Goal: Task Accomplishment & Management: Use online tool/utility

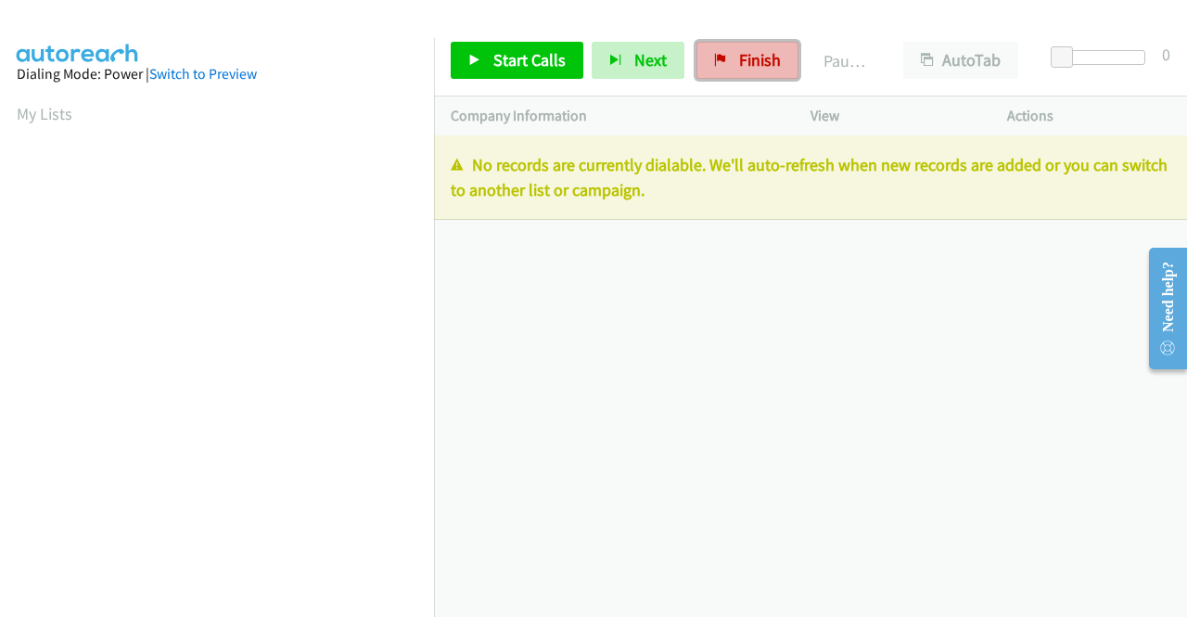
click at [773, 71] on link "Finish" at bounding box center [748, 60] width 102 height 37
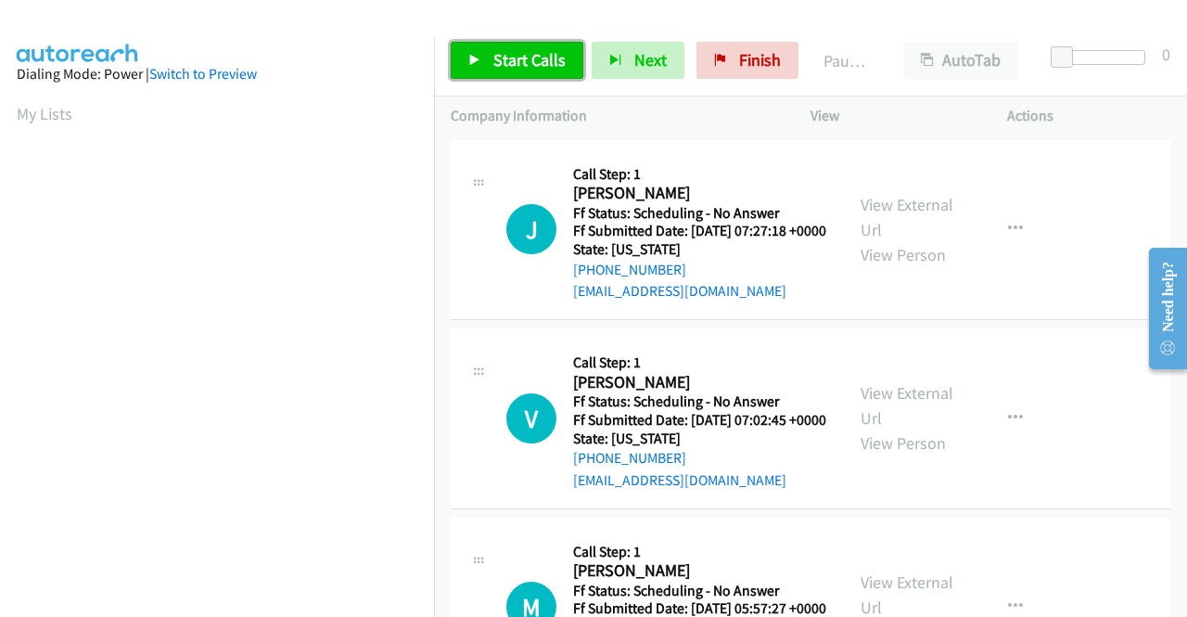
click at [559, 71] on link "Start Calls" at bounding box center [517, 60] width 133 height 37
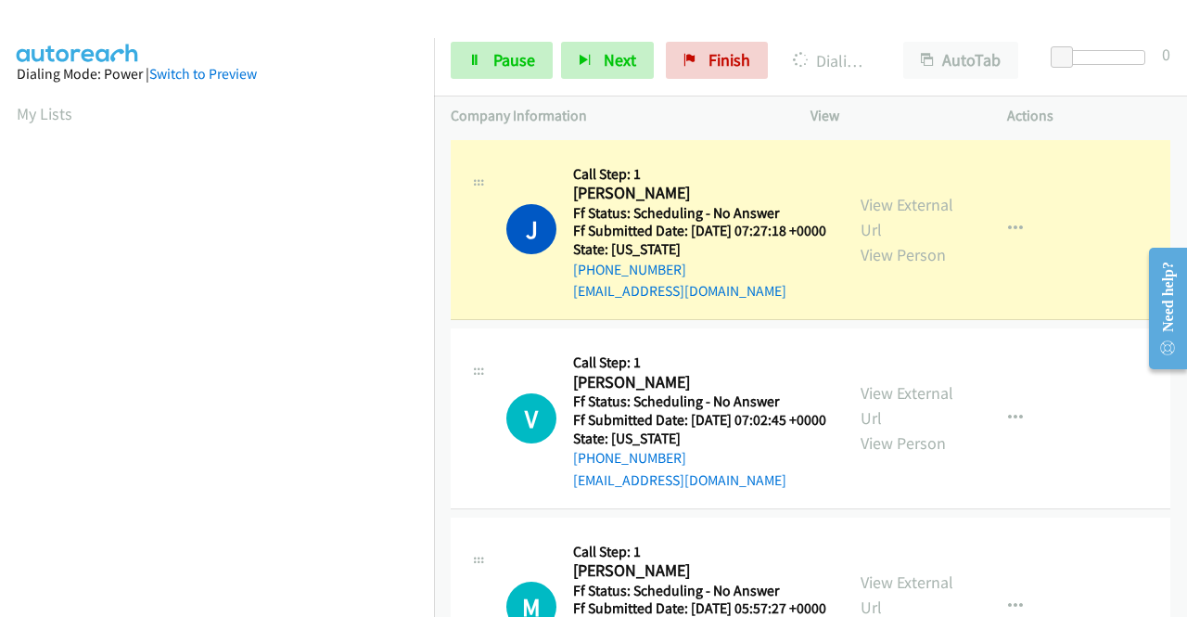
scroll to position [423, 0]
click at [922, 214] on link "View External Url" at bounding box center [907, 217] width 93 height 46
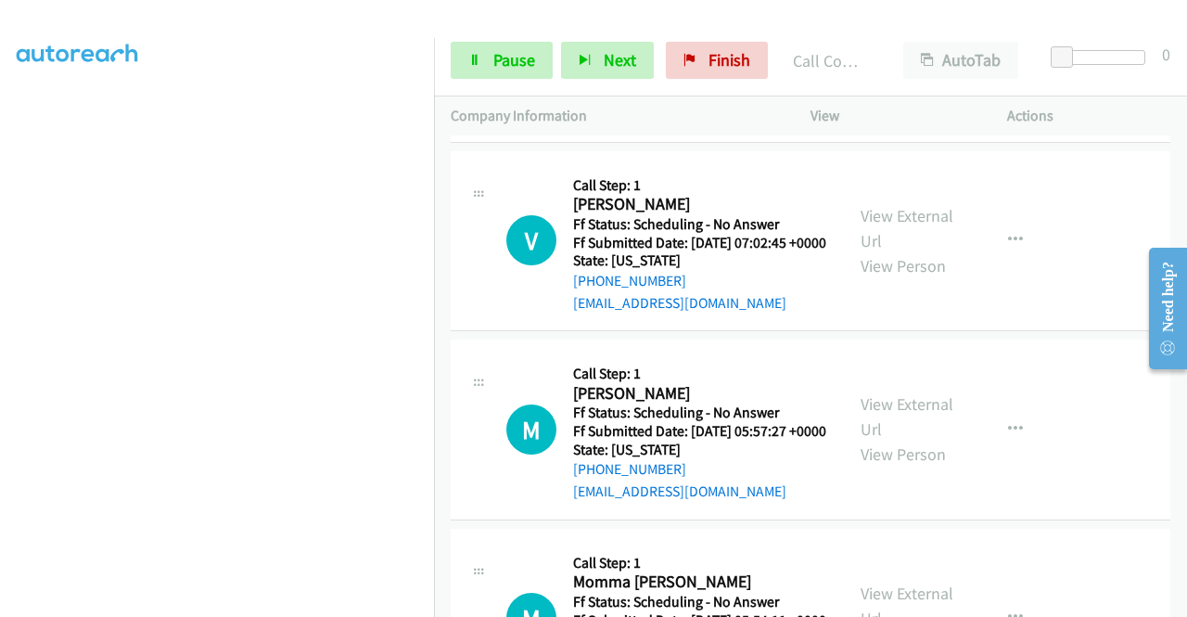
scroll to position [235, 0]
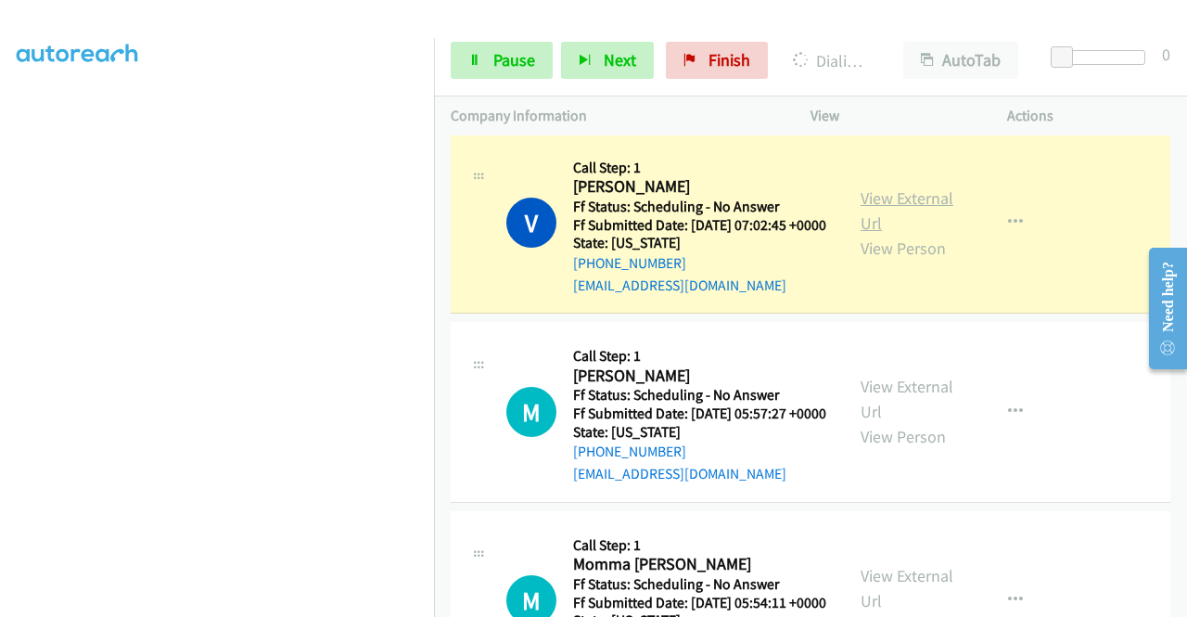
click at [876, 224] on link "View External Url" at bounding box center [907, 210] width 93 height 46
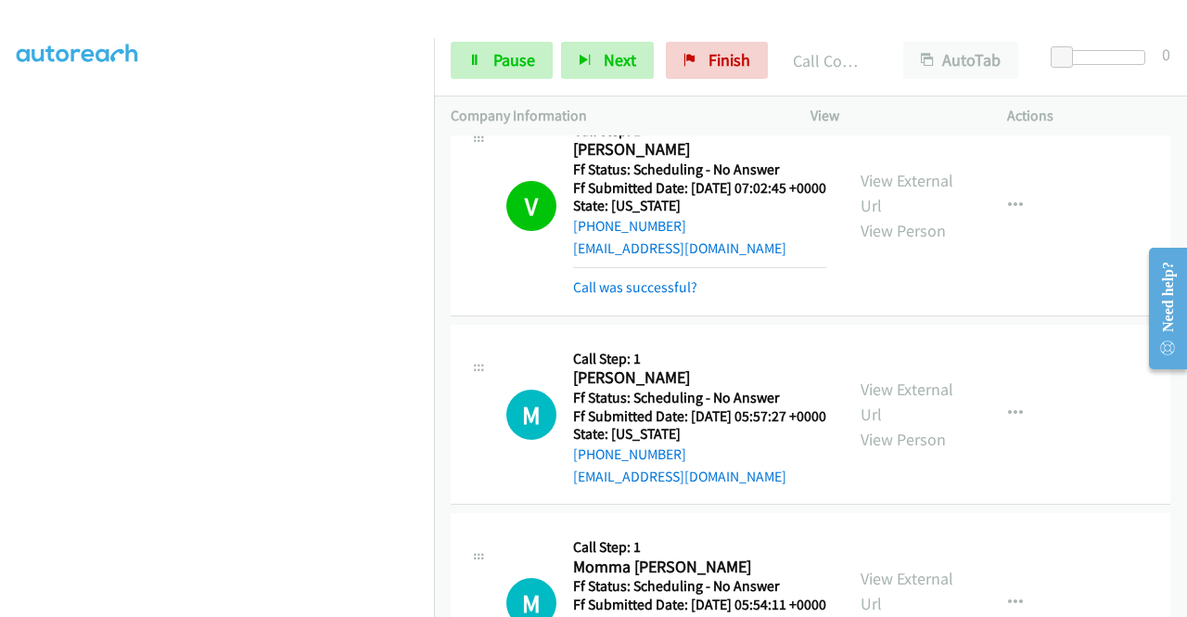
scroll to position [358, 0]
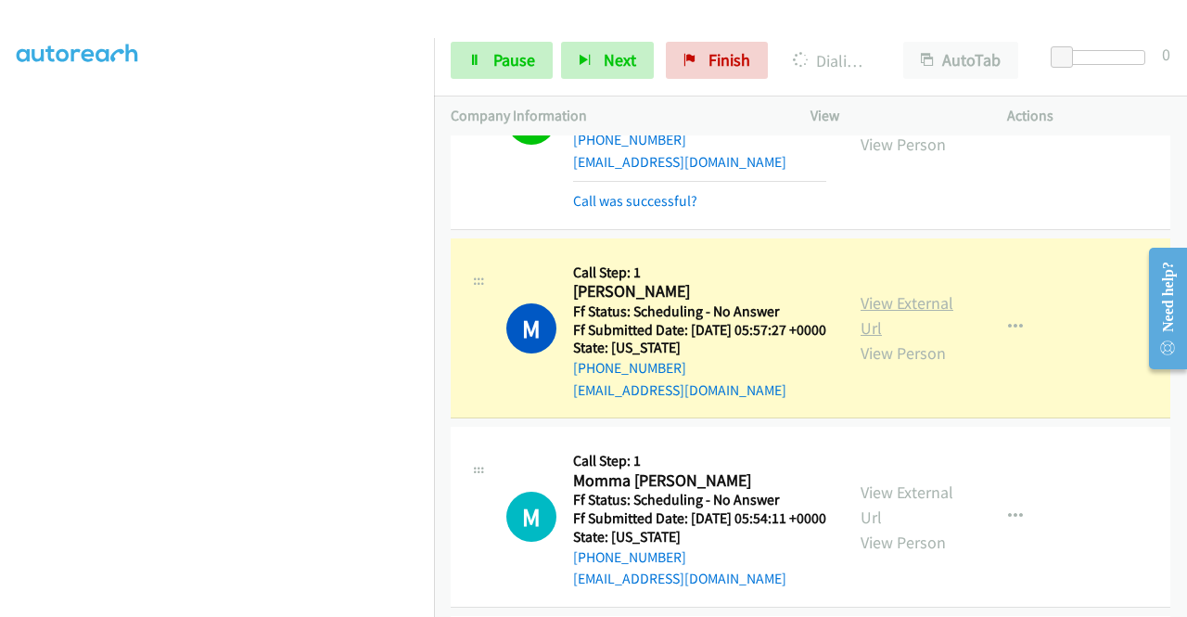
click at [868, 339] on link "View External Url" at bounding box center [907, 315] width 93 height 46
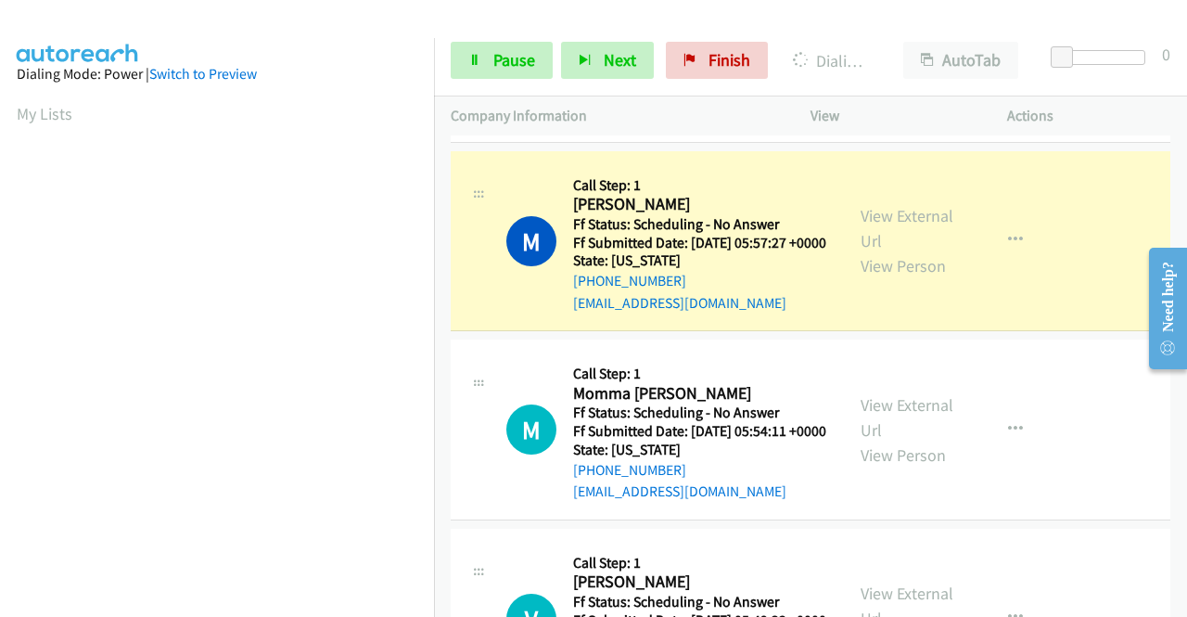
scroll to position [386, 0]
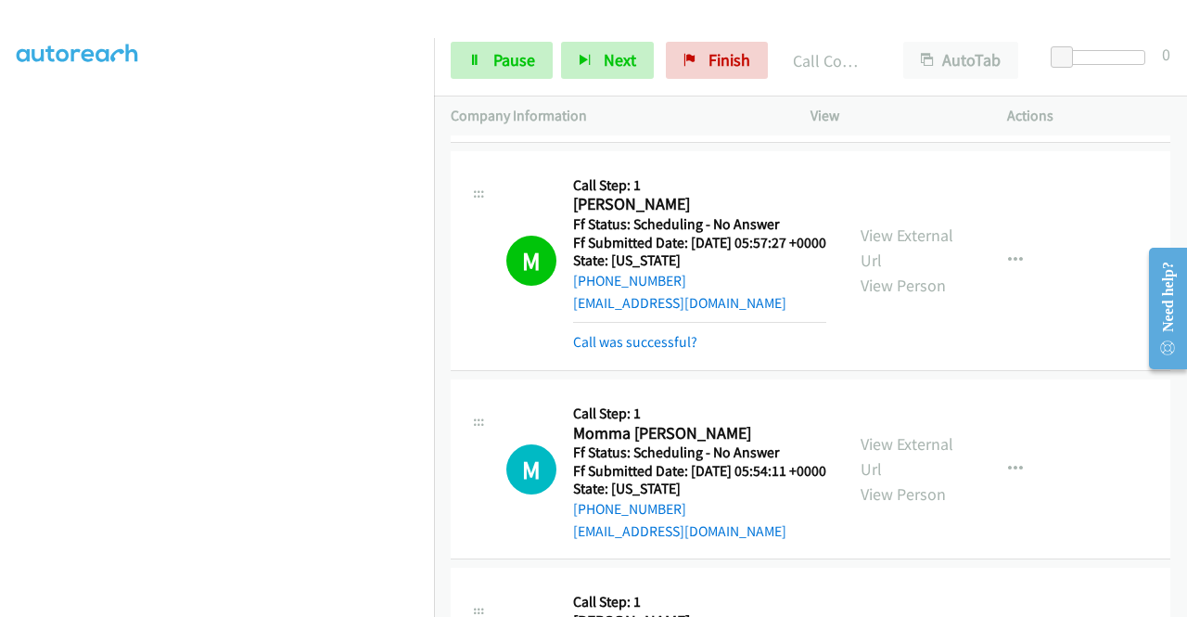
click at [477, 79] on div "Start Calls Pause Next Finish Call Completed AutoTab AutoTab 0" at bounding box center [810, 60] width 753 height 71
click at [479, 55] on icon at bounding box center [474, 61] width 13 height 13
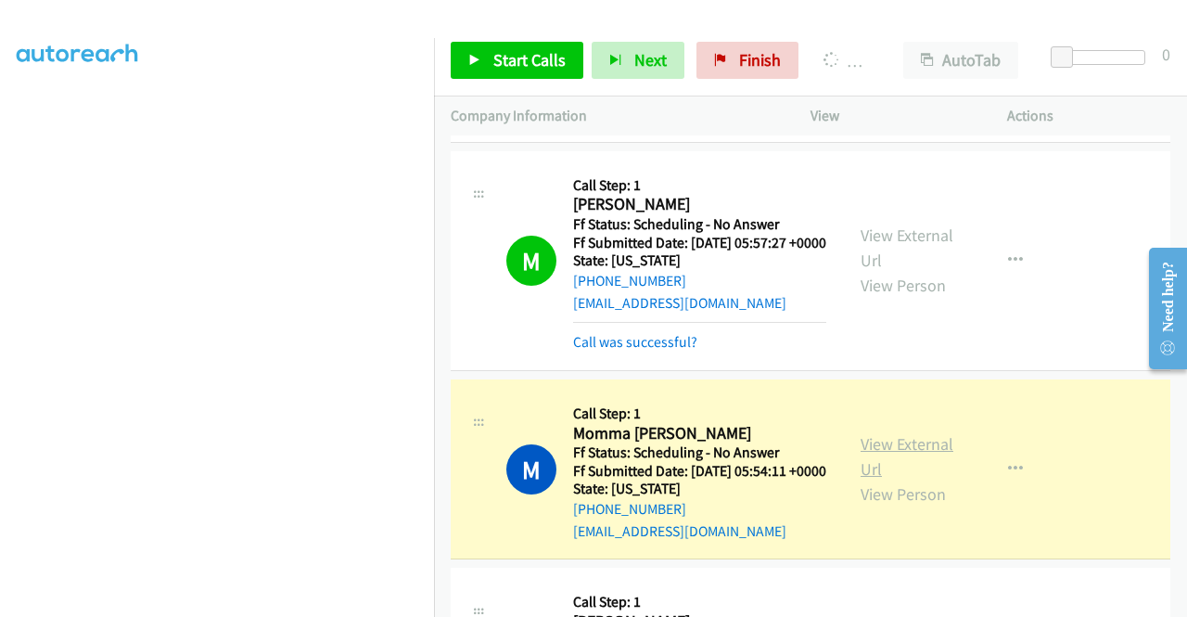
click at [914, 480] on link "View External Url" at bounding box center [907, 456] width 93 height 46
click at [0, 253] on aside "Dialing Mode: Power | Switch to Preview My Lists" at bounding box center [217, 165] width 434 height 1027
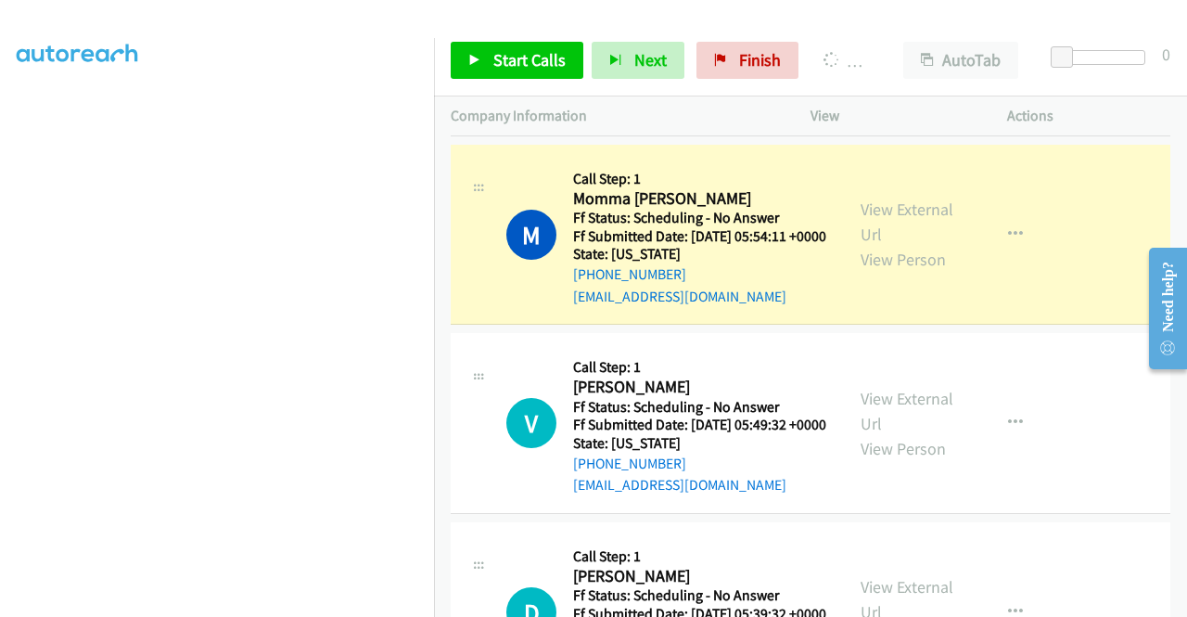
scroll to position [383, 0]
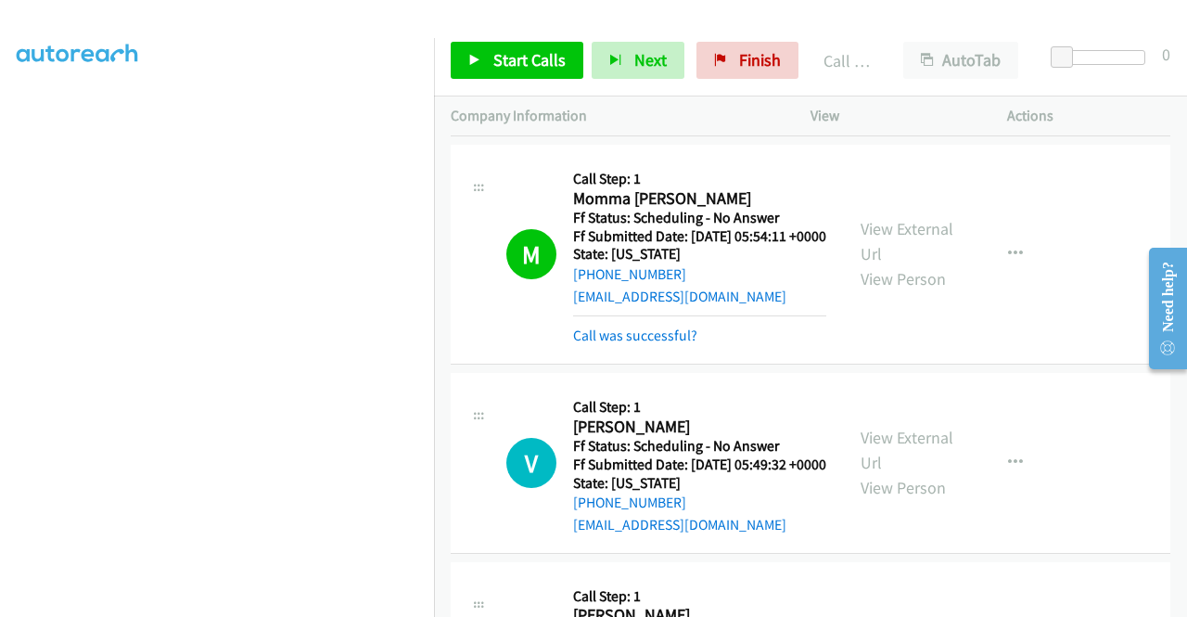
click at [564, 90] on div "Start Calls Pause Next Finish Call Completed AutoTab AutoTab 0" at bounding box center [810, 60] width 753 height 71
click at [553, 68] on span "Start Calls" at bounding box center [530, 59] width 72 height 21
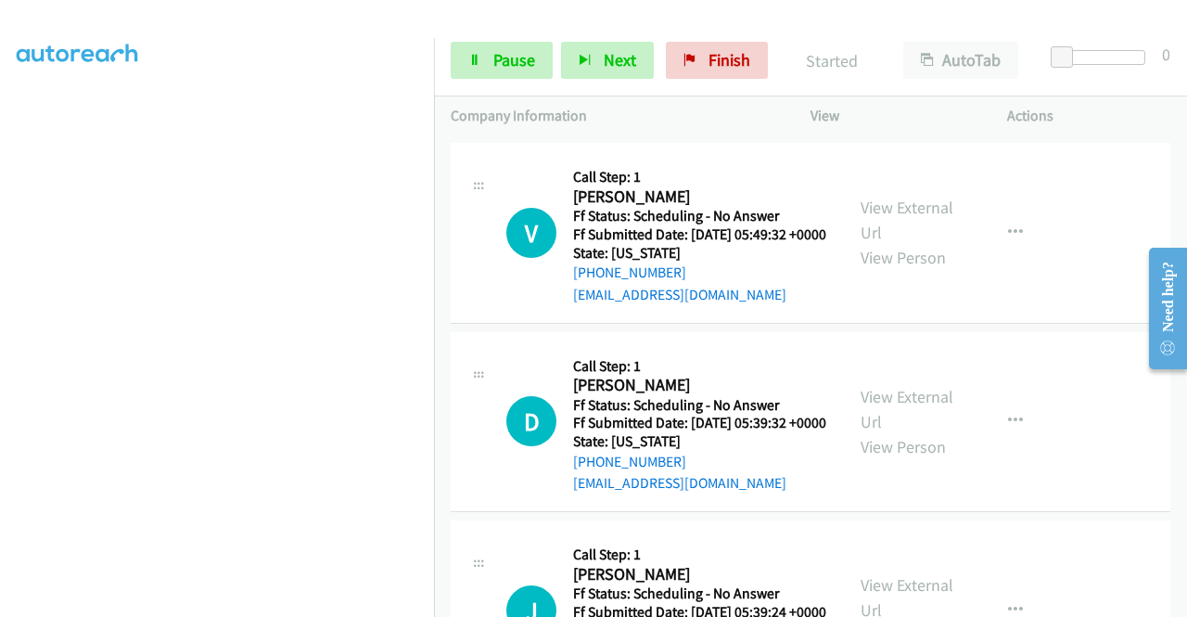
scroll to position [928, 0]
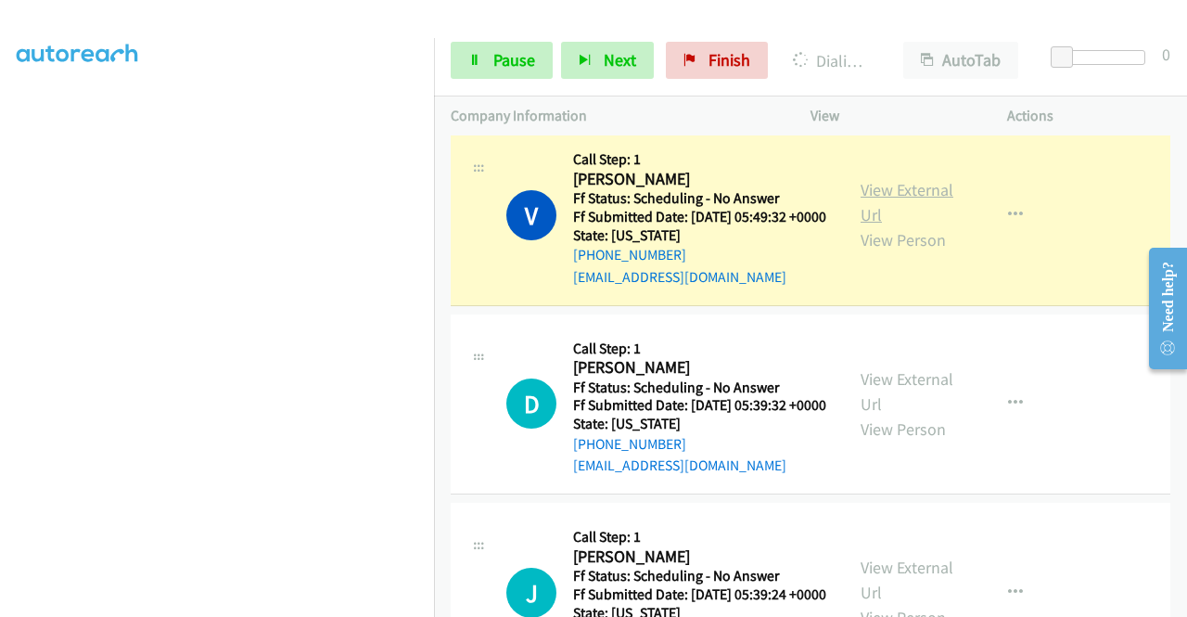
click at [870, 225] on link "View External Url" at bounding box center [907, 202] width 93 height 46
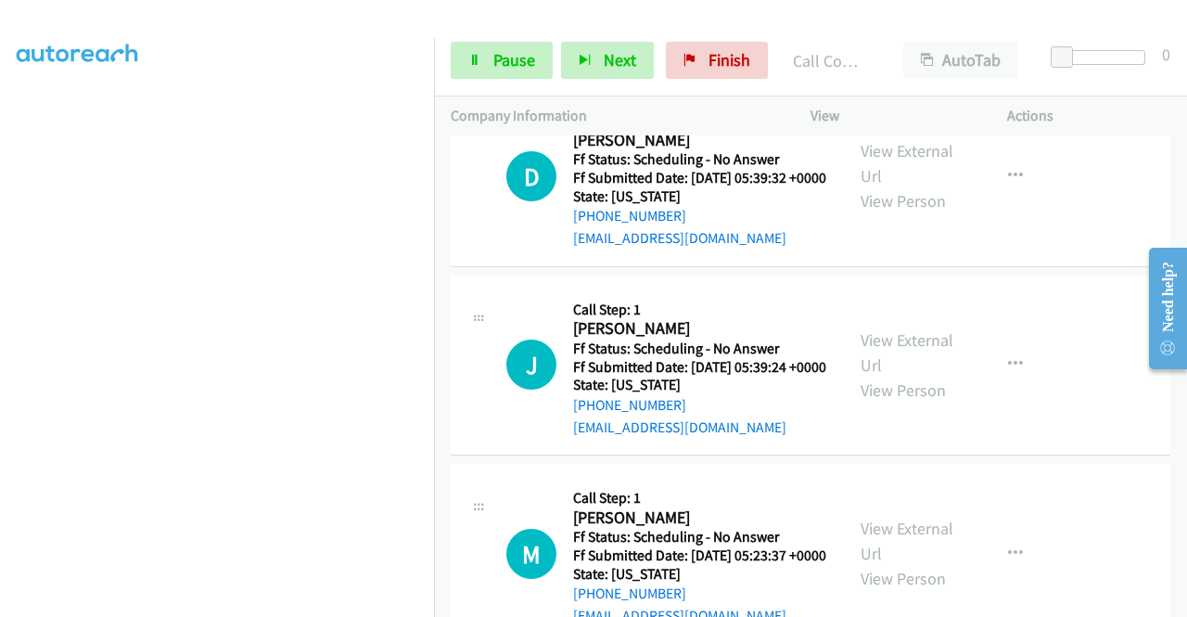
scroll to position [1199, 0]
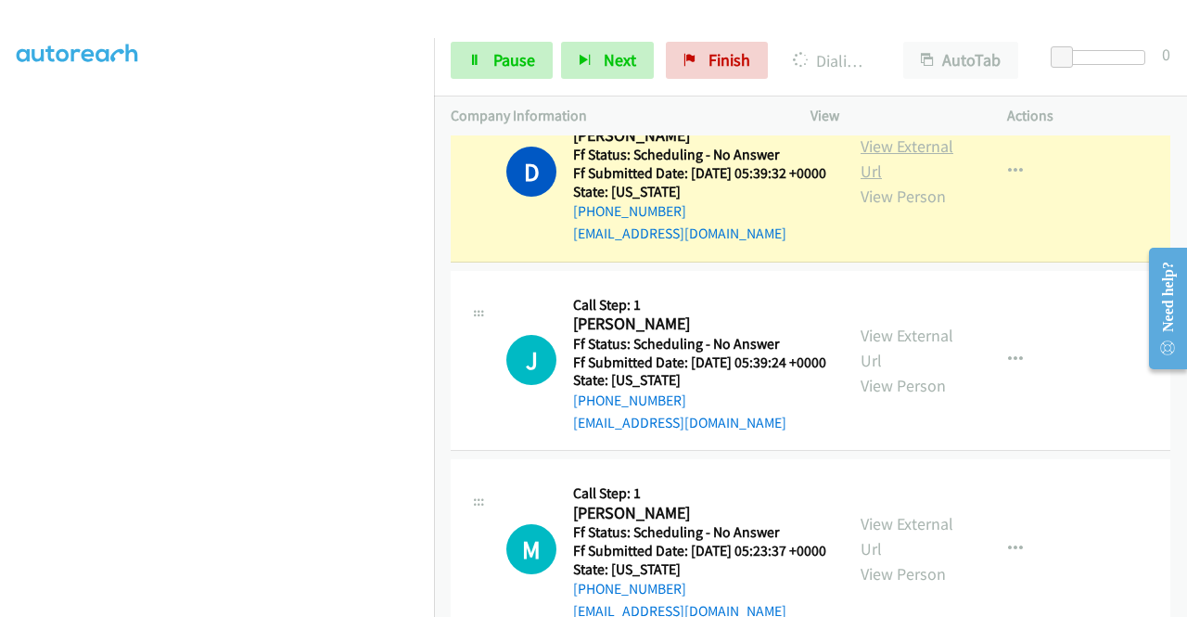
click at [898, 182] on link "View External Url" at bounding box center [907, 158] width 93 height 46
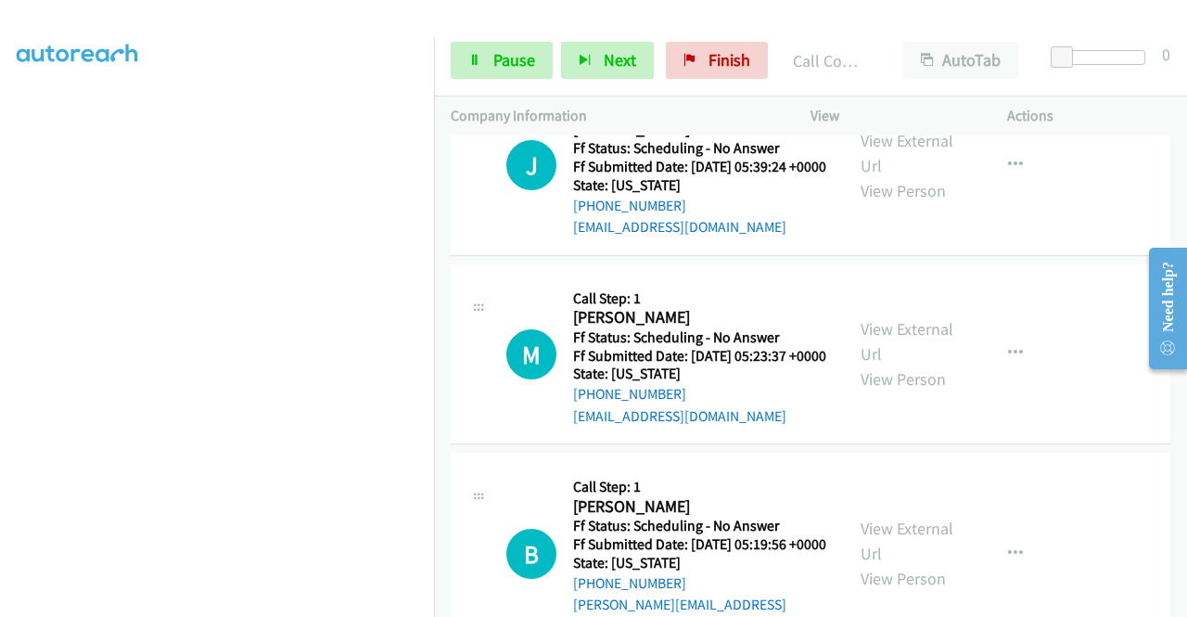
scroll to position [1471, 0]
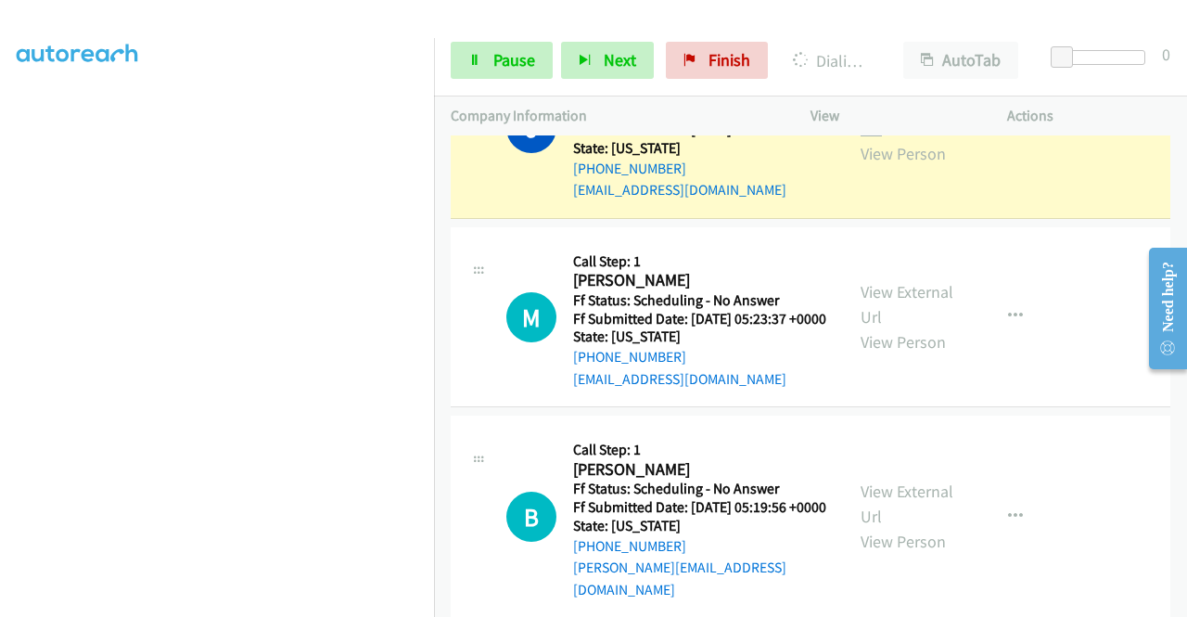
click at [881, 139] on link "View External Url" at bounding box center [907, 116] width 93 height 46
click at [475, 59] on icon at bounding box center [474, 61] width 13 height 13
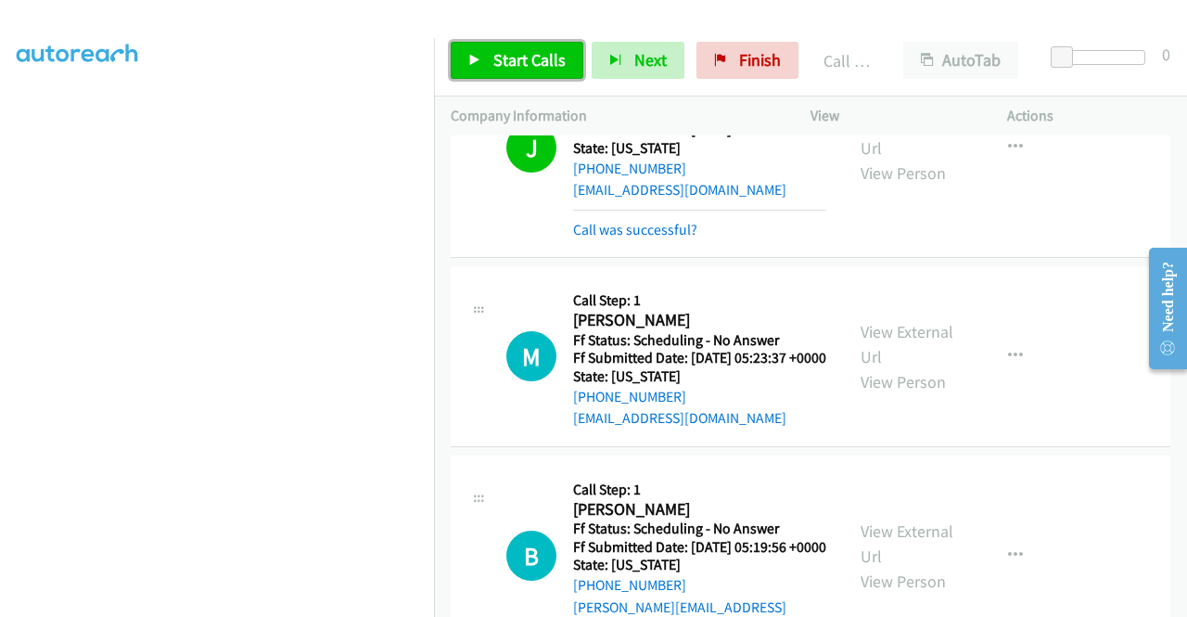
click at [538, 69] on span "Start Calls" at bounding box center [530, 59] width 72 height 21
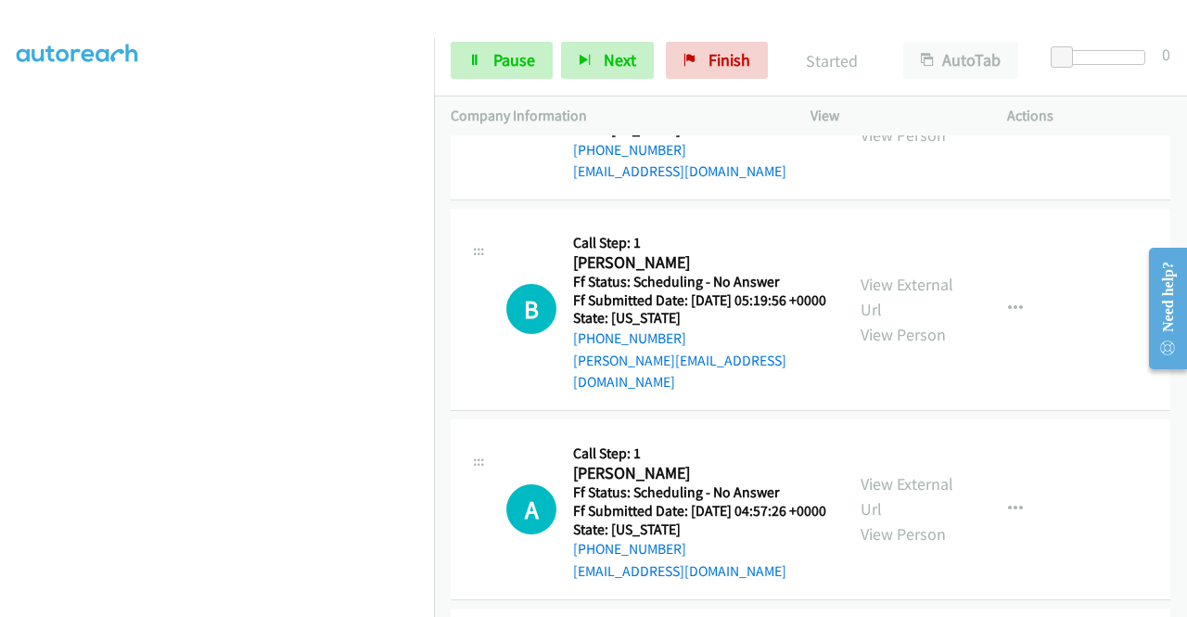
scroll to position [1719, 0]
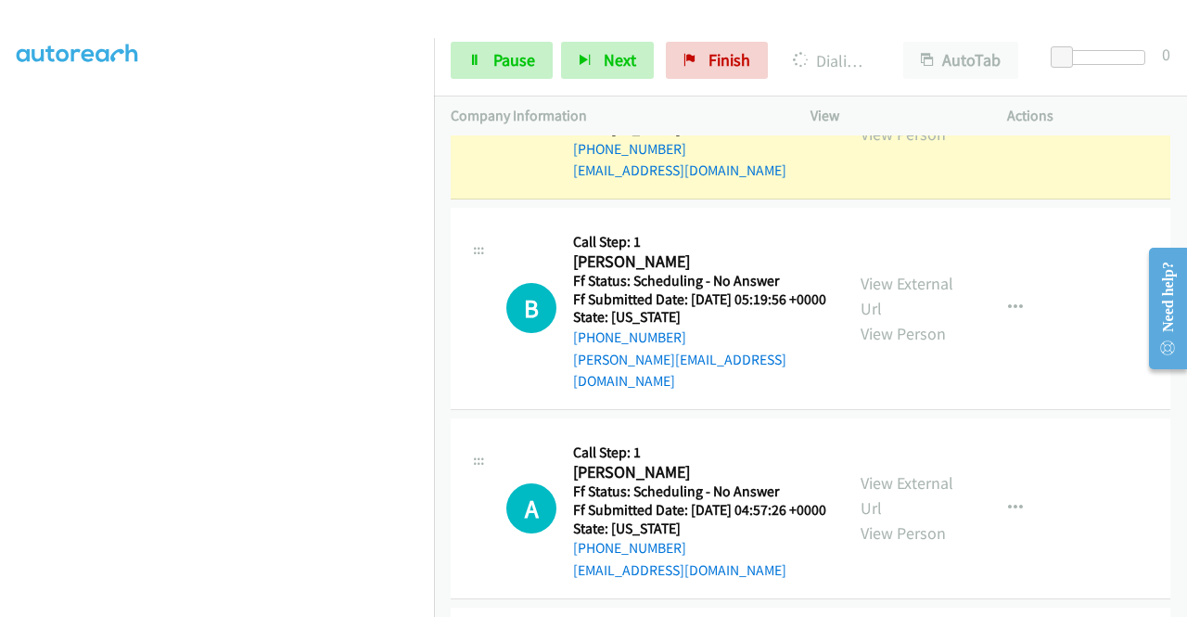
click at [906, 147] on div "View External Url View Person" at bounding box center [909, 108] width 96 height 75
click at [907, 120] on link "View External Url" at bounding box center [907, 96] width 93 height 46
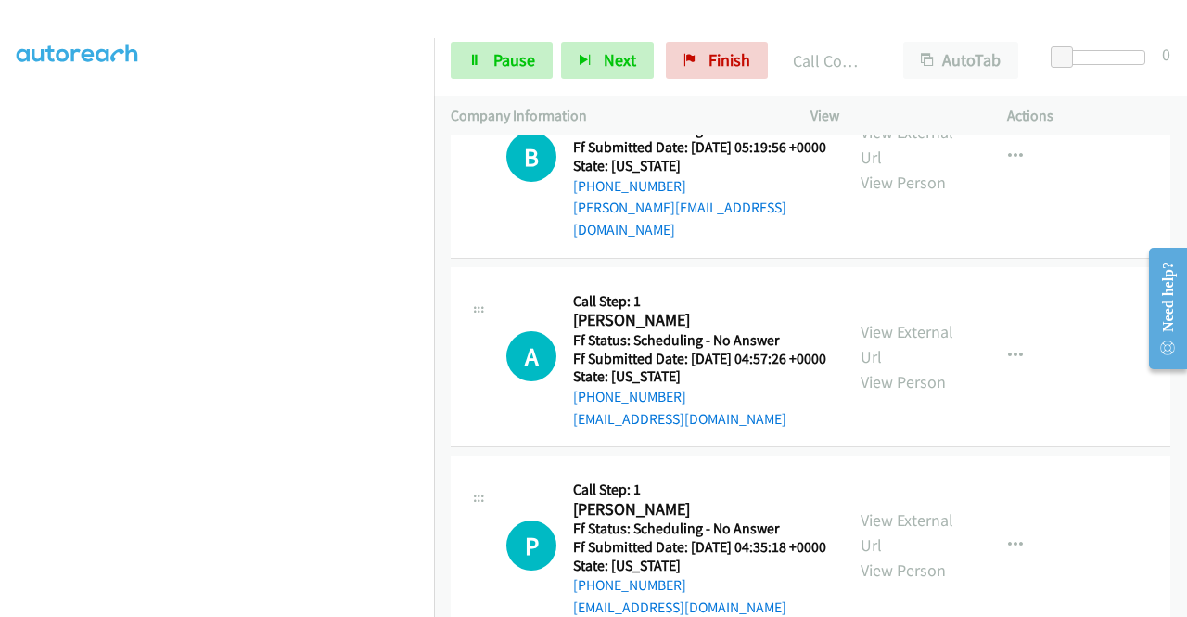
scroll to position [1917, 0]
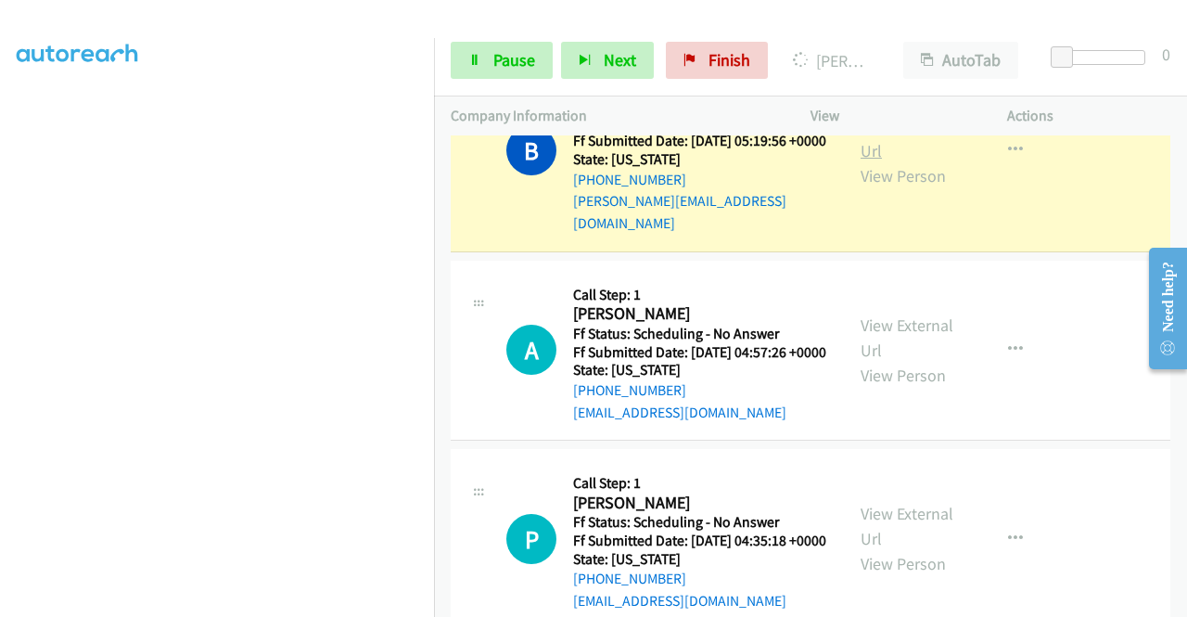
click at [893, 161] on link "View External Url" at bounding box center [907, 138] width 93 height 46
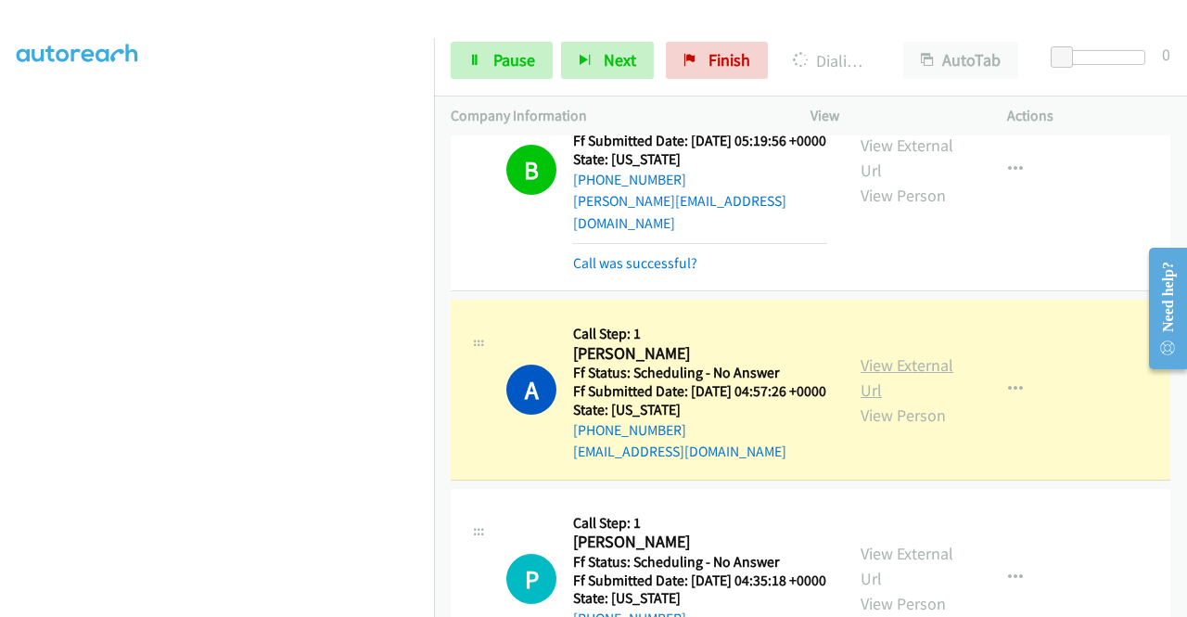
click at [878, 401] on link "View External Url" at bounding box center [907, 377] width 93 height 46
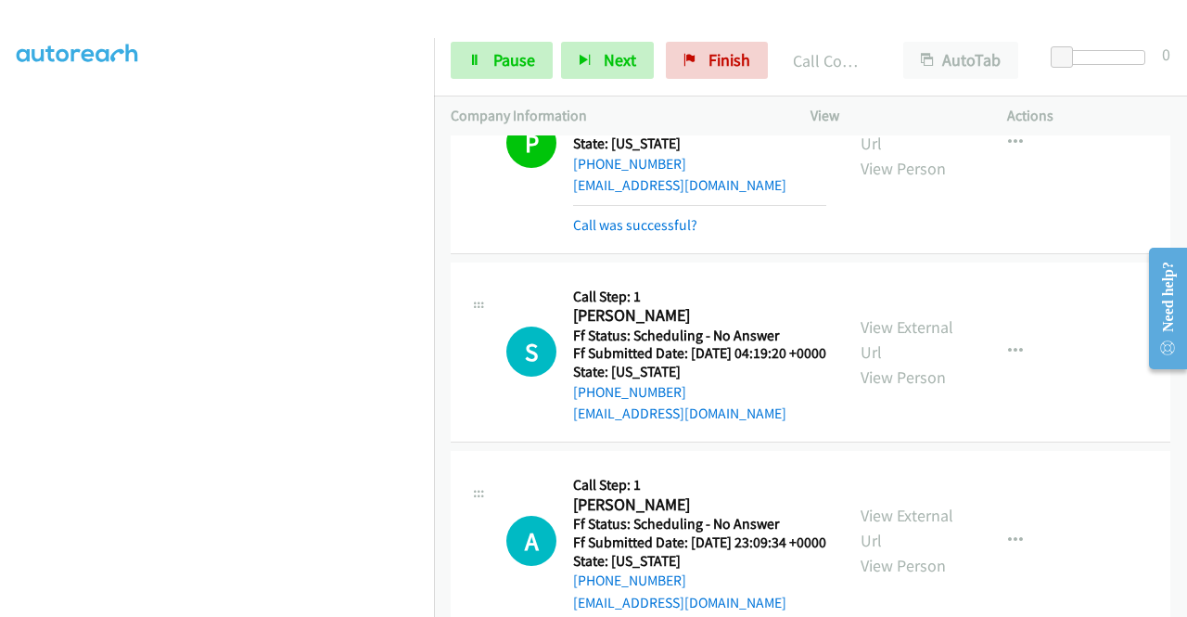
scroll to position [2473, 0]
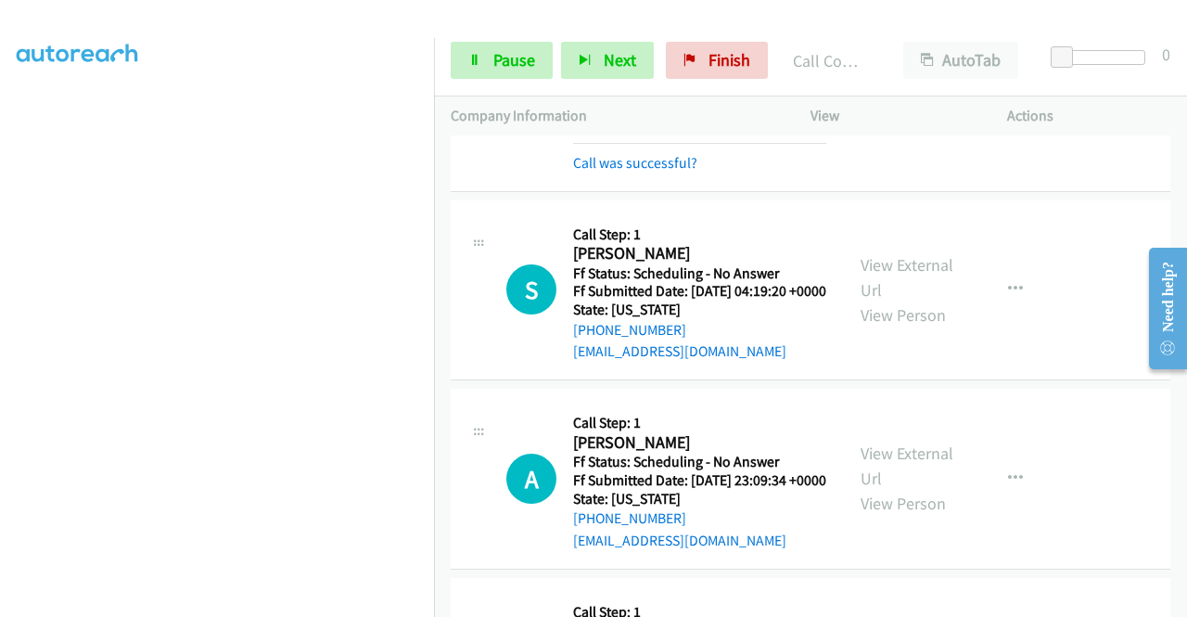
click at [917, 92] on link "View External Url" at bounding box center [907, 68] width 93 height 46
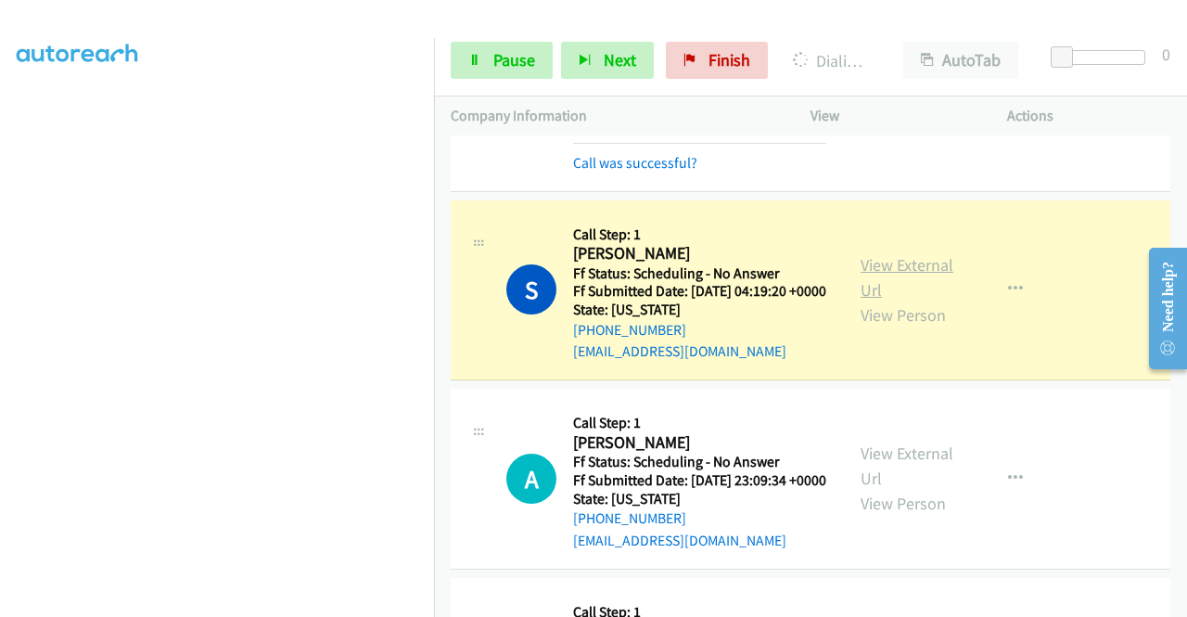
click at [861, 301] on link "View External Url" at bounding box center [907, 277] width 93 height 46
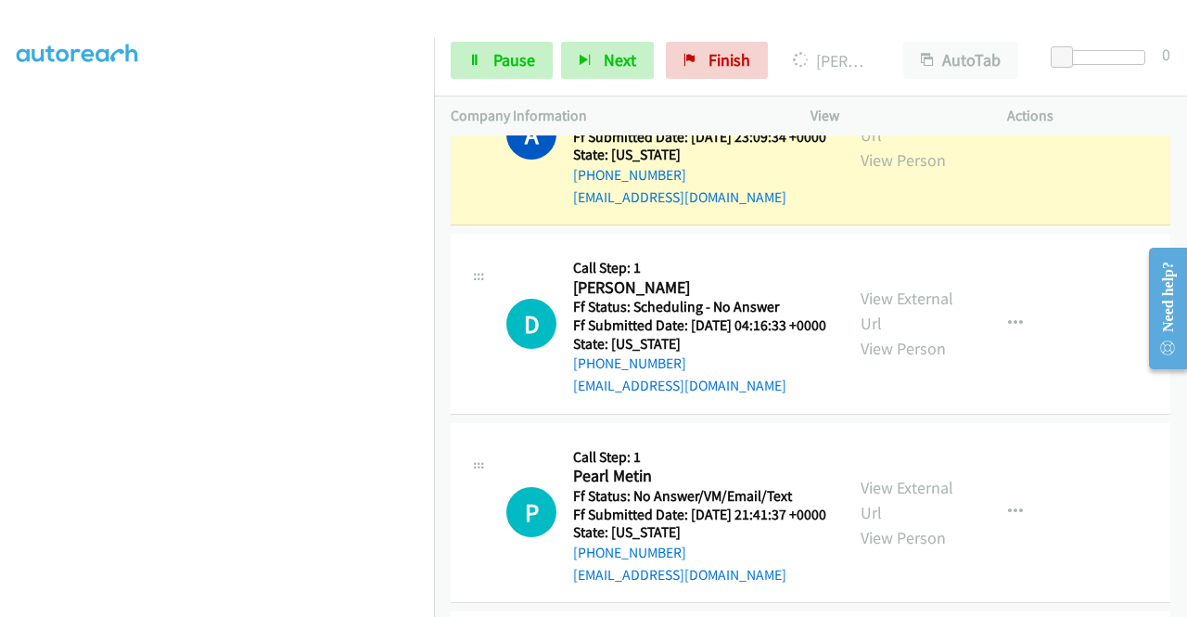
scroll to position [2893, 0]
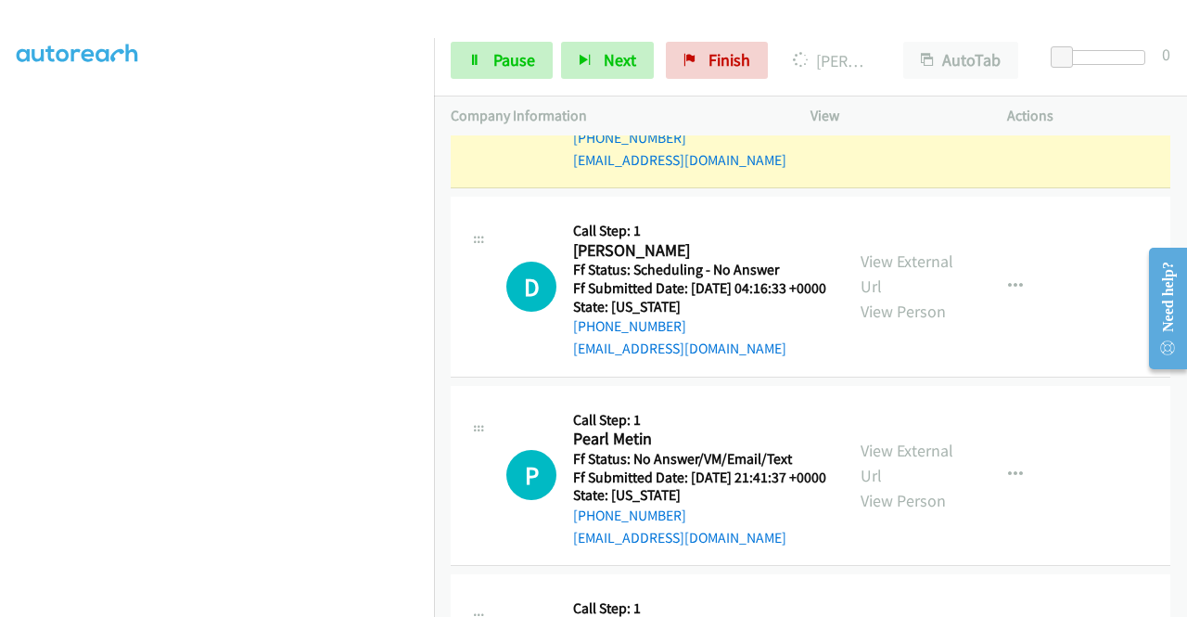
click at [863, 172] on div "View External Url View Person View External Url Email Schedule/Manage Callback …" at bounding box center [950, 98] width 213 height 147
click at [866, 109] on link "View External Url" at bounding box center [907, 85] width 93 height 46
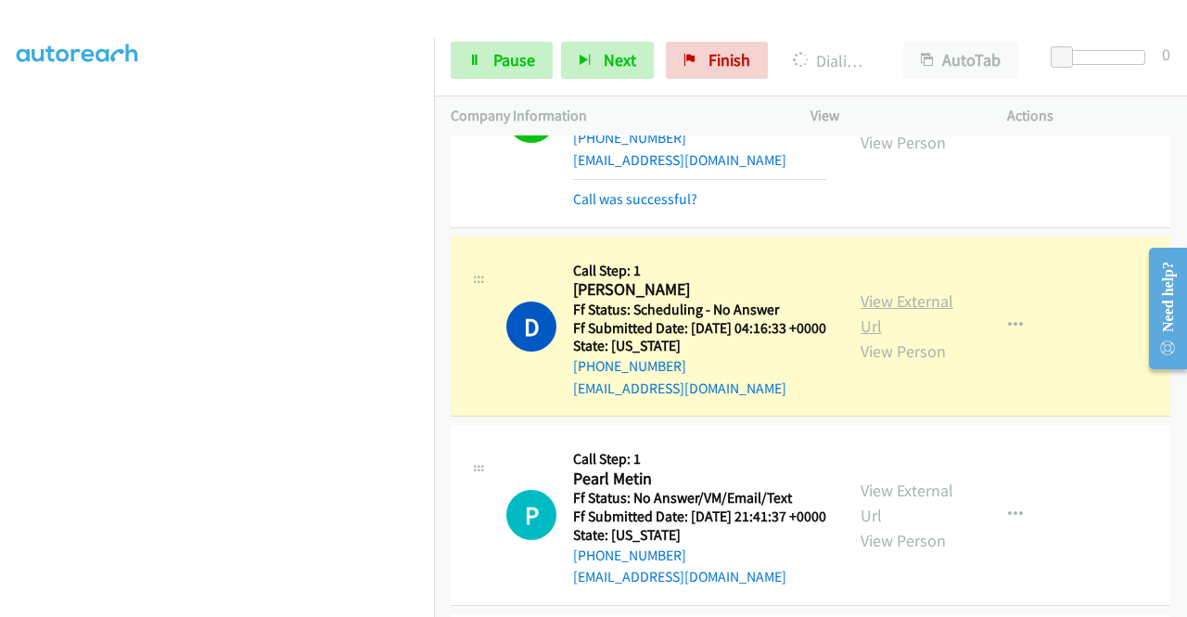
click at [898, 337] on link "View External Url" at bounding box center [907, 313] width 93 height 46
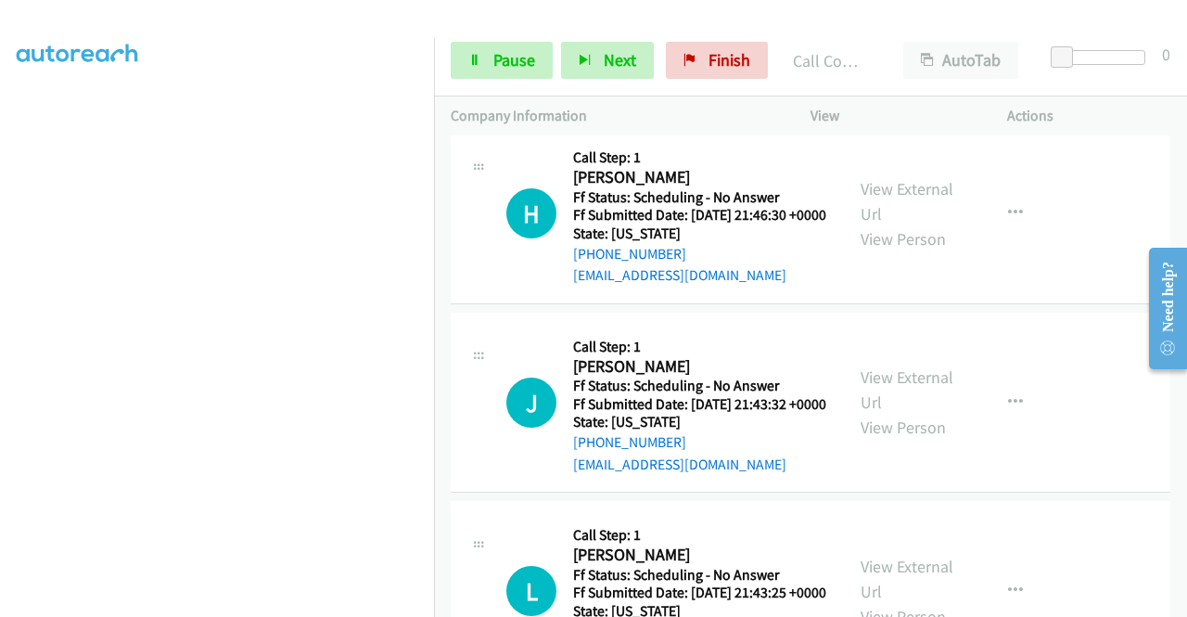
scroll to position [3462, 0]
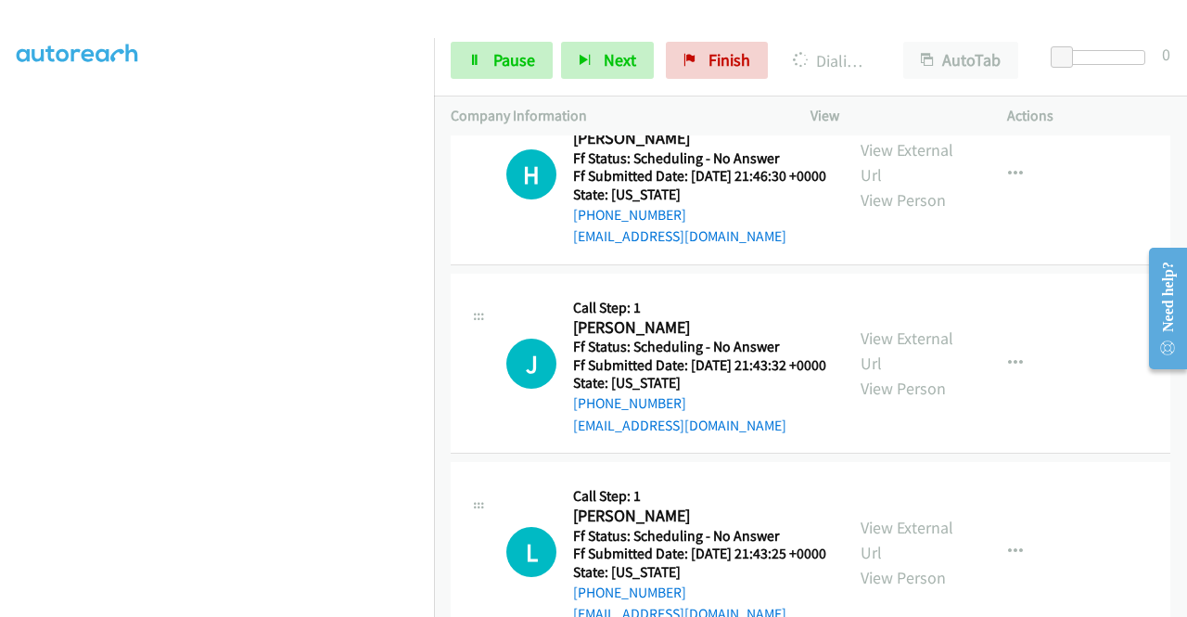
click at [475, 58] on icon at bounding box center [474, 61] width 13 height 13
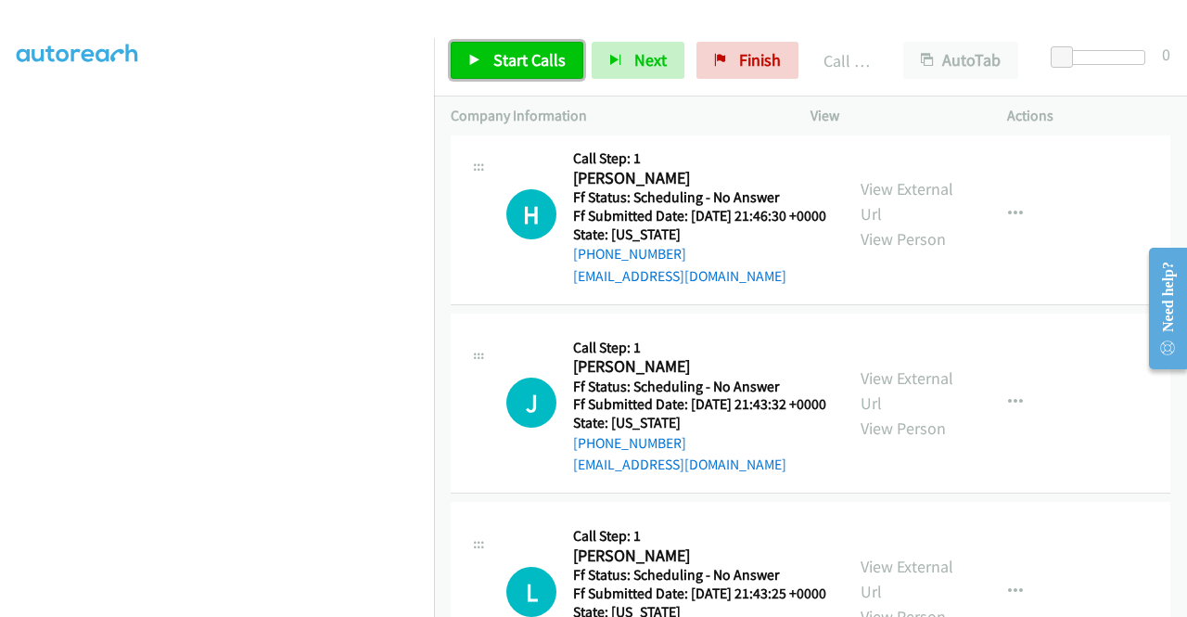
click at [538, 64] on span "Start Calls" at bounding box center [530, 59] width 72 height 21
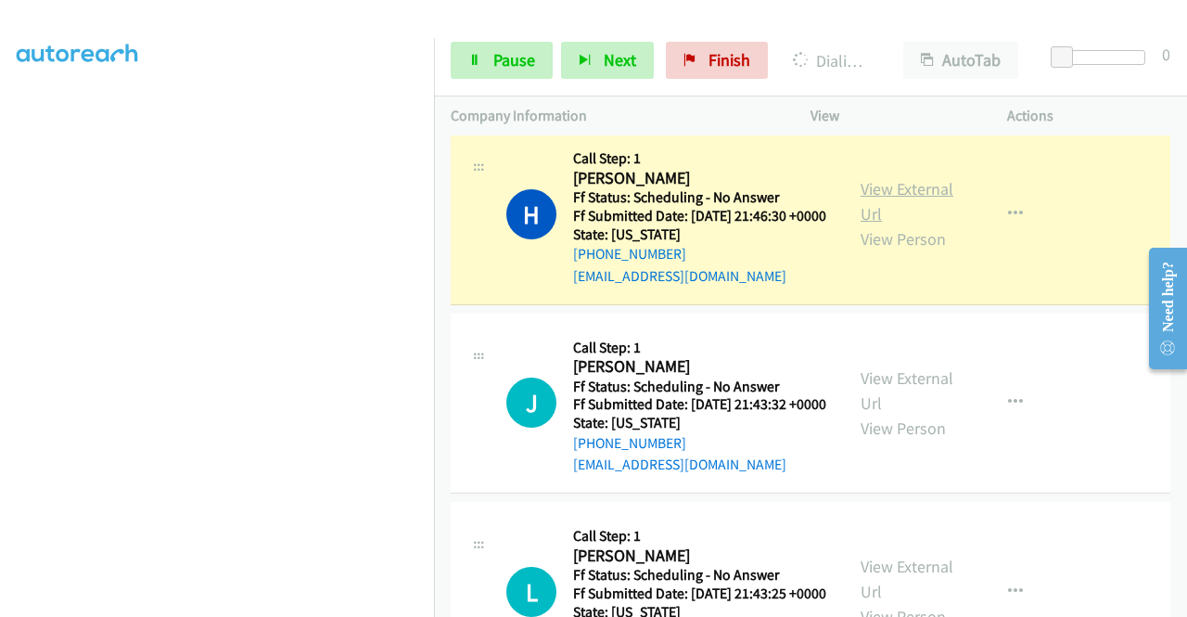
click at [891, 224] on link "View External Url" at bounding box center [907, 201] width 93 height 46
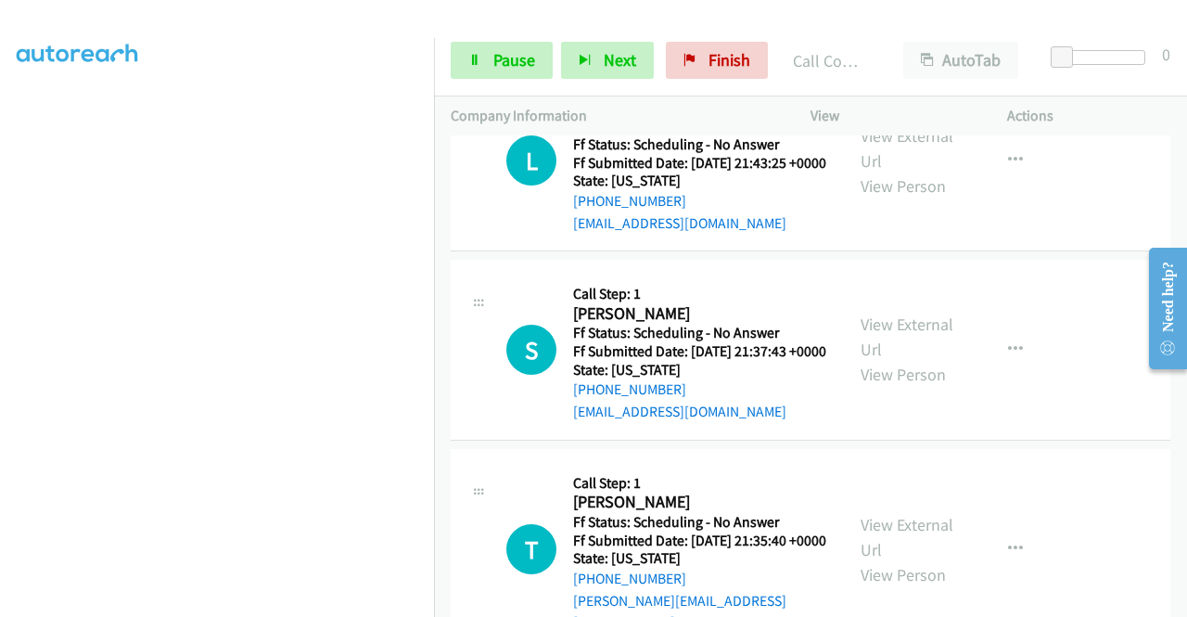
scroll to position [3970, 0]
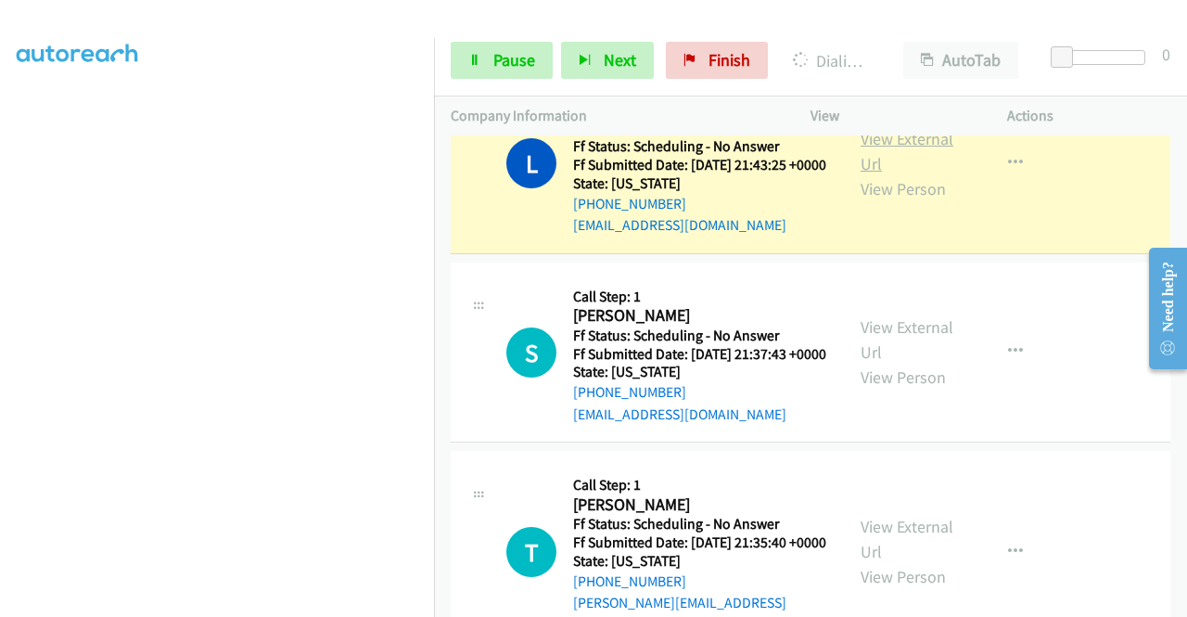
click at [891, 174] on link "View External Url" at bounding box center [907, 151] width 93 height 46
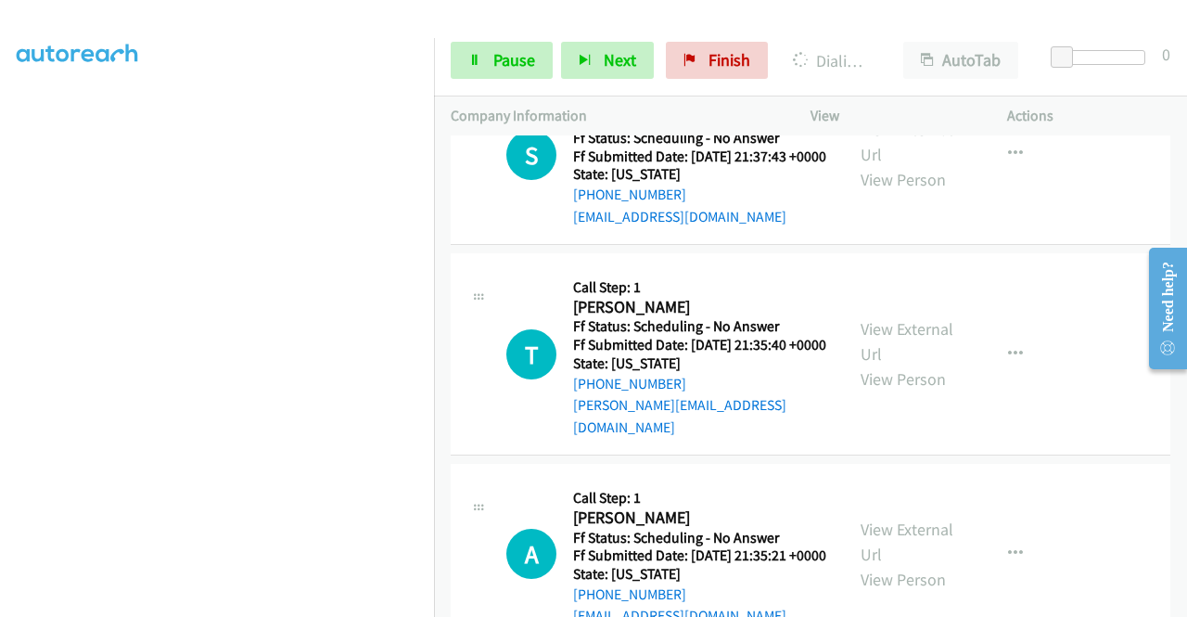
scroll to position [4204, 0]
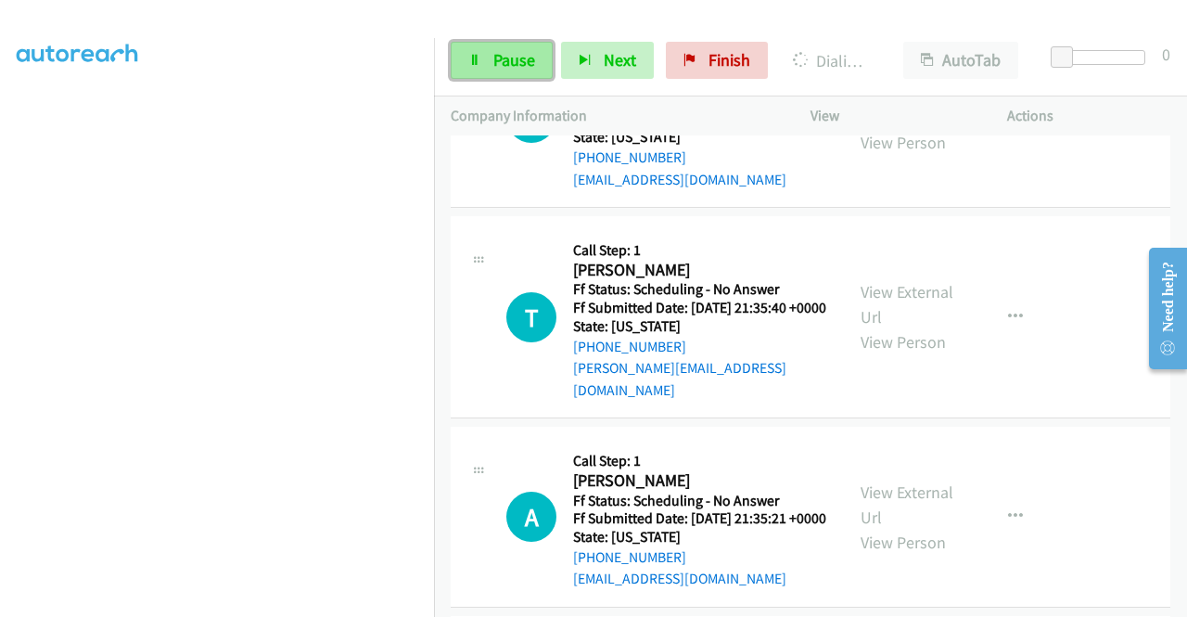
click at [483, 68] on link "Pause" at bounding box center [502, 60] width 102 height 37
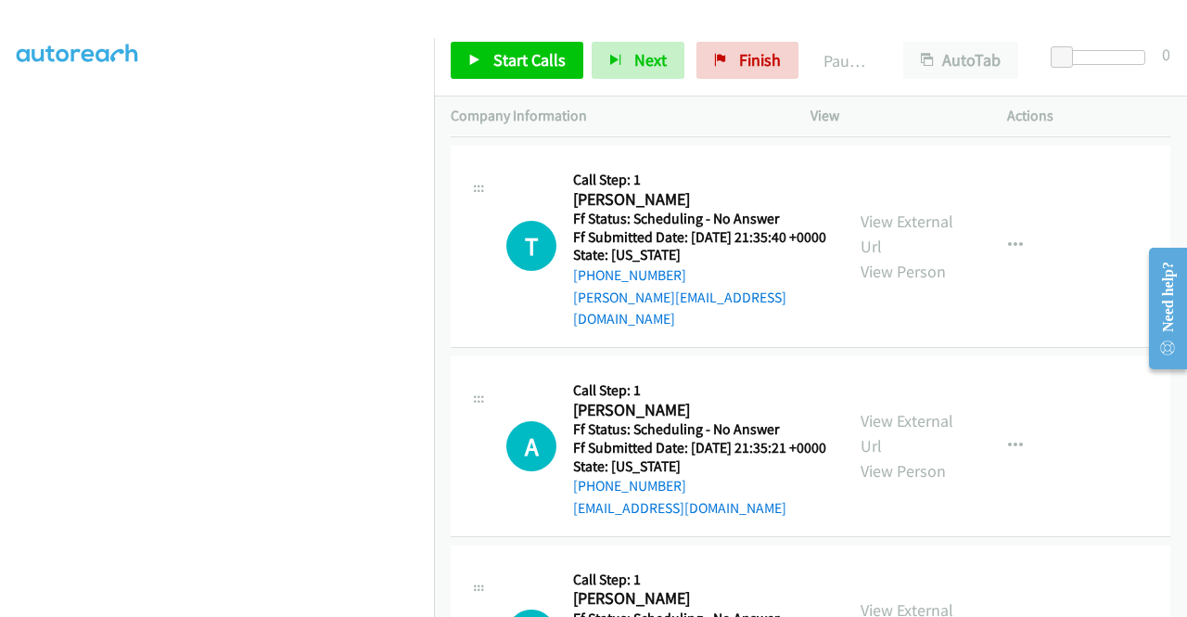
scroll to position [4316, 0]
click at [534, 62] on span "Start Calls" at bounding box center [530, 59] width 72 height 21
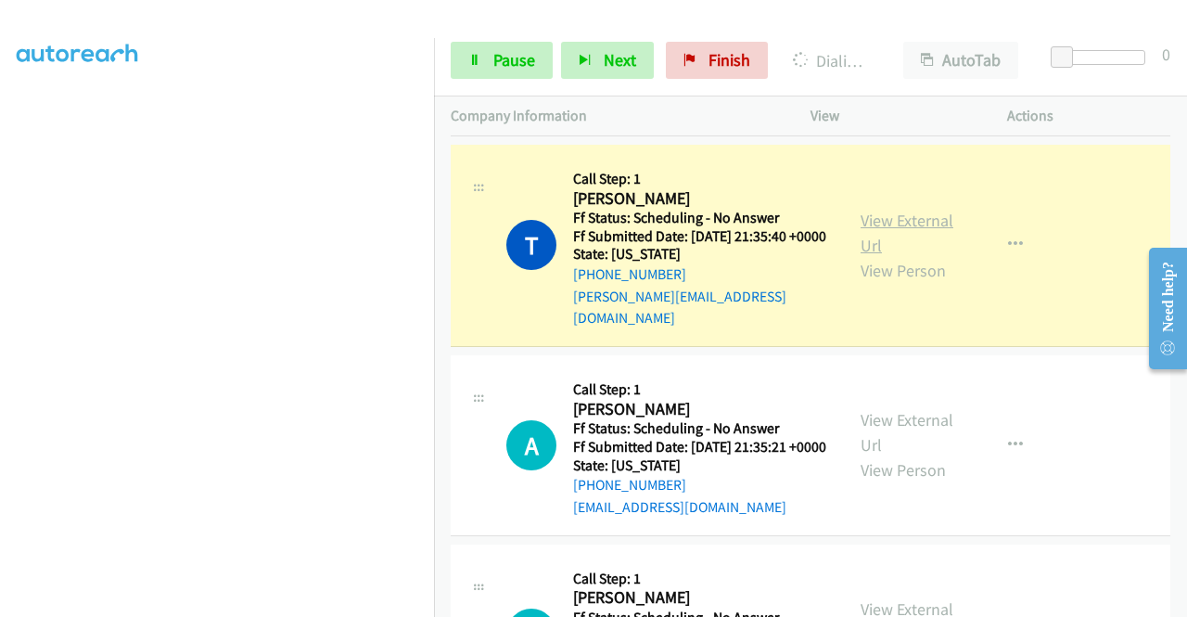
click at [915, 256] on link "View External Url" at bounding box center [907, 233] width 93 height 46
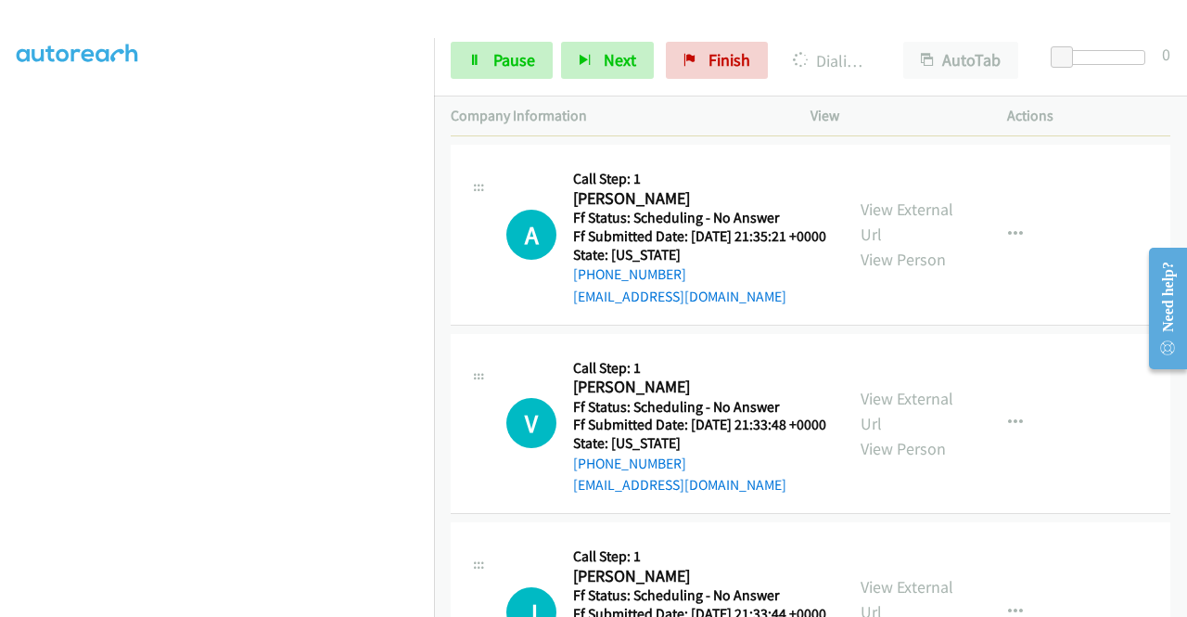
scroll to position [4637, 0]
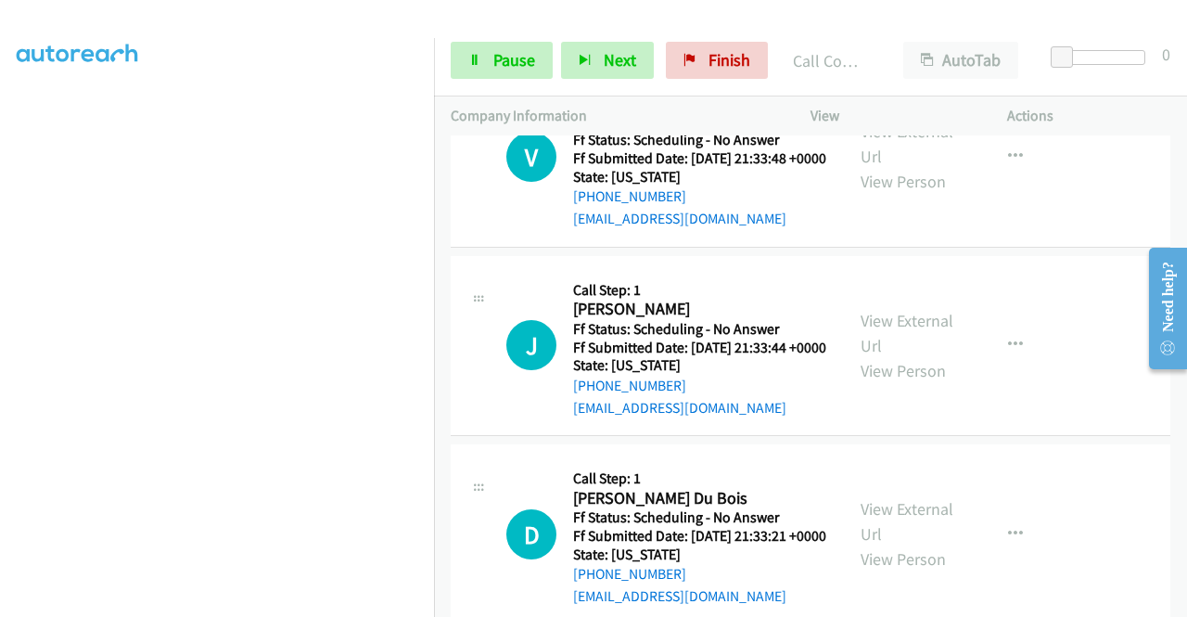
scroll to position [4848, 0]
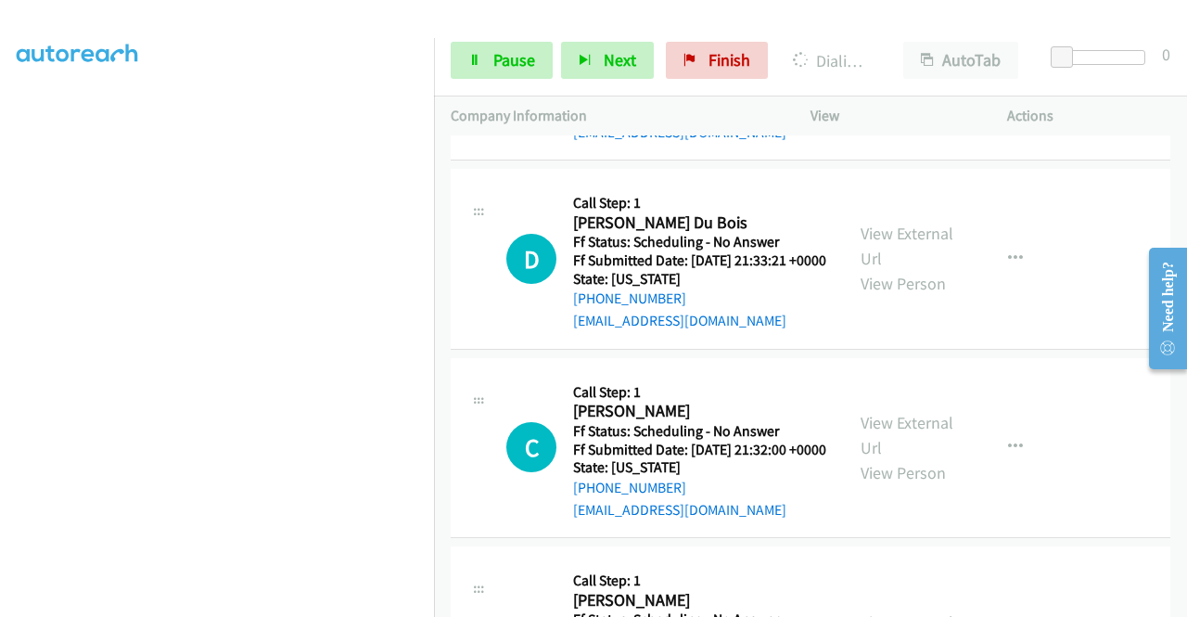
scroll to position [5147, 0]
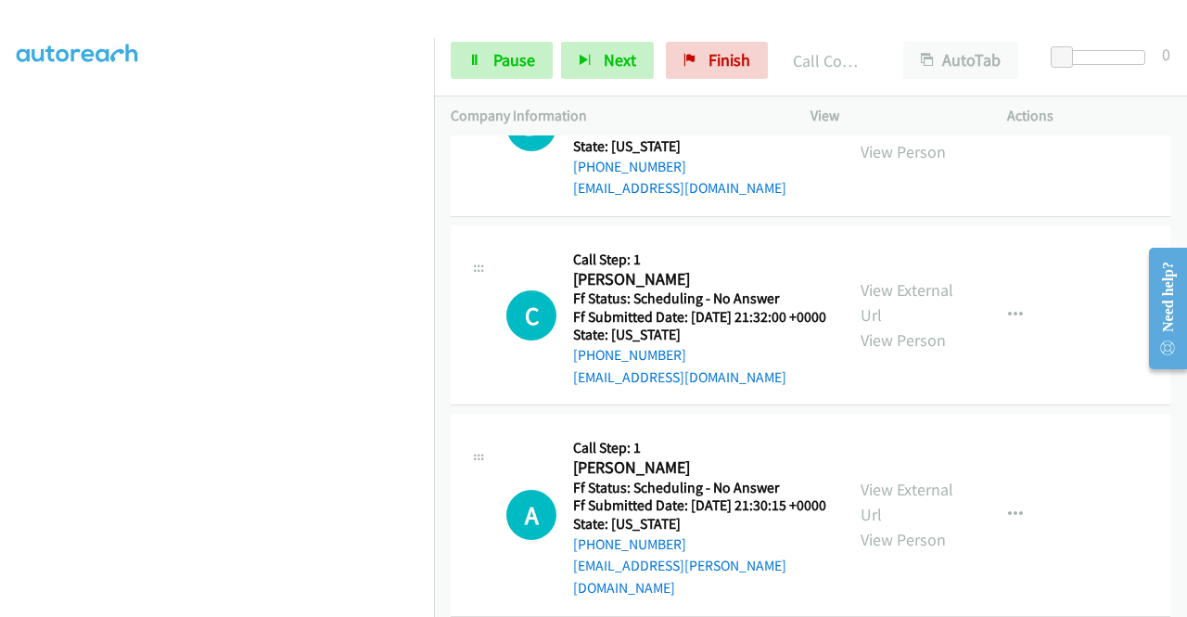
scroll to position [5356, 0]
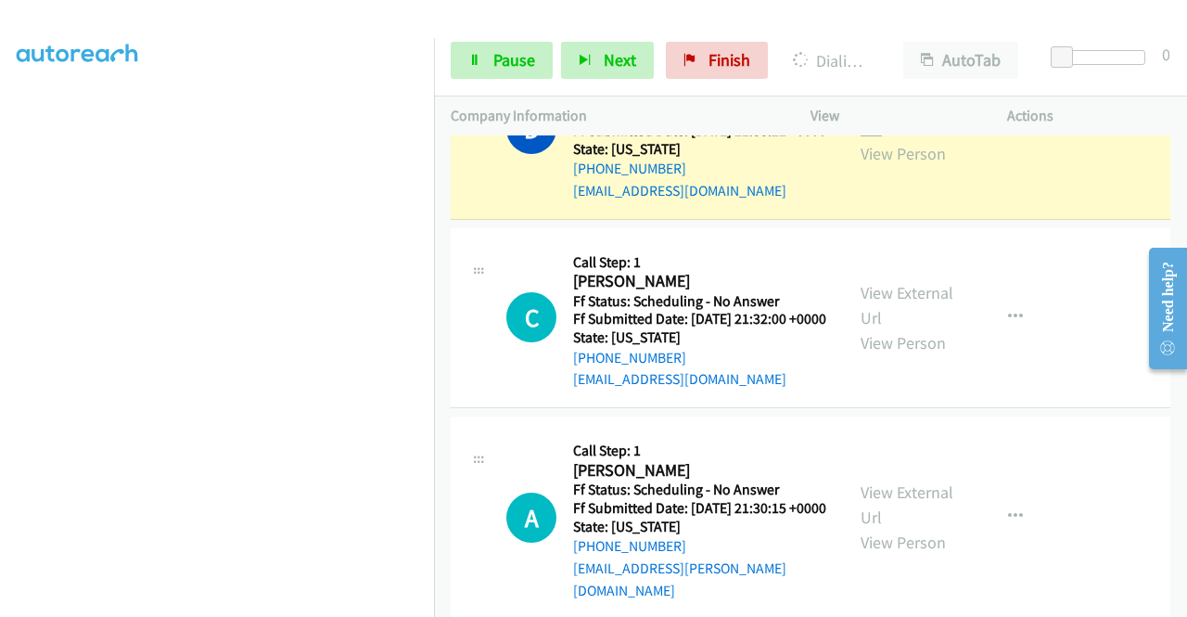
click at [905, 139] on link "View External Url" at bounding box center [907, 116] width 93 height 46
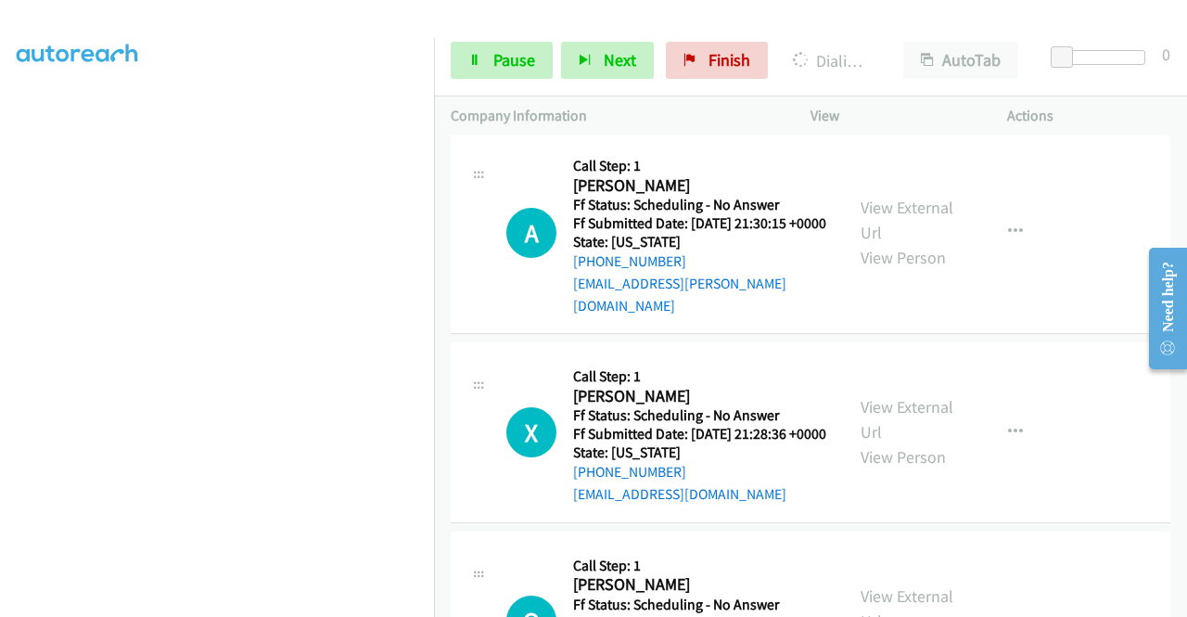
scroll to position [5678, 0]
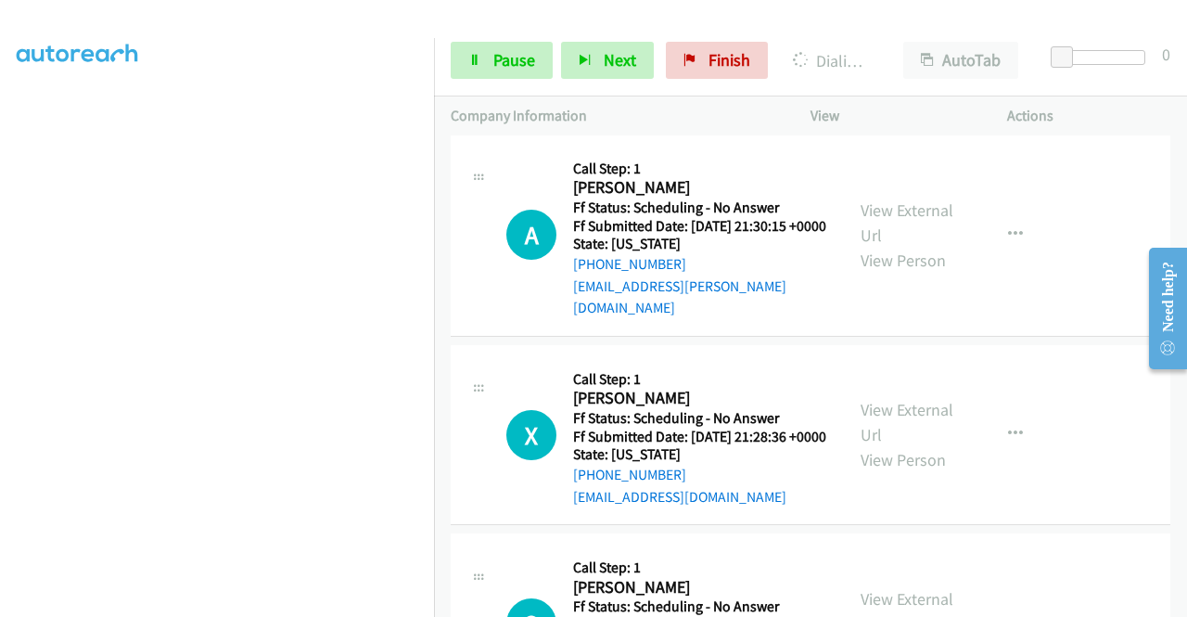
click at [869, 45] on link "View External Url" at bounding box center [907, 22] width 93 height 46
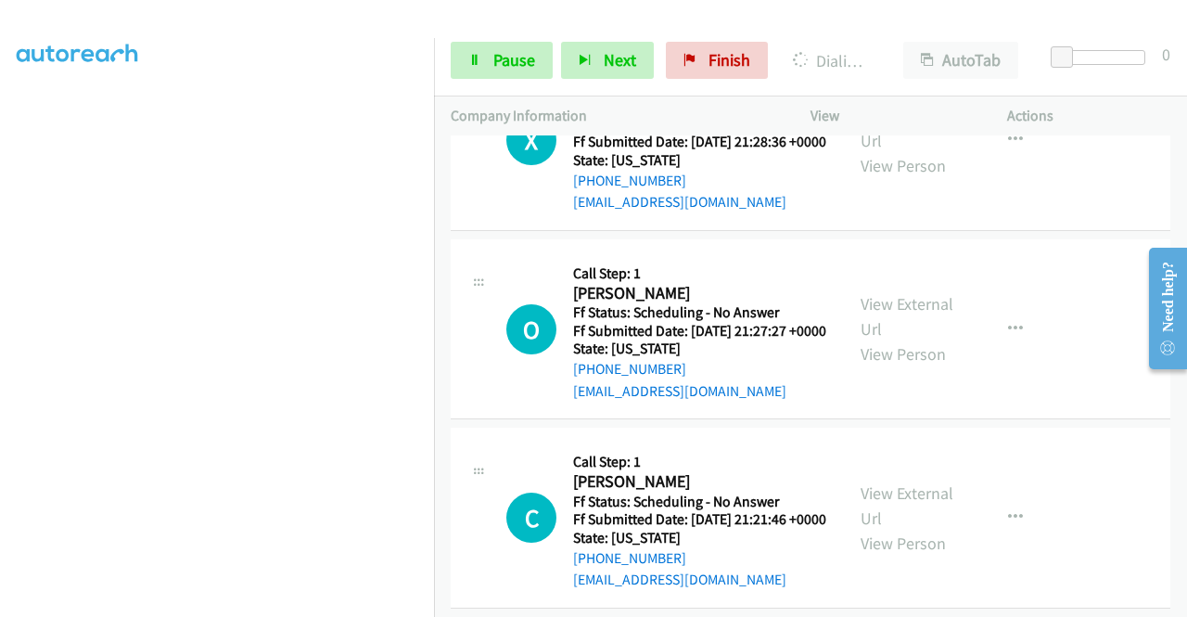
scroll to position [6049, 0]
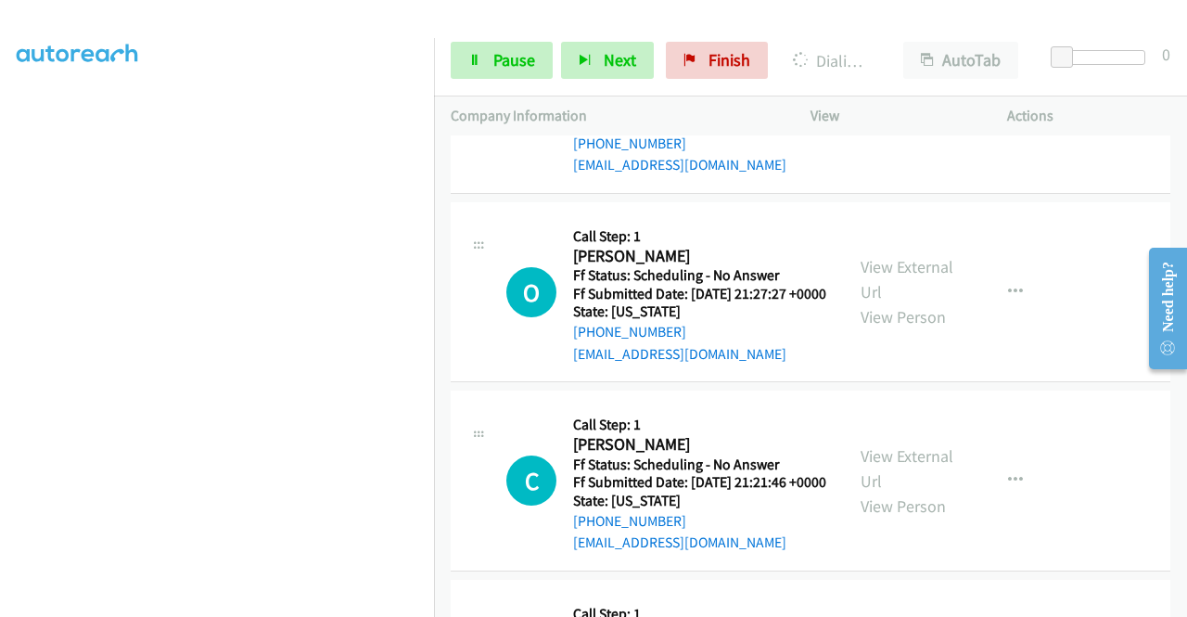
click at [488, 84] on div "Start Calls Pause Next Finish Dialing Alex Contreras AutoTab AutoTab 0" at bounding box center [810, 60] width 753 height 71
click at [486, 77] on link "Pause" at bounding box center [502, 60] width 102 height 37
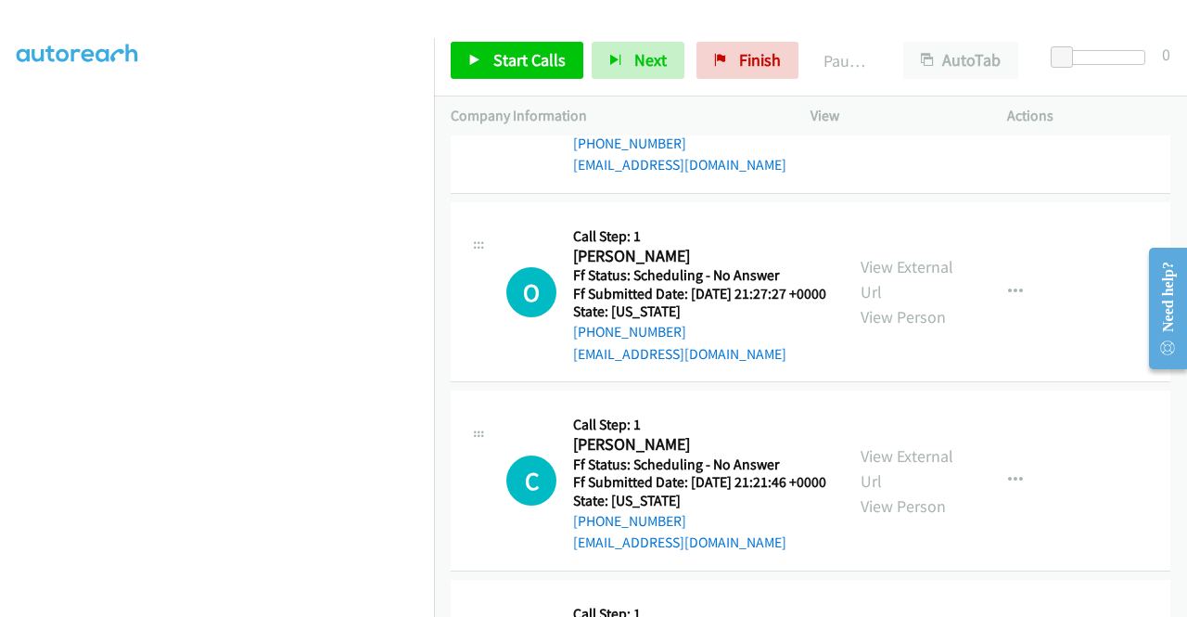
scroll to position [402, 0]
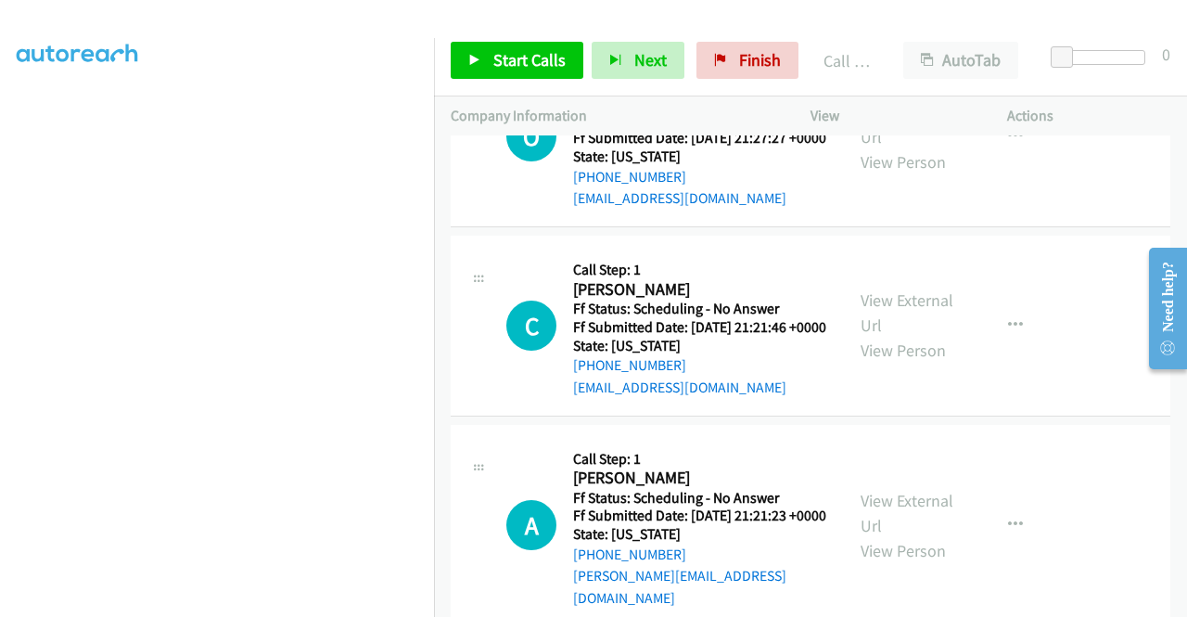
scroll to position [6378, 0]
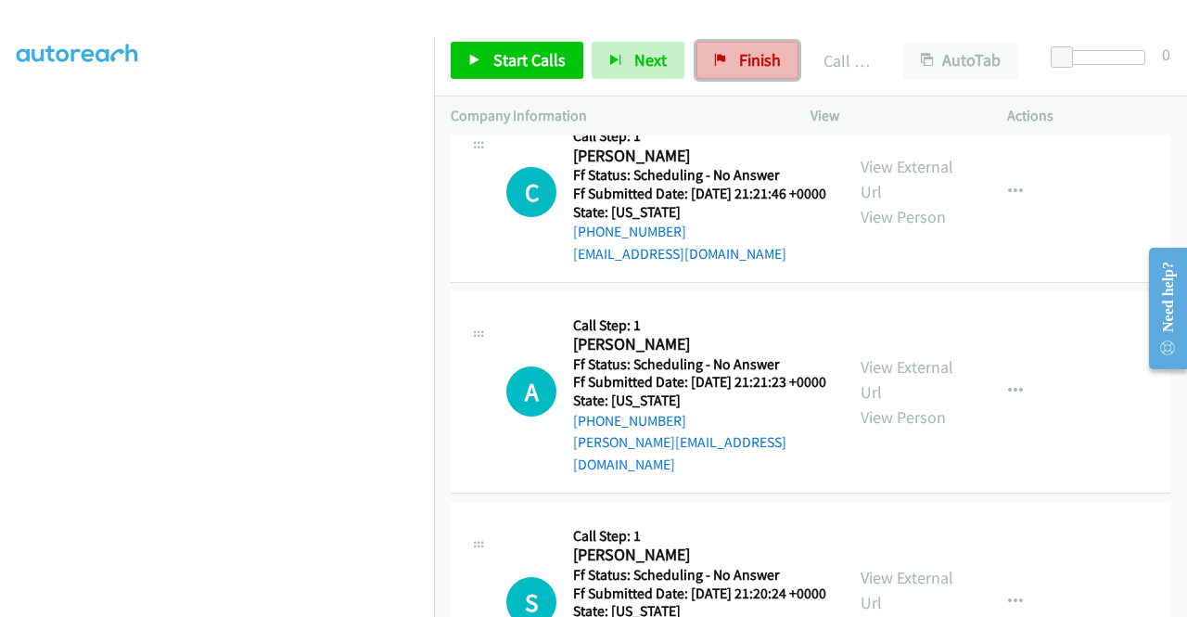
click at [731, 74] on link "Finish" at bounding box center [748, 60] width 102 height 37
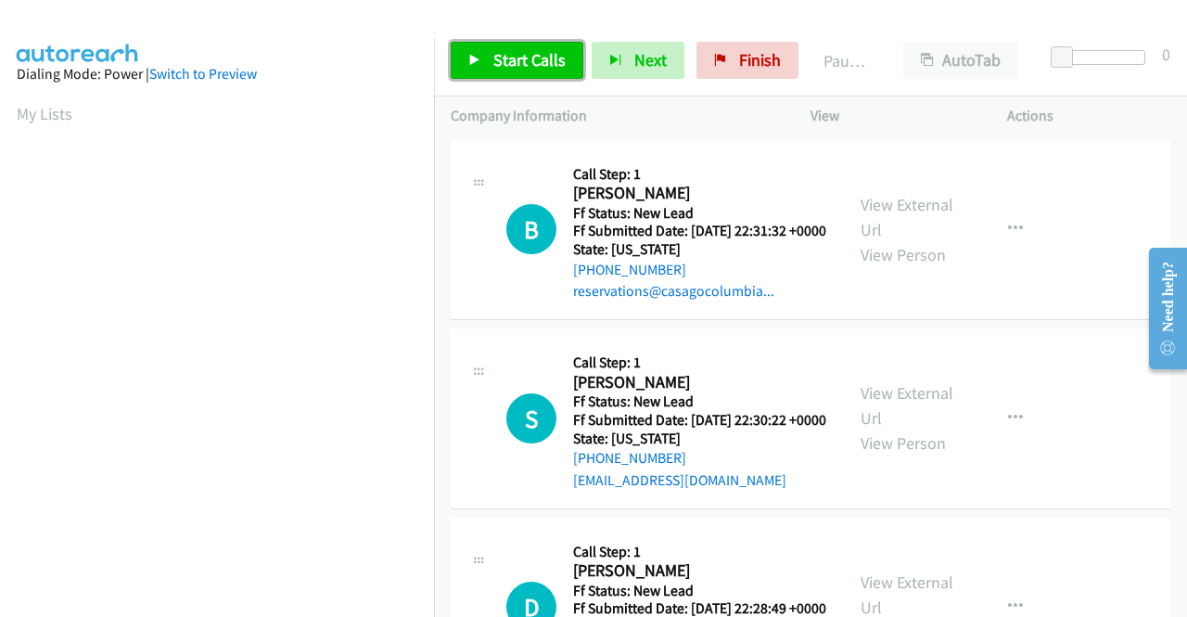
click at [497, 64] on span "Start Calls" at bounding box center [530, 59] width 72 height 21
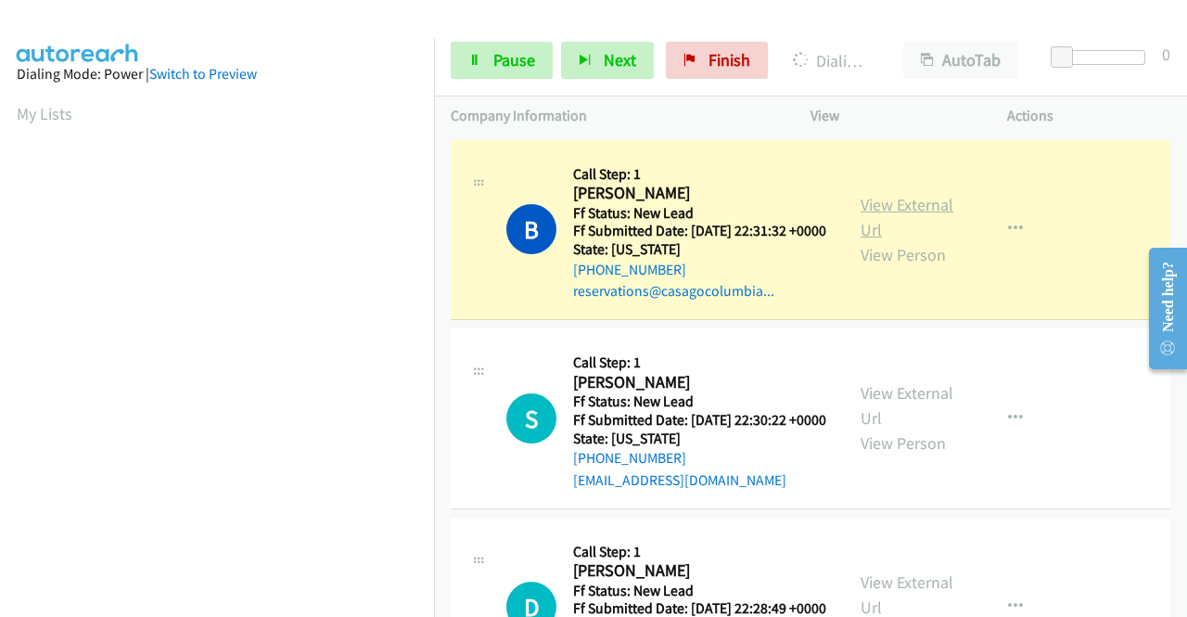
click at [879, 212] on link "View External Url" at bounding box center [907, 217] width 93 height 46
drag, startPoint x: 0, startPoint y: 226, endPoint x: 39, endPoint y: 224, distance: 39.0
click at [0, 226] on aside "Dialing Mode: Power | Switch to Preview My Lists" at bounding box center [217, 551] width 434 height 1027
click at [484, 37] on div "Start Calls Pause Next Finish Dialing Brandon King AutoTab AutoTab 0" at bounding box center [810, 60] width 753 height 71
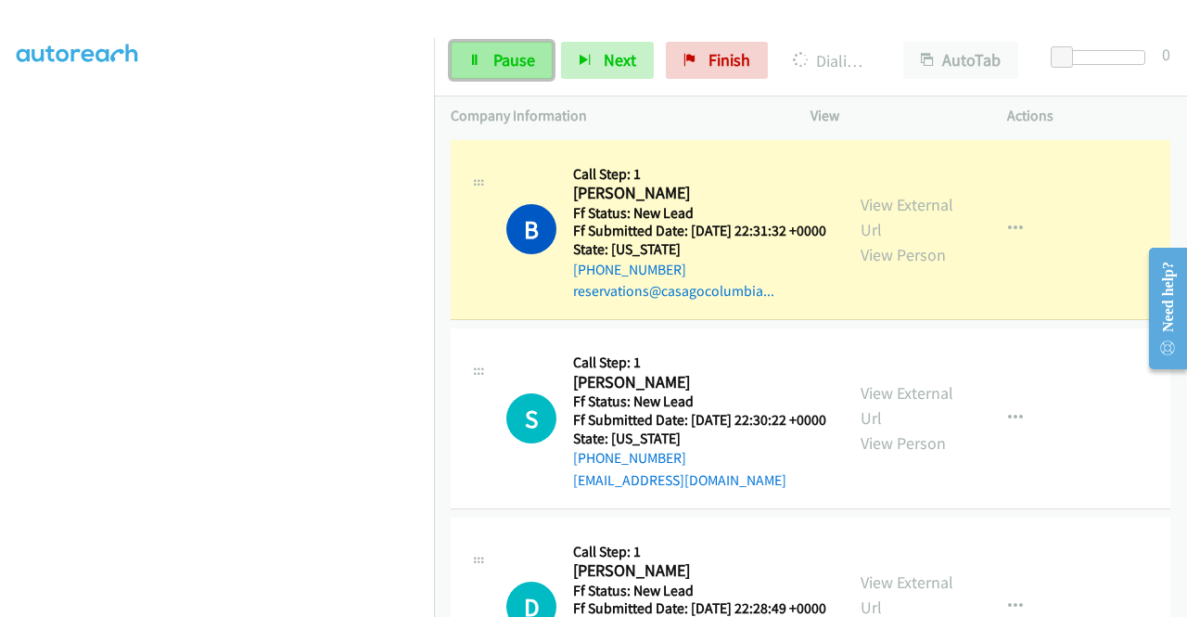
click at [482, 47] on link "Pause" at bounding box center [502, 60] width 102 height 37
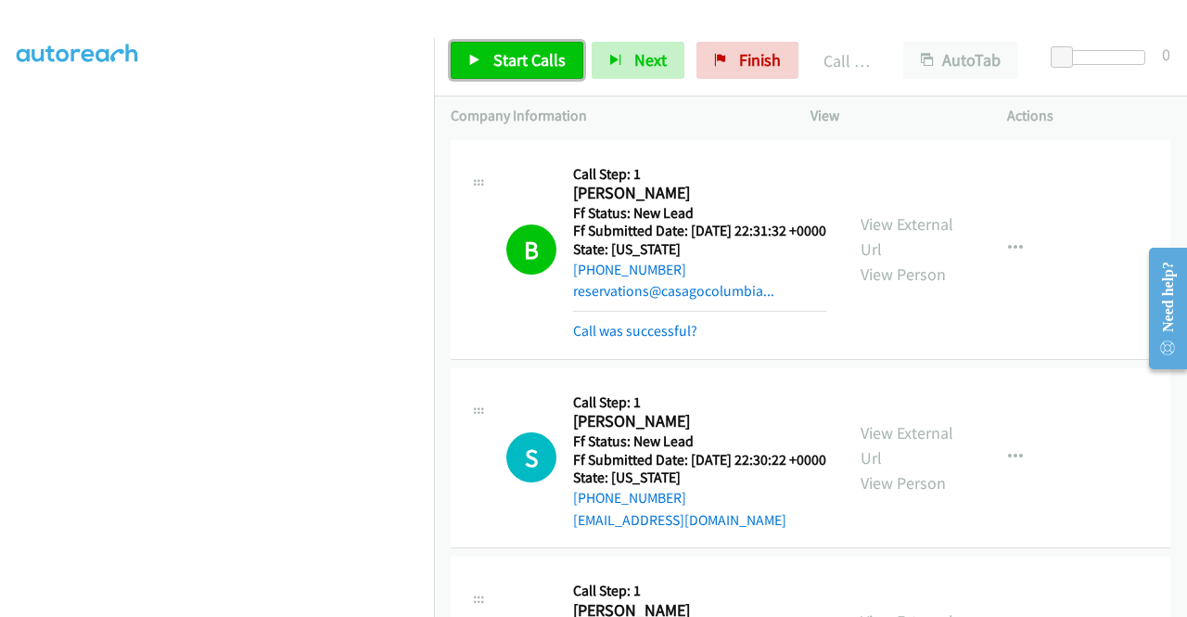
click at [546, 60] on span "Start Calls" at bounding box center [530, 59] width 72 height 21
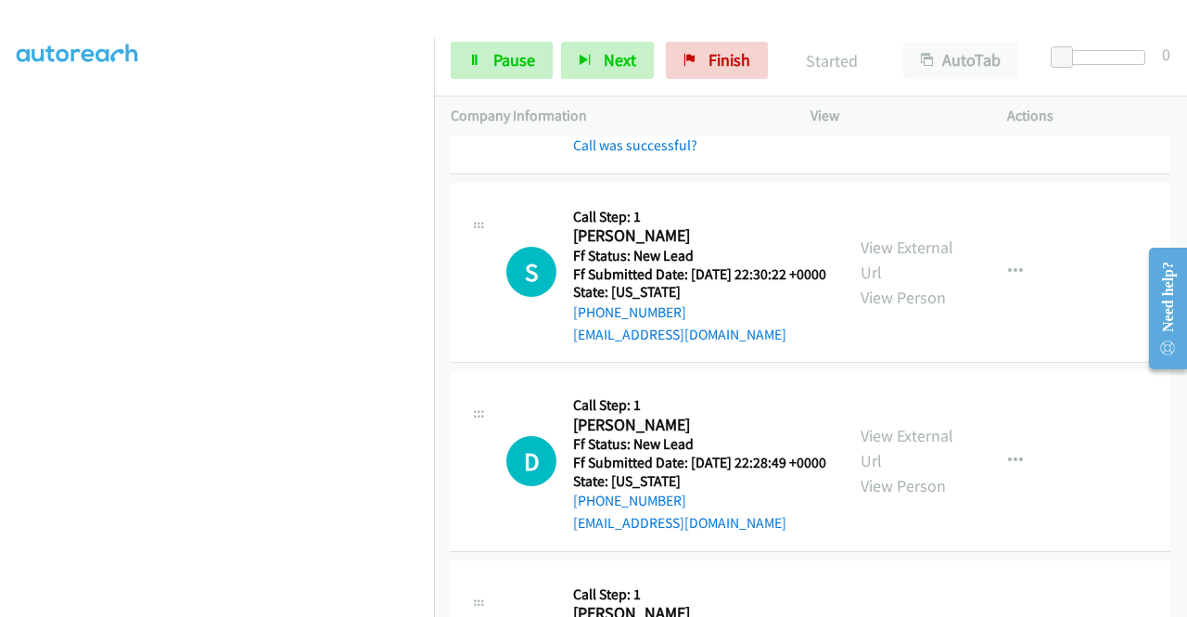
scroll to position [223, 0]
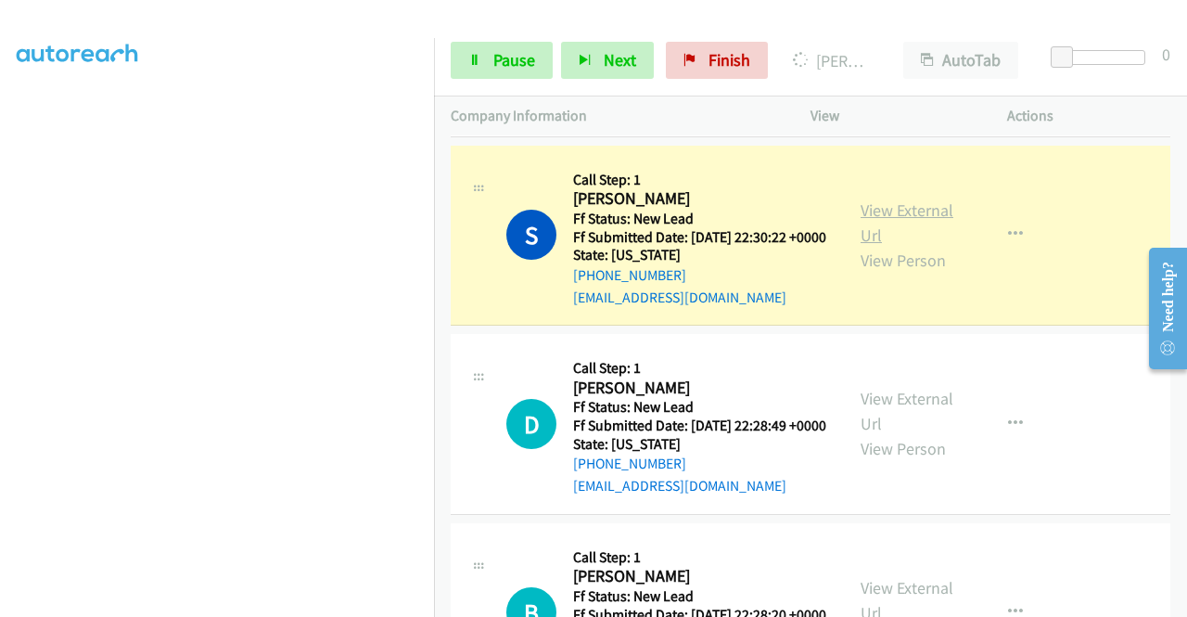
click at [861, 246] on link "View External Url" at bounding box center [907, 222] width 93 height 46
click at [0, 160] on aside "Dialing Mode: Power | Switch to Preview My Lists" at bounding box center [217, 141] width 434 height 1027
click at [0, 198] on aside "Dialing Mode: Power | Switch to Preview My Lists" at bounding box center [217, 141] width 434 height 1027
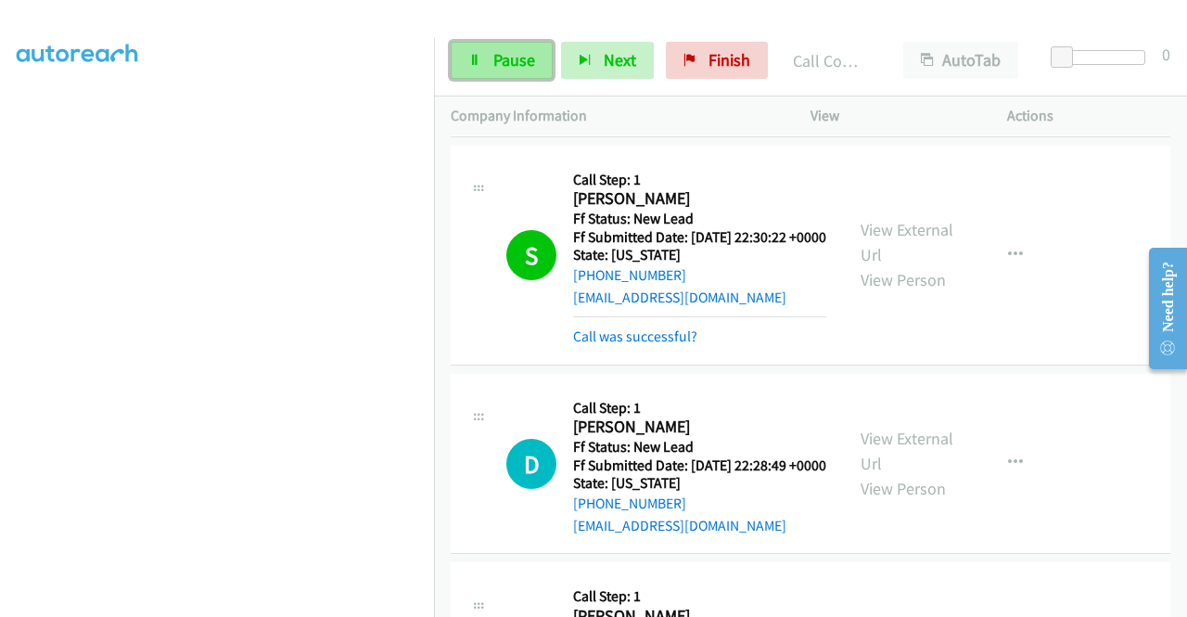
click at [504, 49] on span "Pause" at bounding box center [515, 59] width 42 height 21
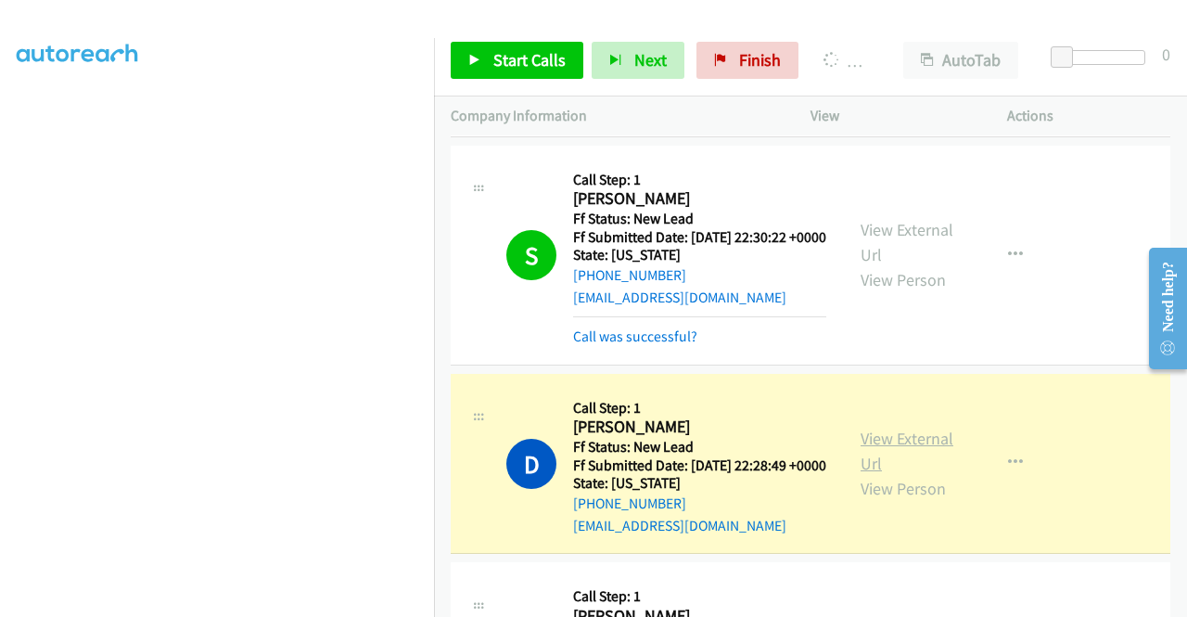
click at [881, 474] on link "View External Url" at bounding box center [907, 451] width 93 height 46
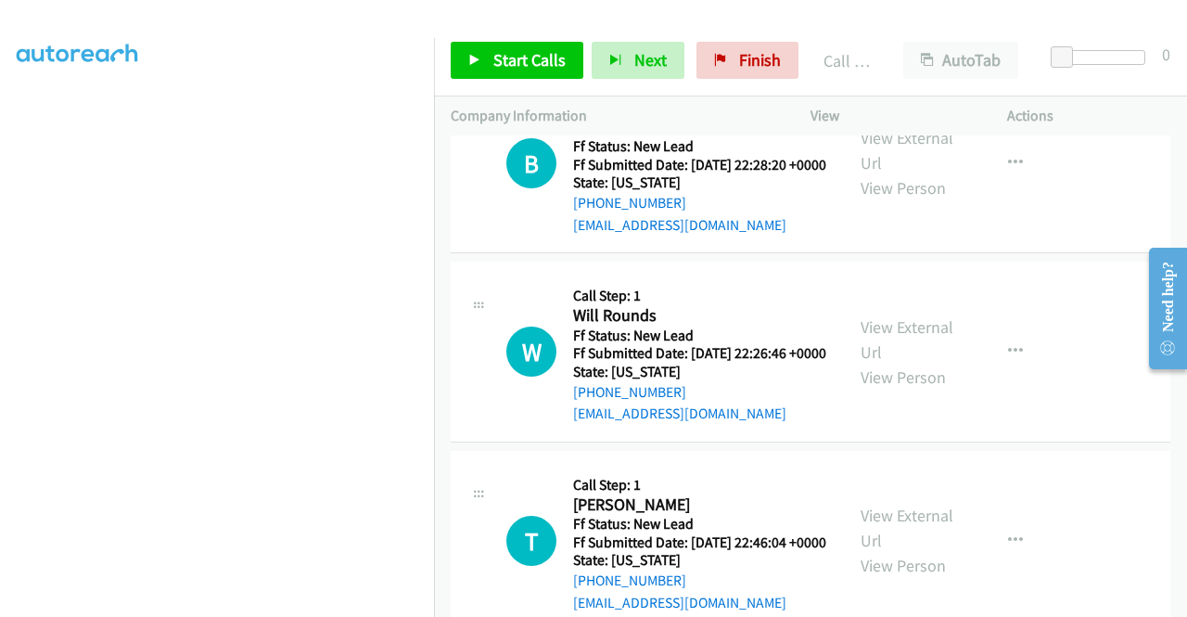
scroll to position [711, 0]
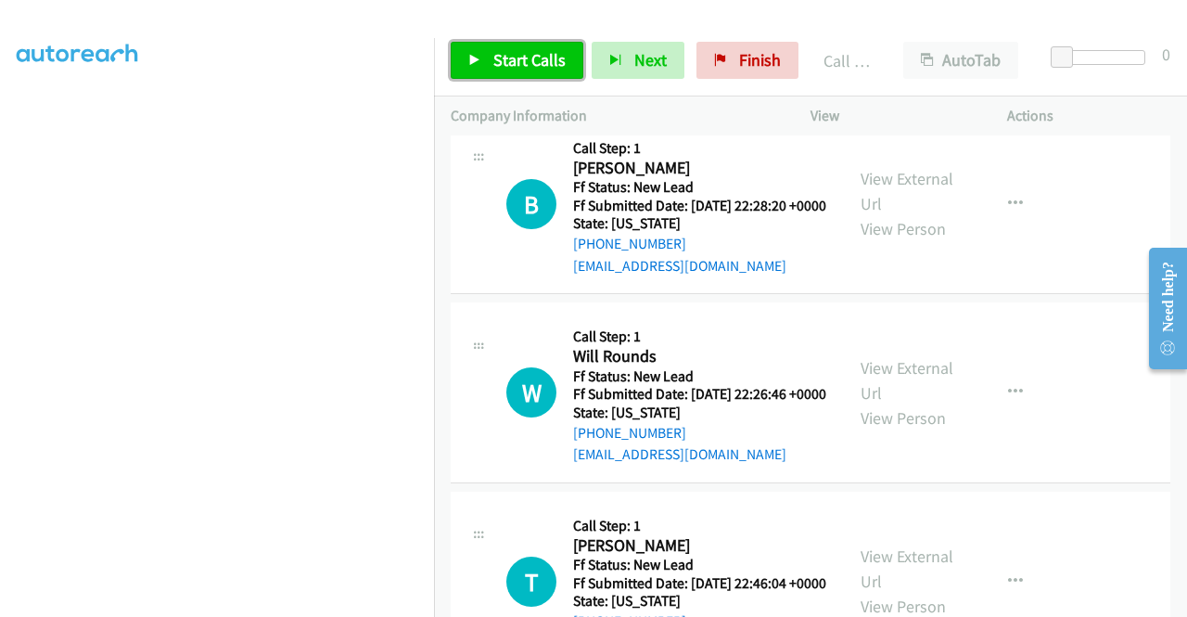
click at [494, 68] on span "Start Calls" at bounding box center [530, 59] width 72 height 21
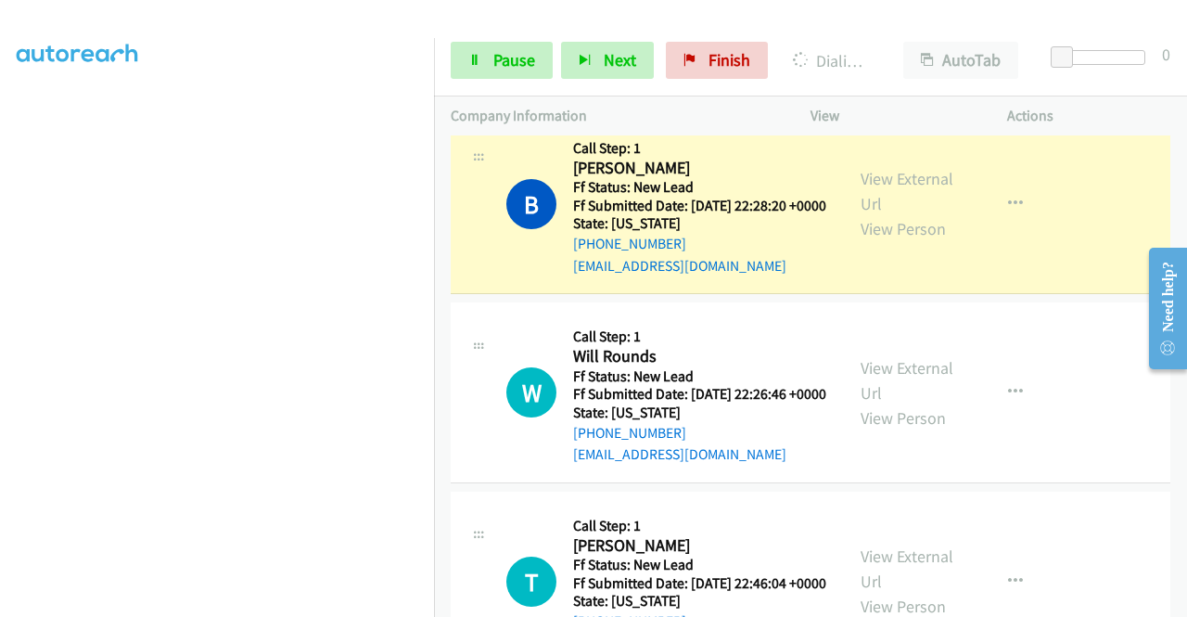
click at [879, 241] on div "View External Url View Person" at bounding box center [909, 203] width 96 height 75
click at [865, 214] on link "View External Url" at bounding box center [907, 191] width 93 height 46
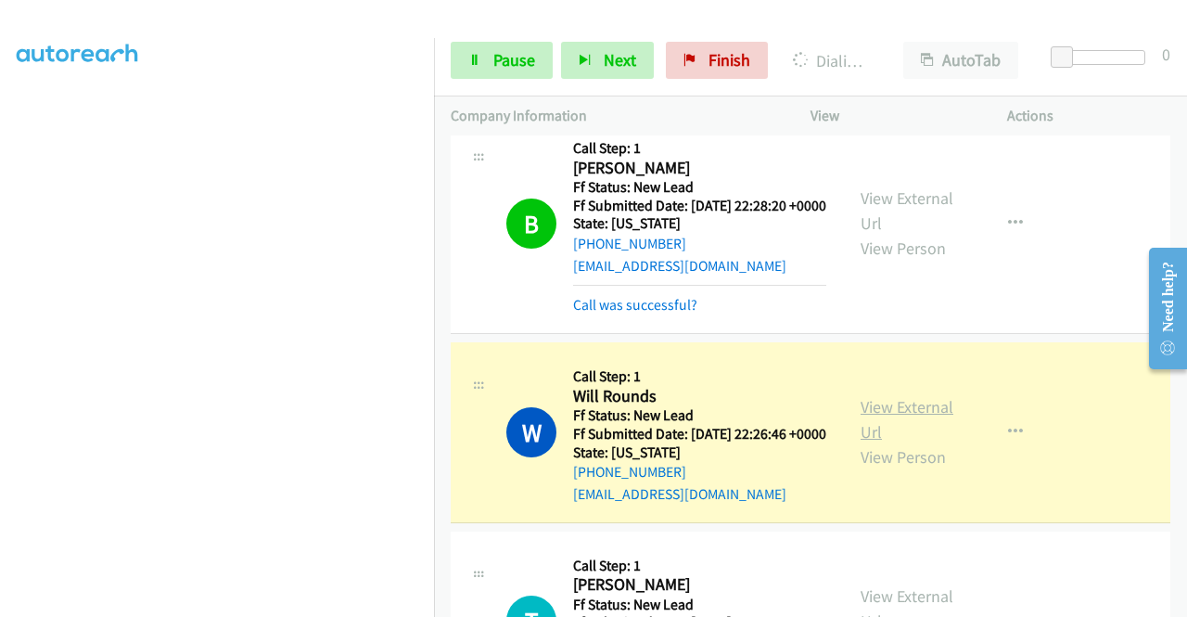
click at [876, 443] on link "View External Url" at bounding box center [907, 419] width 93 height 46
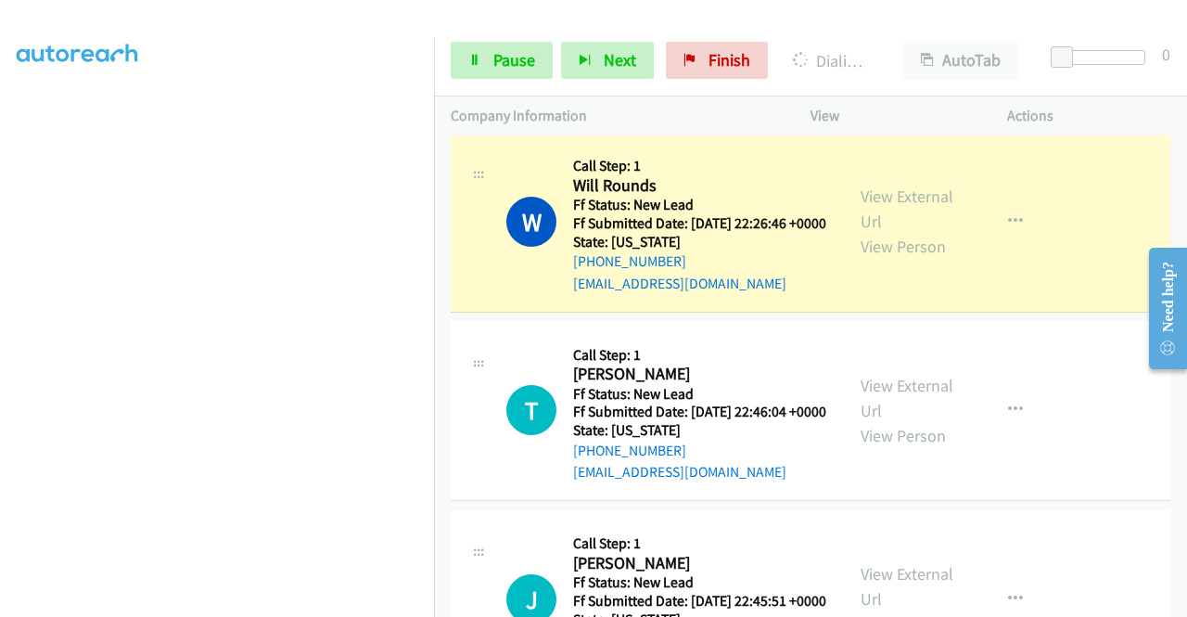
scroll to position [1007, 0]
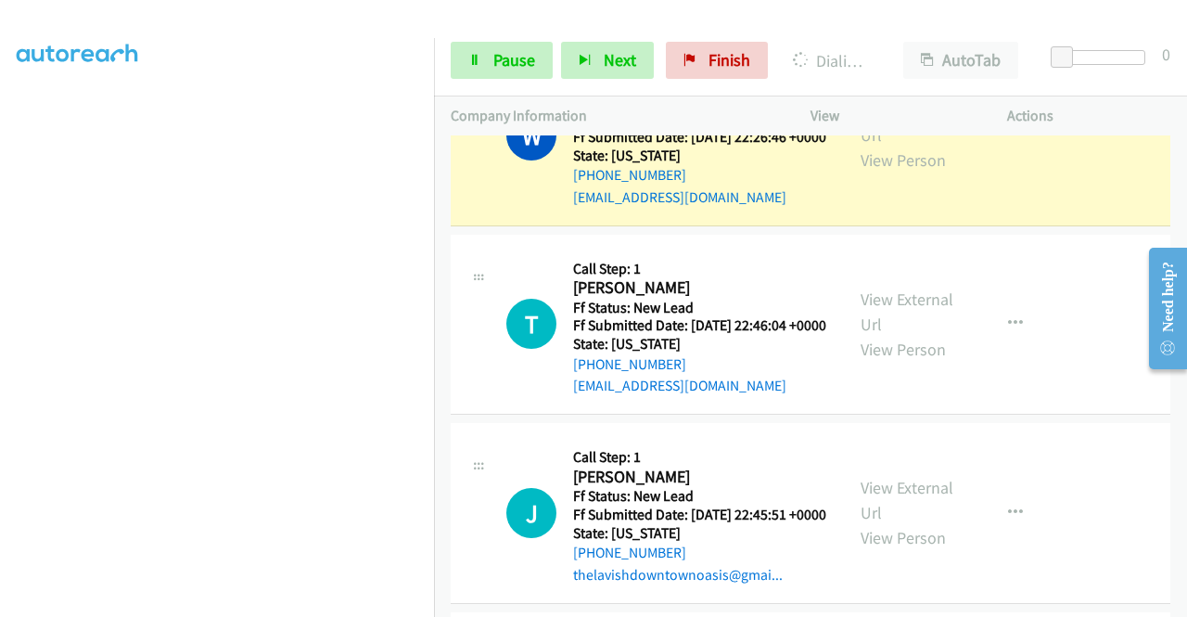
click at [0, 124] on aside "Dialing Mode: Power | Switch to Preview My Lists" at bounding box center [217, 141] width 434 height 1027
click at [505, 72] on link "Pause" at bounding box center [502, 60] width 102 height 37
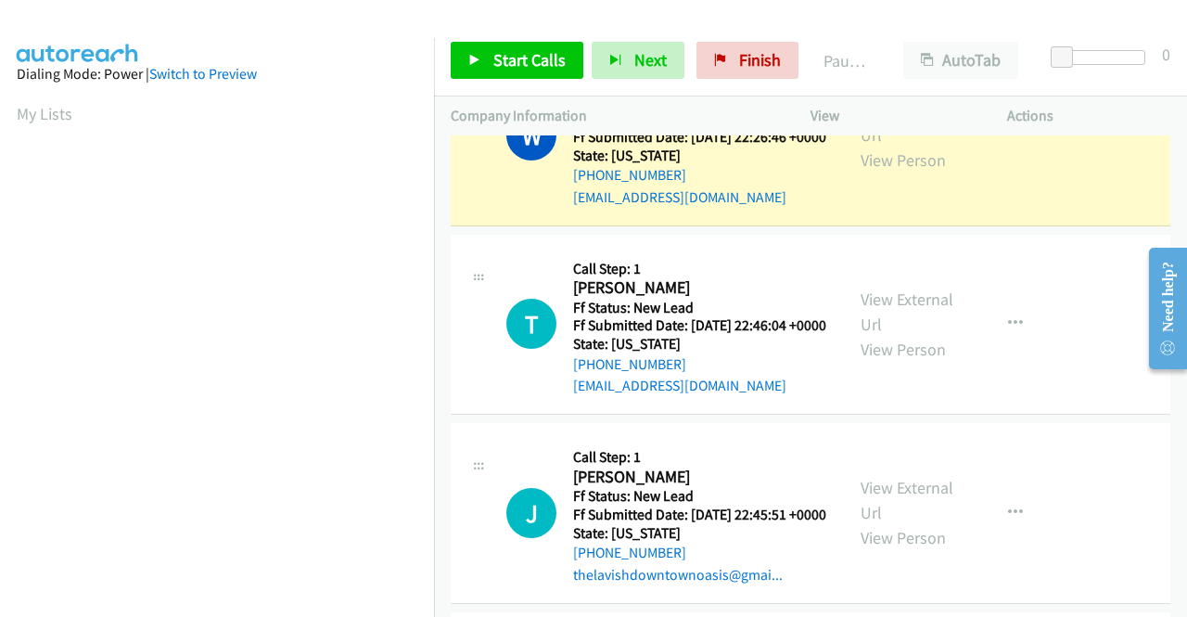
scroll to position [423, 0]
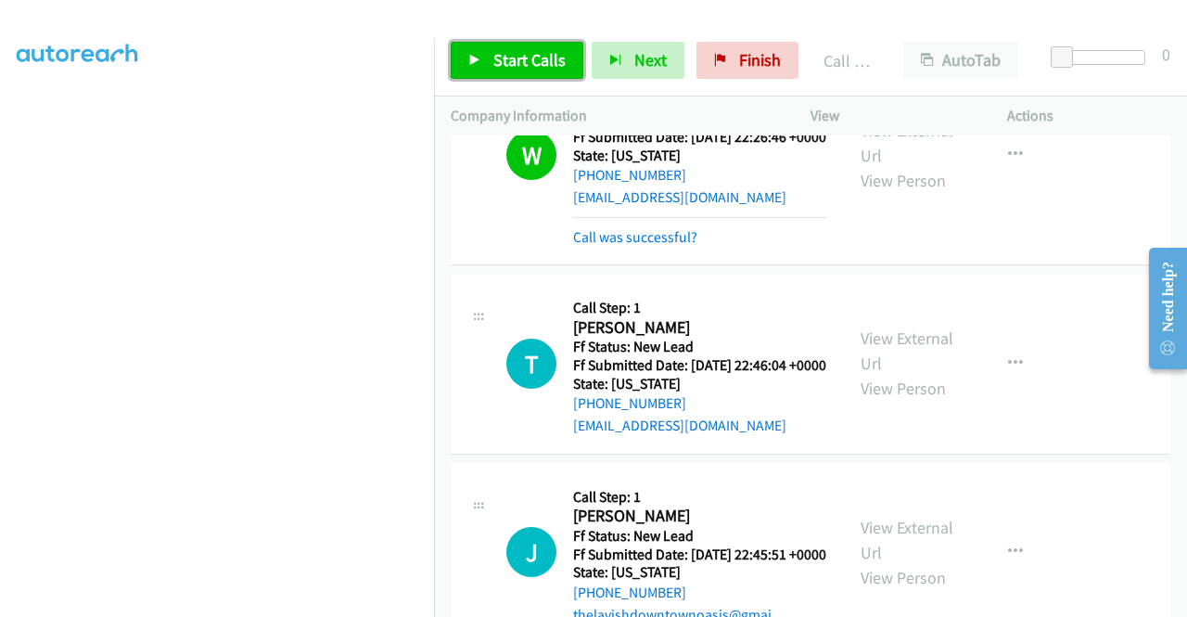
click at [502, 67] on span "Start Calls" at bounding box center [530, 59] width 72 height 21
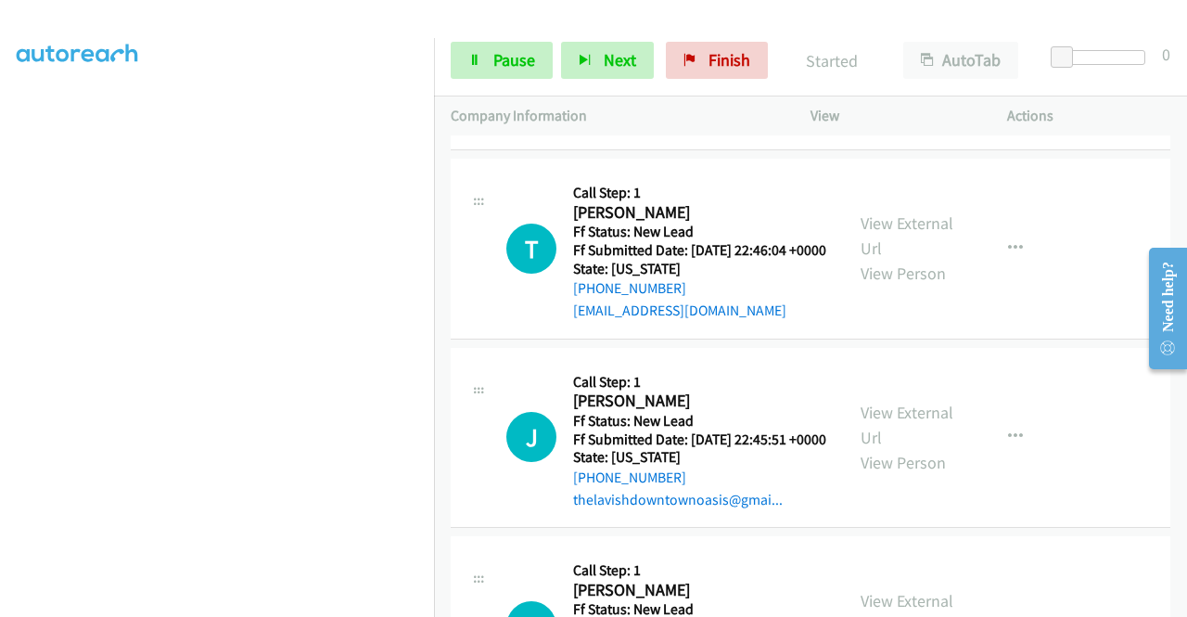
scroll to position [1156, 0]
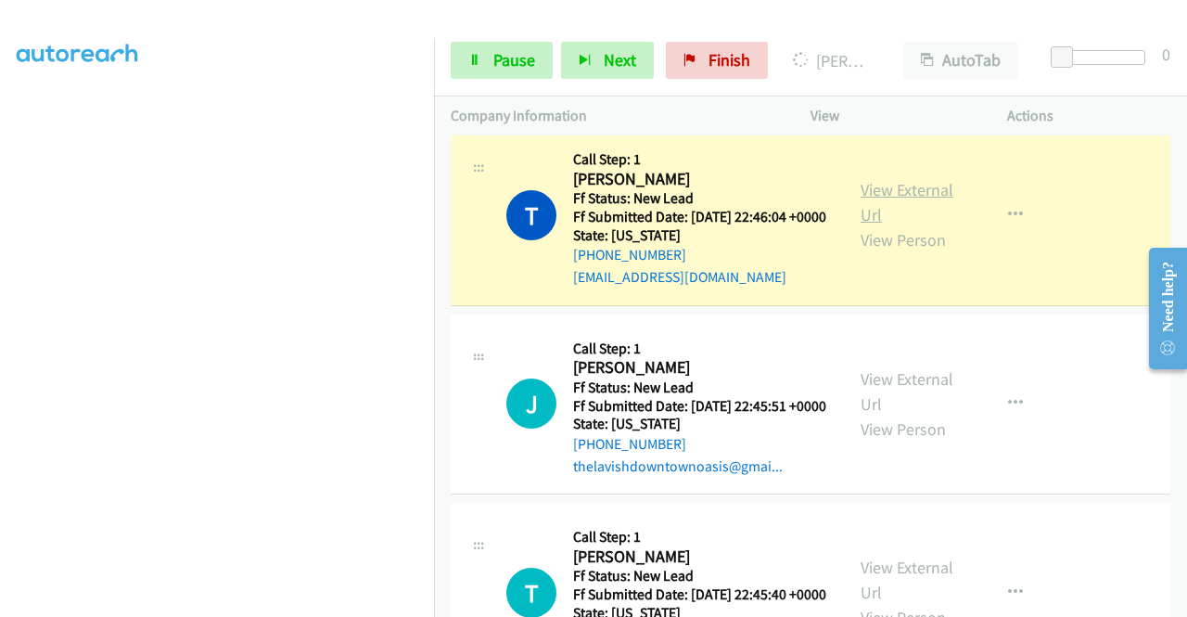
click at [917, 225] on link "View External Url" at bounding box center [907, 202] width 93 height 46
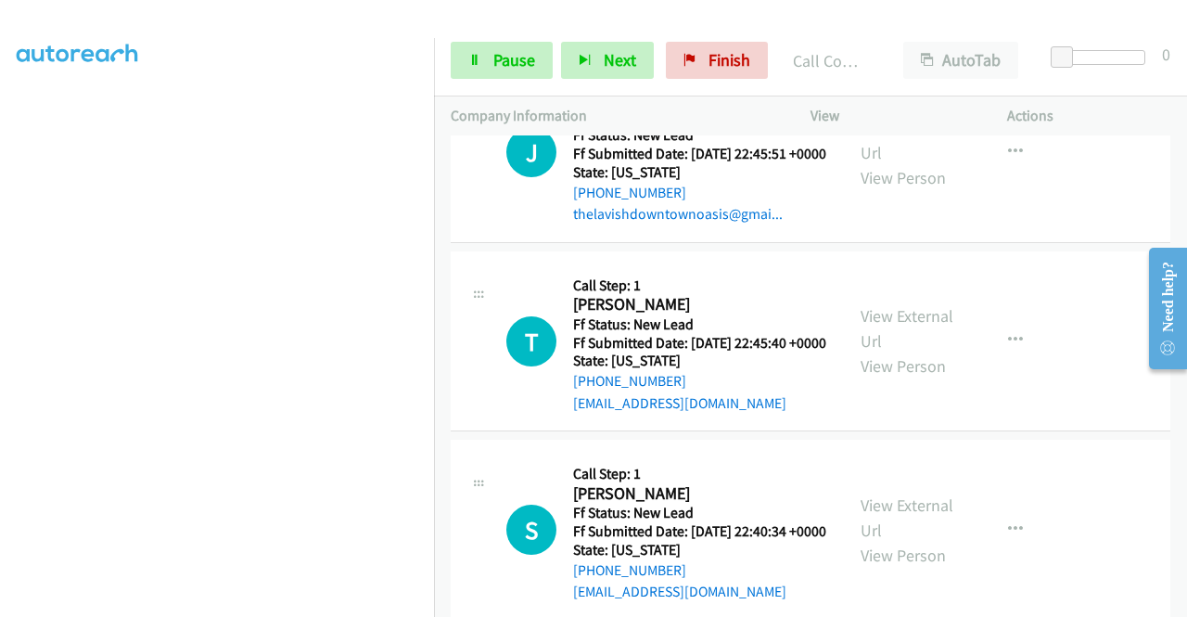
scroll to position [1497, 0]
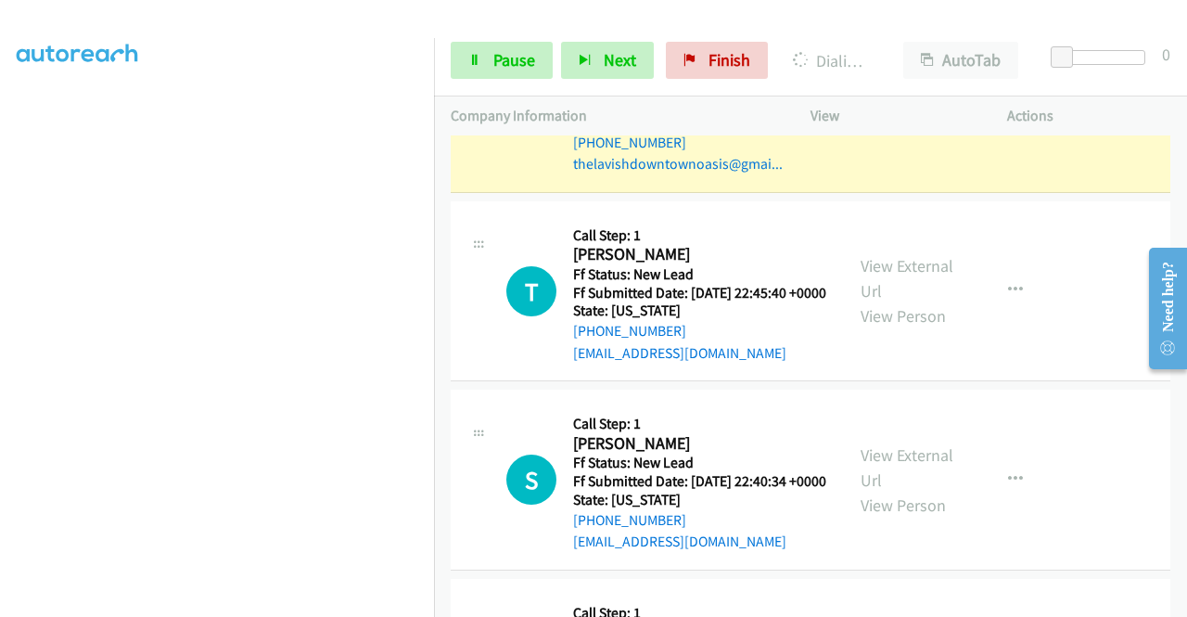
click at [917, 113] on link "View External Url" at bounding box center [907, 90] width 93 height 46
click at [0, 233] on aside "Dialing Mode: Power | Switch to Preview My Lists" at bounding box center [217, 141] width 434 height 1027
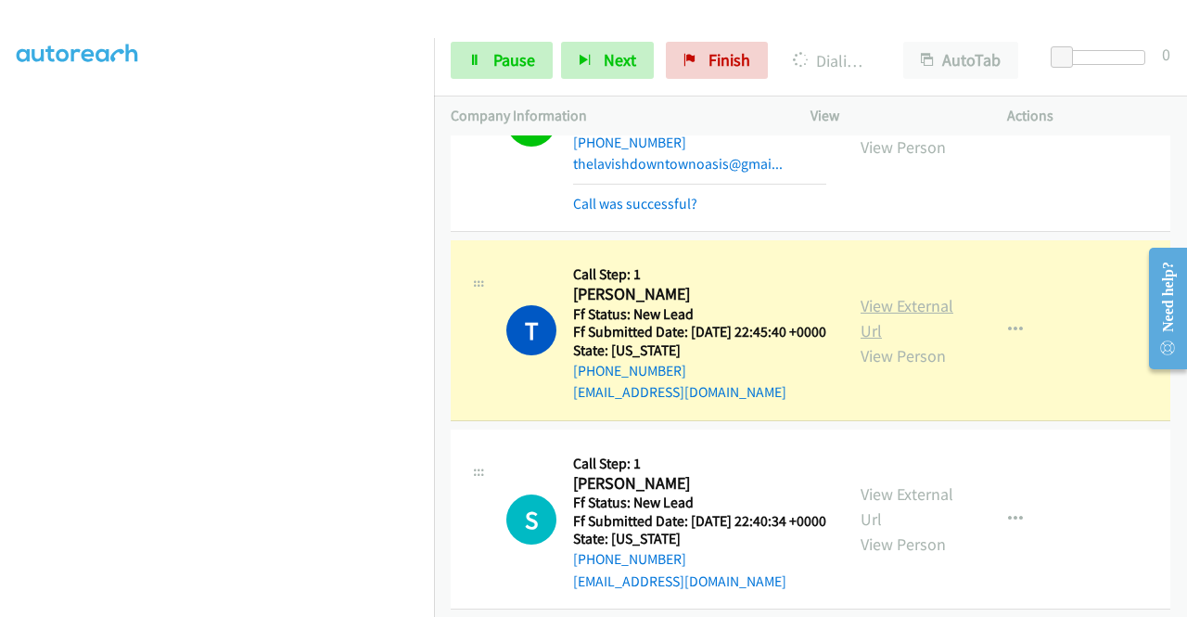
click at [909, 341] on link "View External Url" at bounding box center [907, 318] width 93 height 46
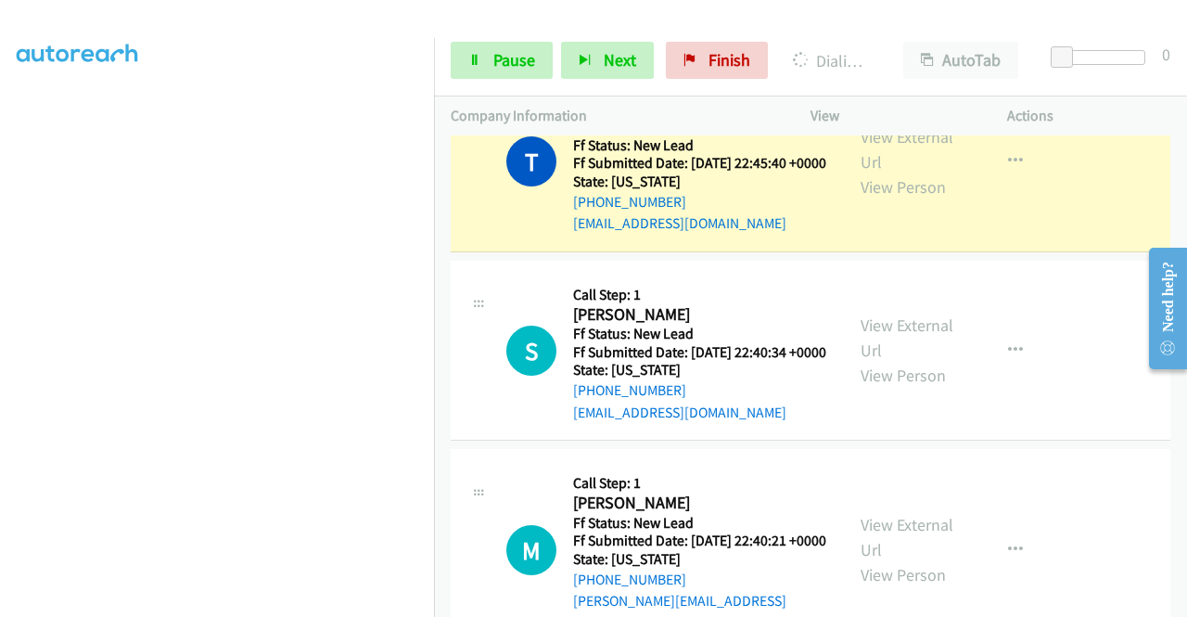
scroll to position [1683, 0]
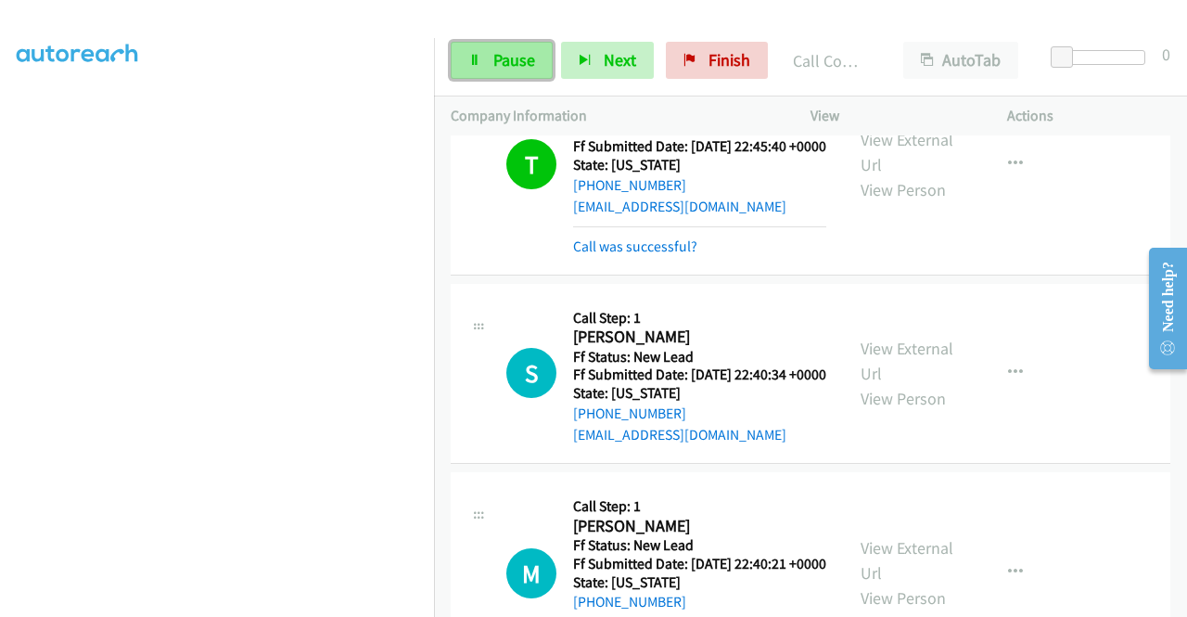
click at [525, 71] on link "Pause" at bounding box center [502, 60] width 102 height 37
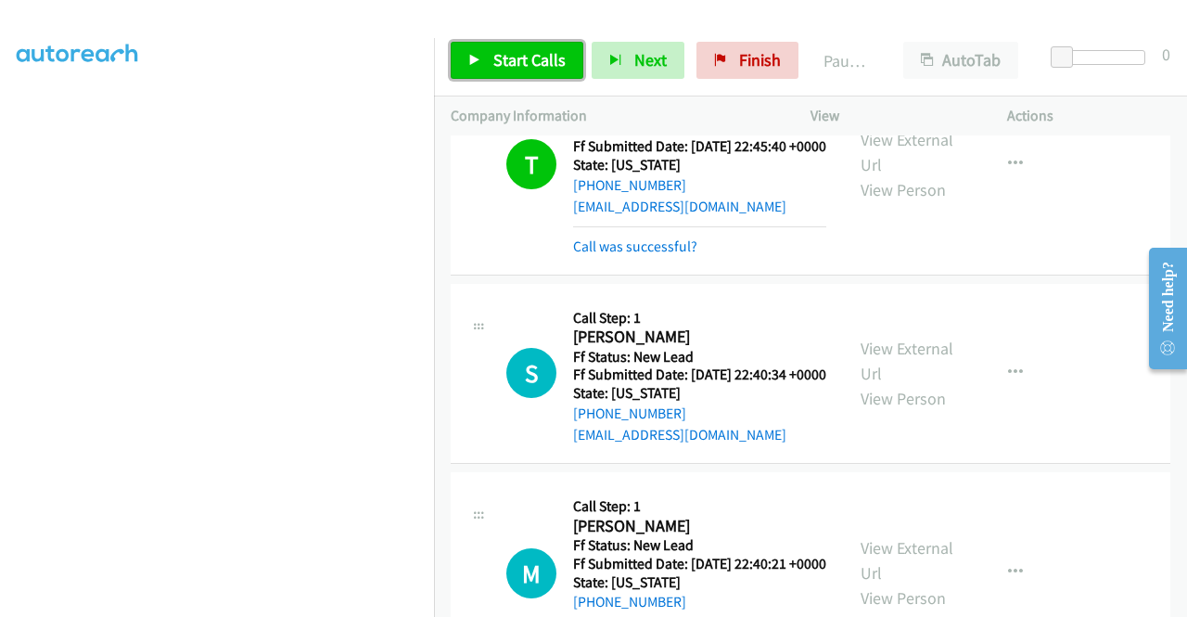
click at [518, 64] on span "Start Calls" at bounding box center [530, 59] width 72 height 21
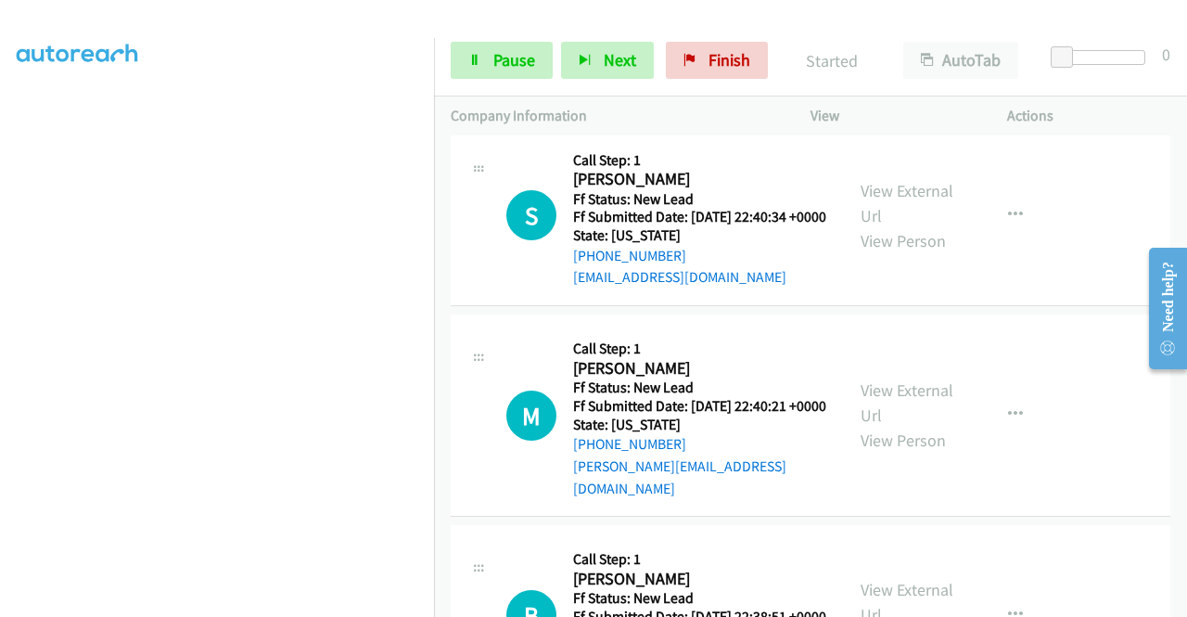
scroll to position [1868, 0]
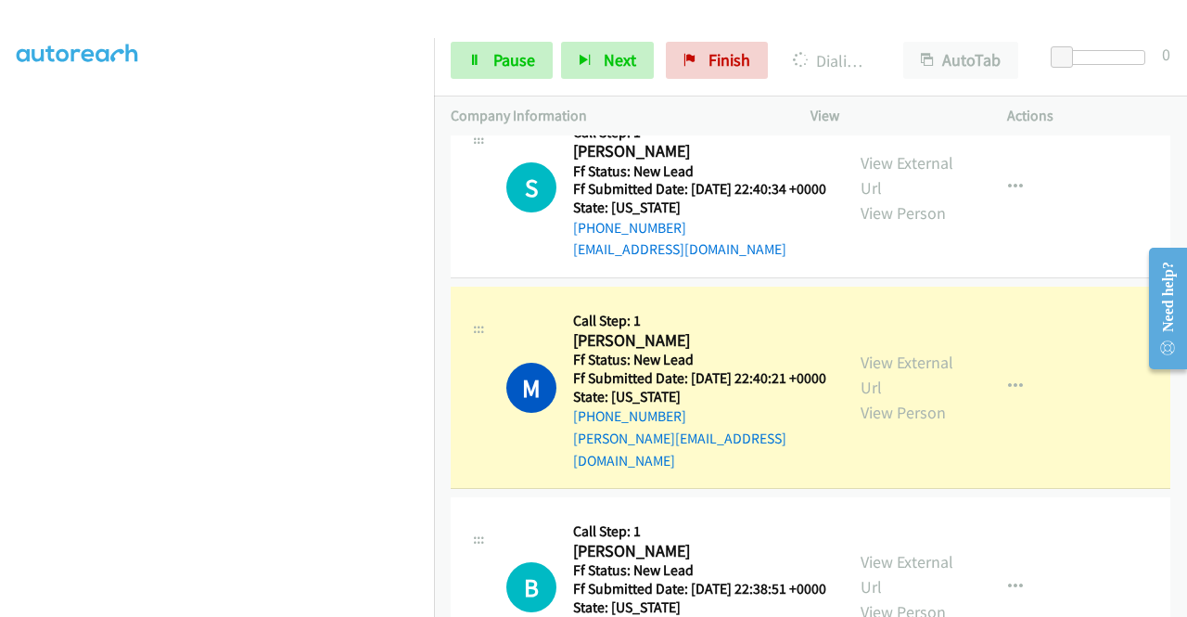
click at [0, 185] on aside "Dialing Mode: Power | Switch to Preview My Lists" at bounding box center [217, 141] width 434 height 1027
click at [887, 425] on div "View External Url View Person" at bounding box center [909, 387] width 96 height 75
click at [885, 398] on link "View External Url" at bounding box center [907, 375] width 93 height 46
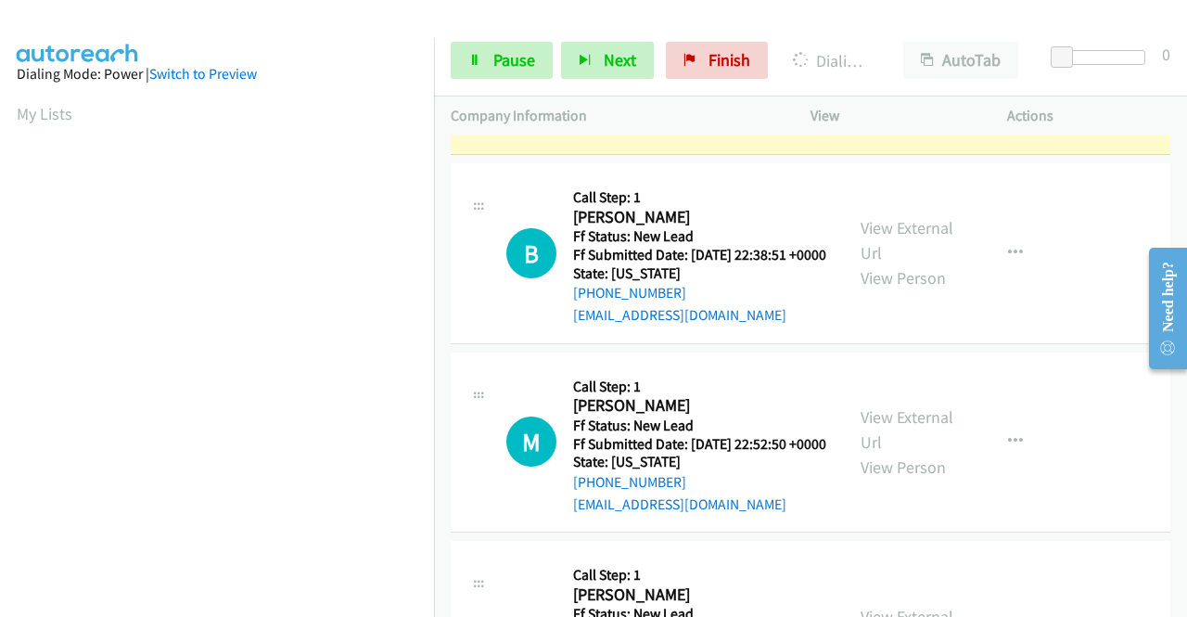
scroll to position [423, 0]
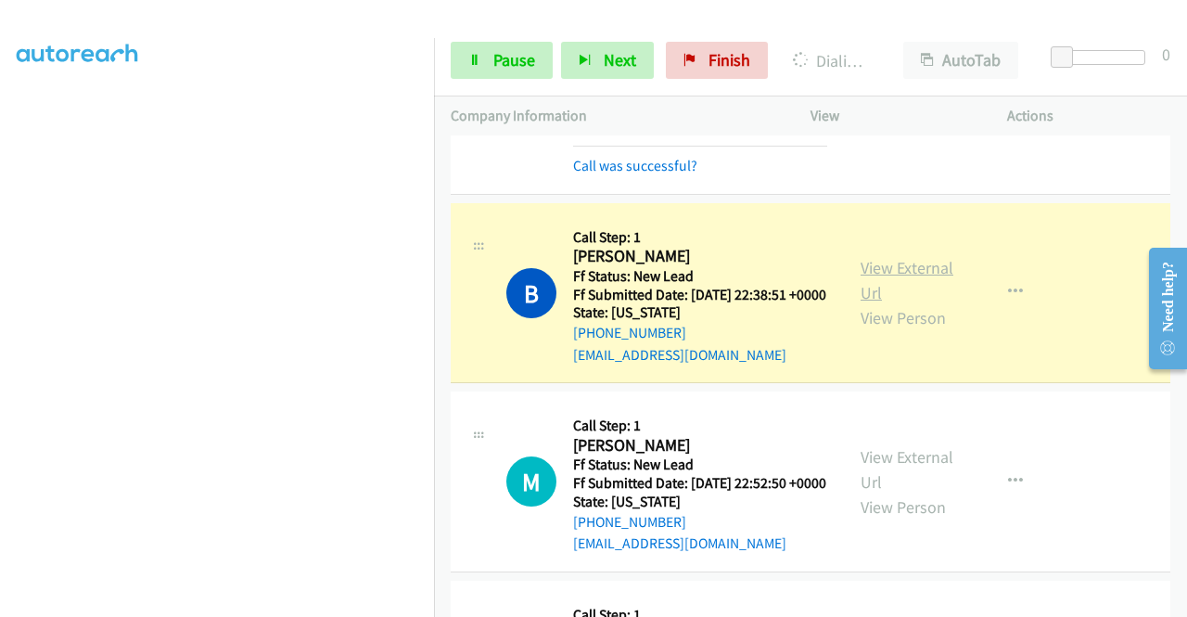
click at [886, 303] on link "View External Url" at bounding box center [907, 280] width 93 height 46
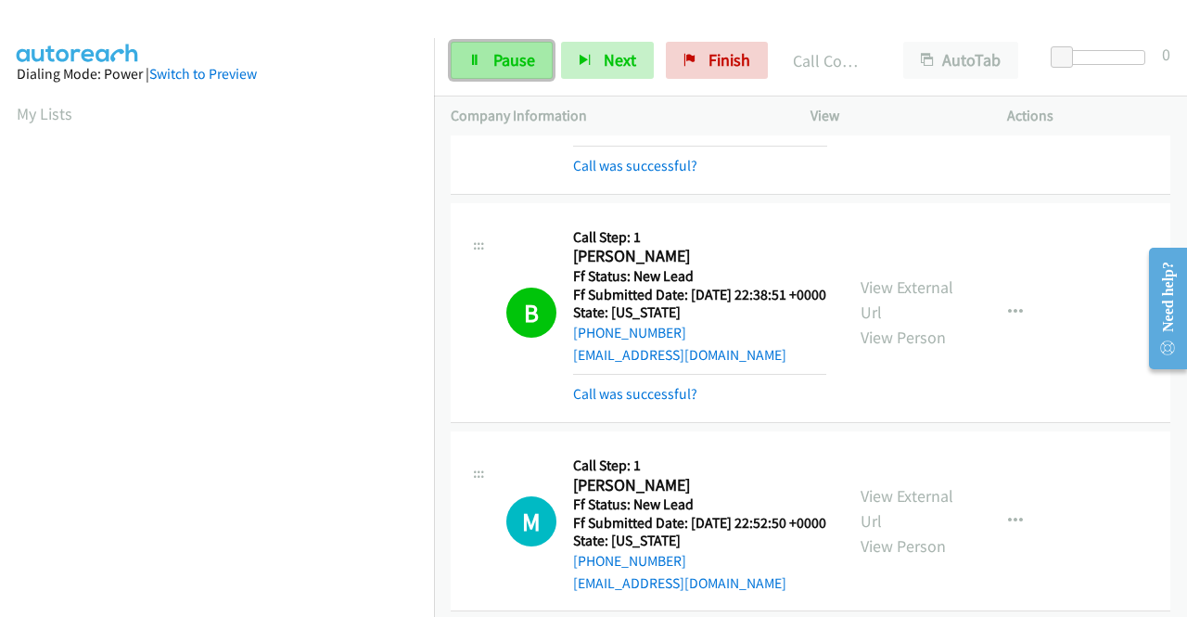
click at [471, 58] on icon at bounding box center [474, 61] width 13 height 13
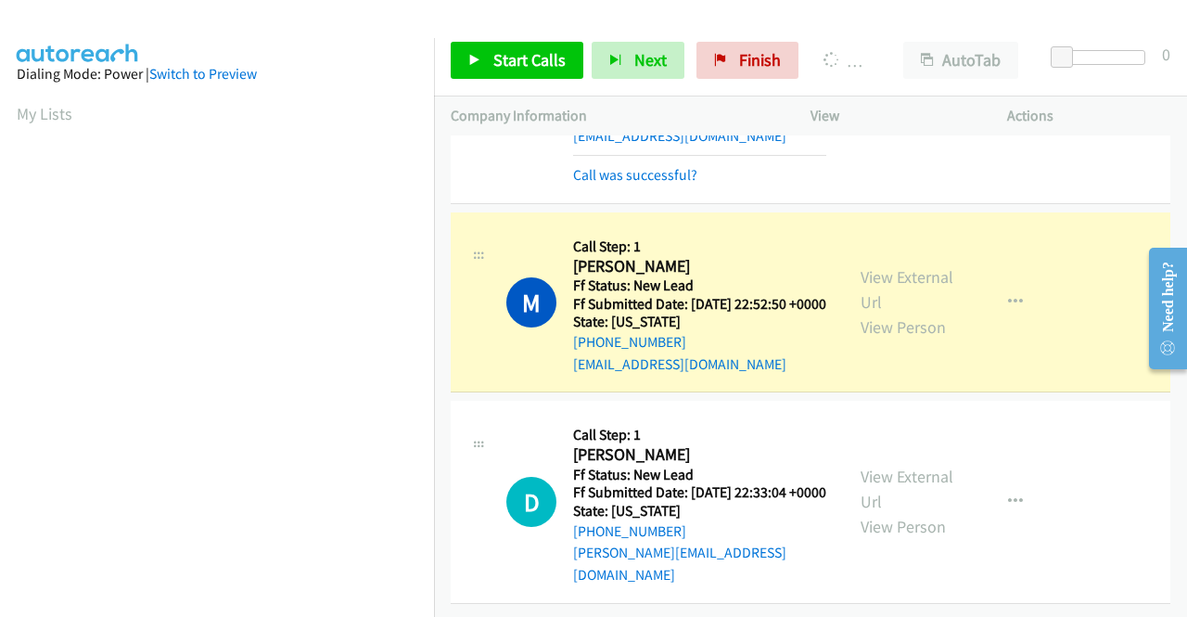
scroll to position [2622, 0]
click at [925, 272] on div "View External Url View Person" at bounding box center [909, 301] width 96 height 75
click at [904, 244] on div "View External Url View Person View External Url Email Schedule/Manage Callback …" at bounding box center [950, 302] width 213 height 147
click at [890, 266] on link "View External Url" at bounding box center [907, 289] width 93 height 46
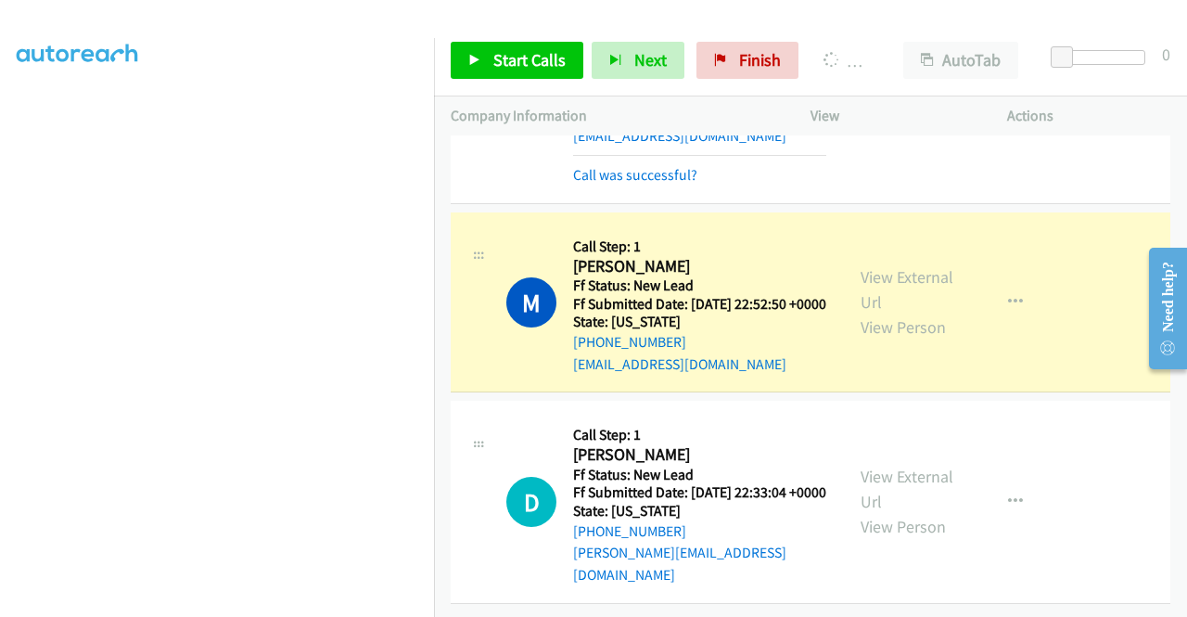
click at [0, 183] on aside "Dialing Mode: Power | Switch to Preview My Lists" at bounding box center [217, 141] width 434 height 1027
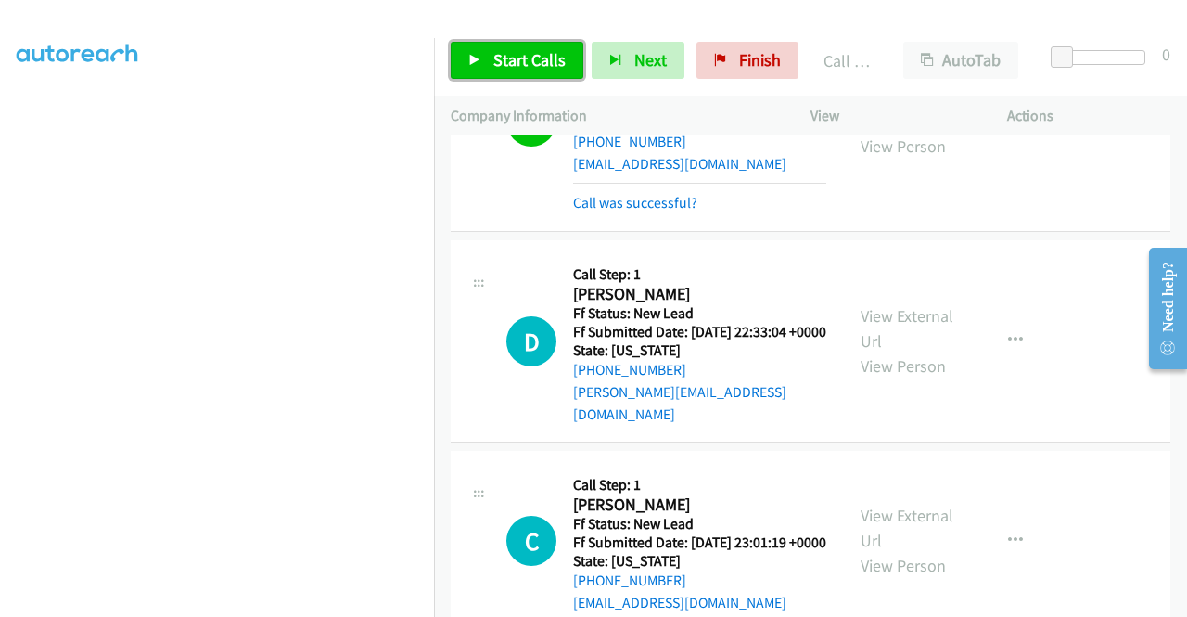
click at [494, 74] on link "Start Calls" at bounding box center [517, 60] width 133 height 37
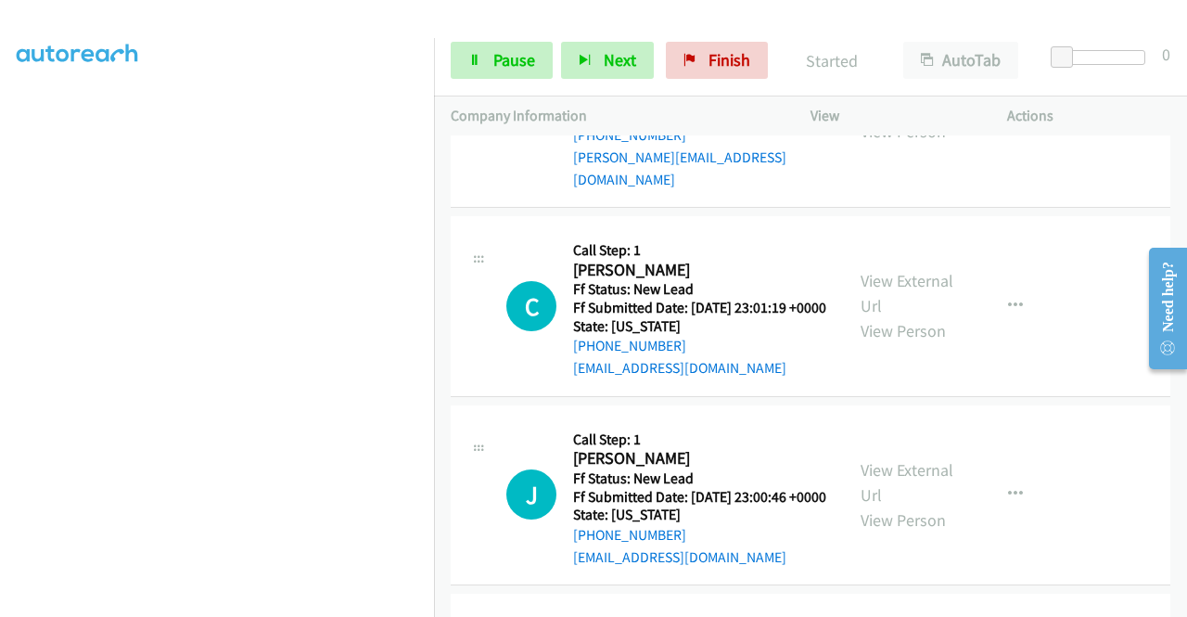
scroll to position [2893, 0]
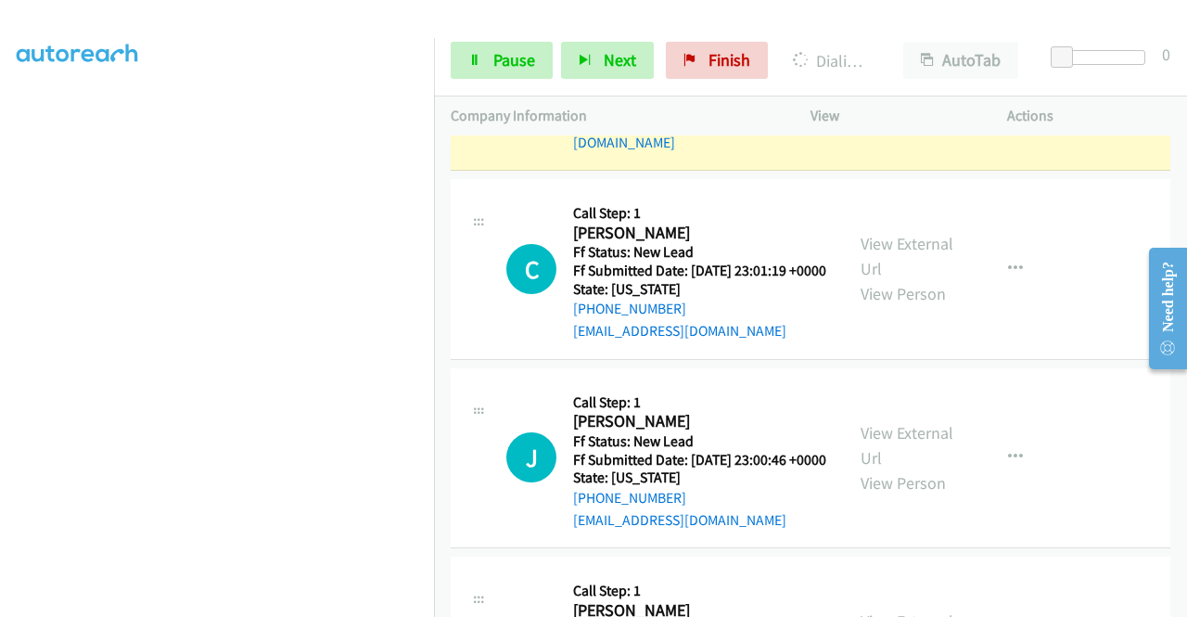
click at [917, 80] on link "View External Url" at bounding box center [907, 56] width 93 height 46
click at [0, 190] on aside "Dialing Mode: Power | Switch to Preview My Lists" at bounding box center [217, 141] width 434 height 1027
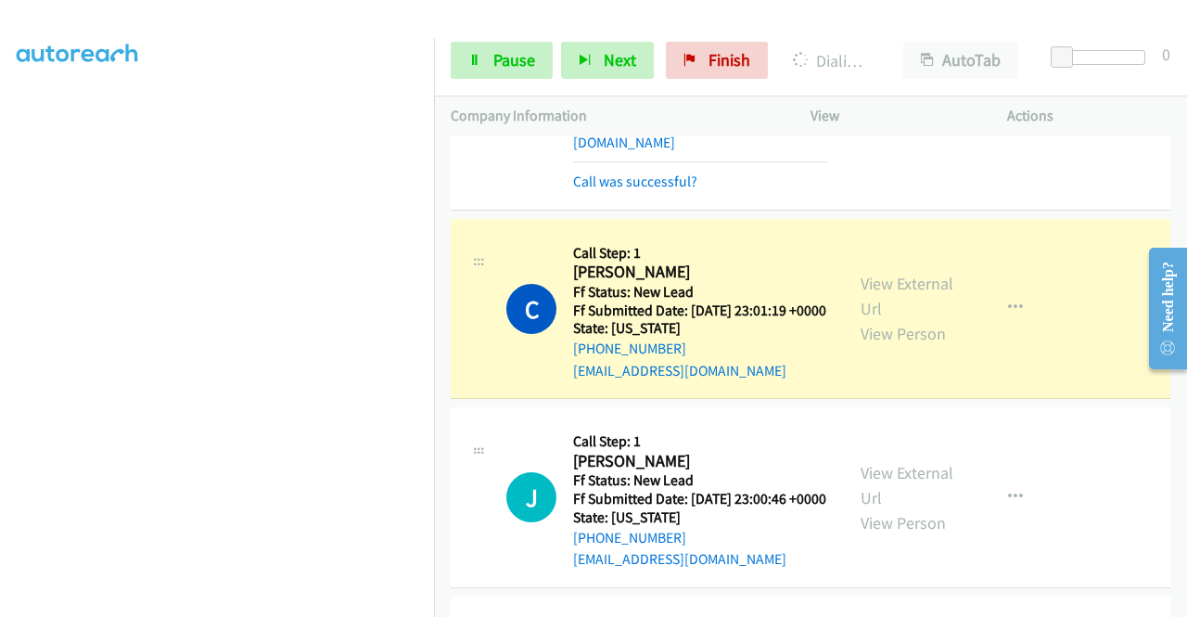
click at [876, 346] on div "View External Url View Person" at bounding box center [909, 308] width 96 height 75
click at [876, 319] on link "View External Url" at bounding box center [907, 296] width 93 height 46
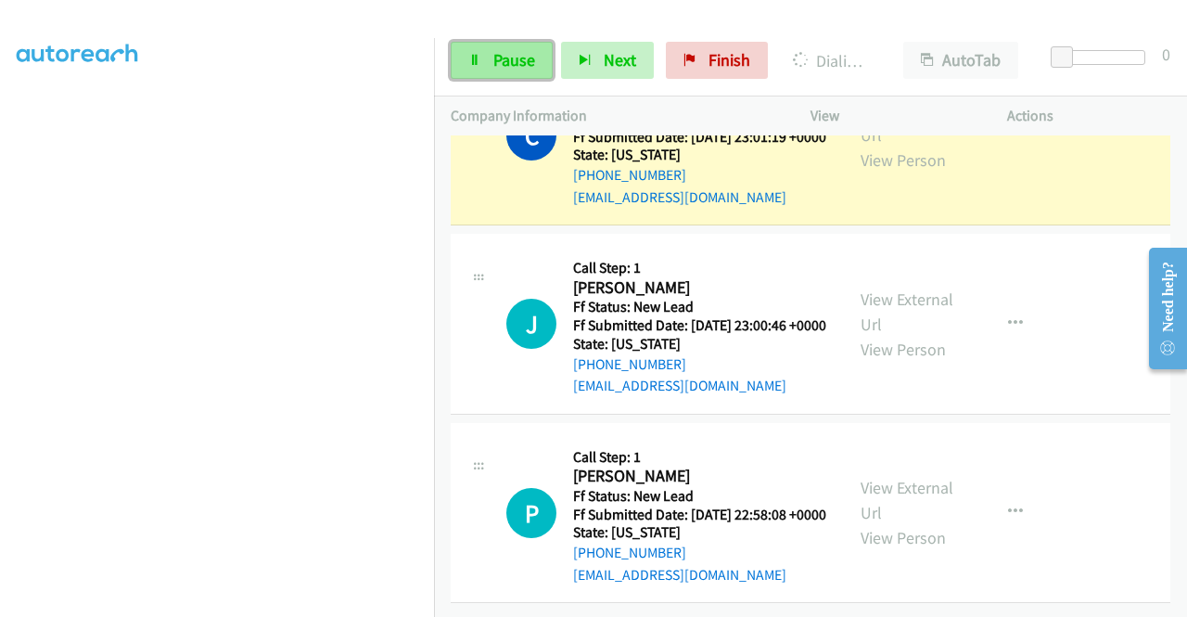
click at [505, 66] on span "Pause" at bounding box center [515, 59] width 42 height 21
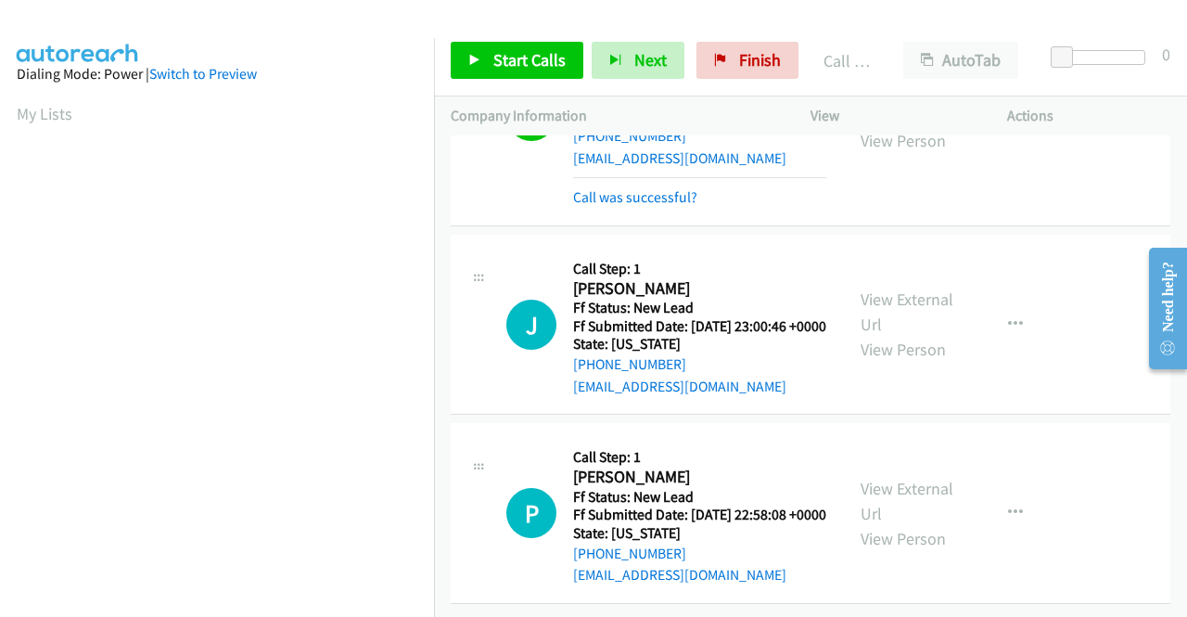
scroll to position [3359, 0]
click at [538, 67] on span "Start Calls" at bounding box center [530, 59] width 72 height 21
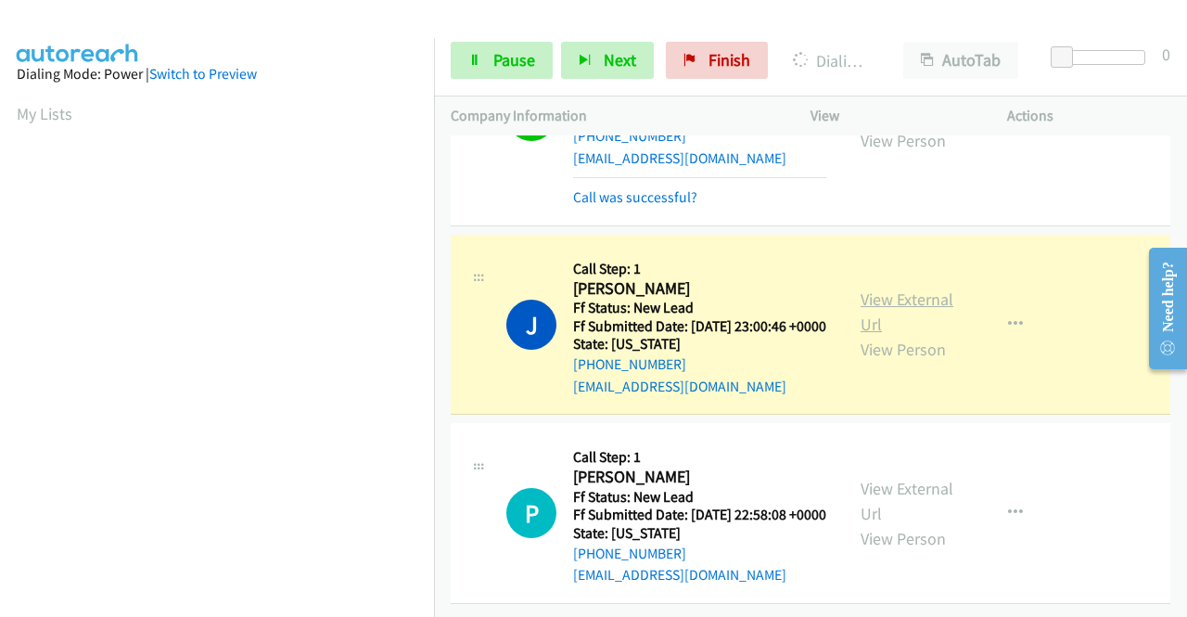
click at [879, 289] on link "View External Url" at bounding box center [907, 312] width 93 height 46
click at [0, 200] on aside "Dialing Mode: Power | Switch to Preview My Lists" at bounding box center [217, 141] width 434 height 1027
click at [510, 32] on div "Start Calls Pause Next Finish Dialing Jamie Casey AutoTab AutoTab 0" at bounding box center [810, 60] width 753 height 71
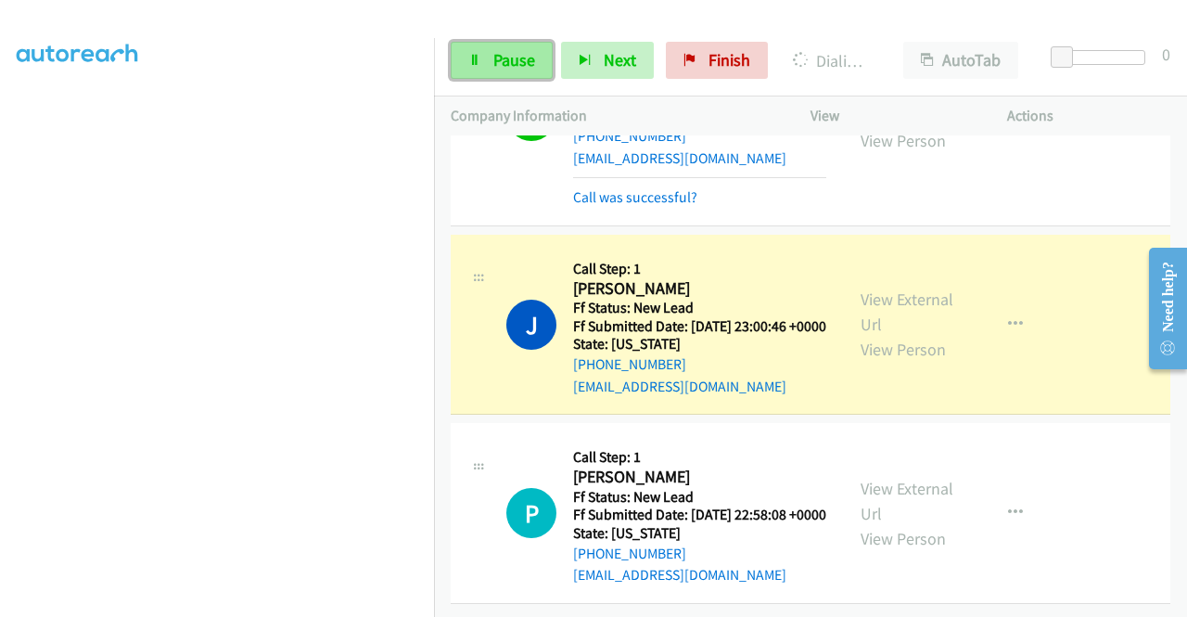
click at [488, 51] on link "Pause" at bounding box center [502, 60] width 102 height 37
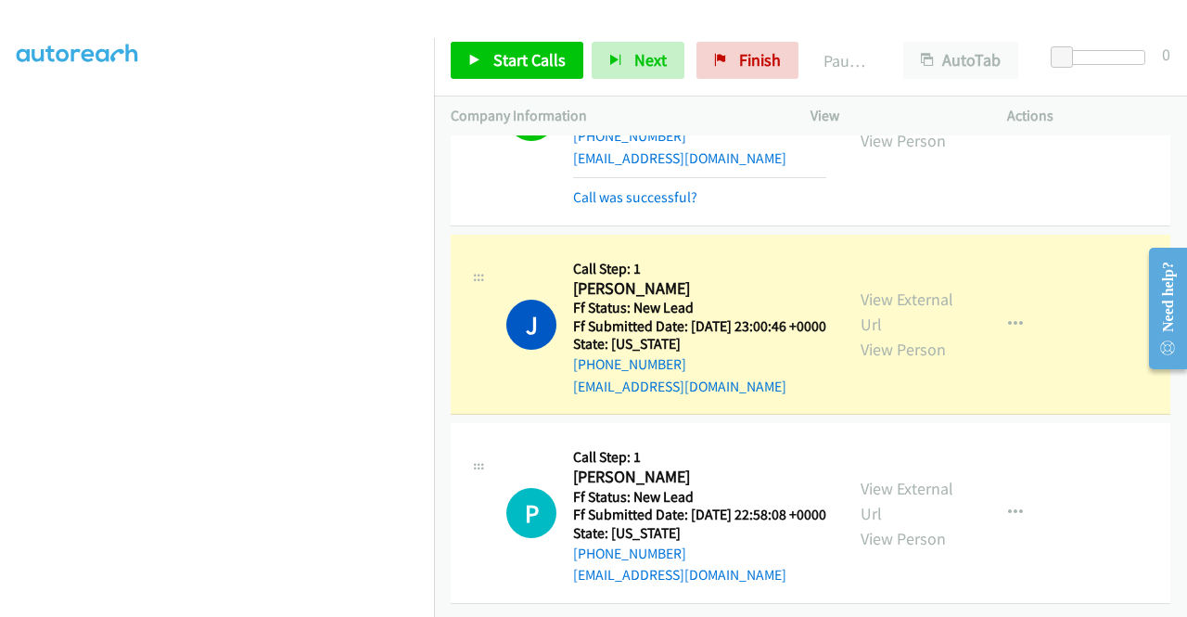
scroll to position [396, 0]
click at [0, 245] on aside "Dialing Mode: Power | Switch to Preview My Lists" at bounding box center [217, 155] width 434 height 1027
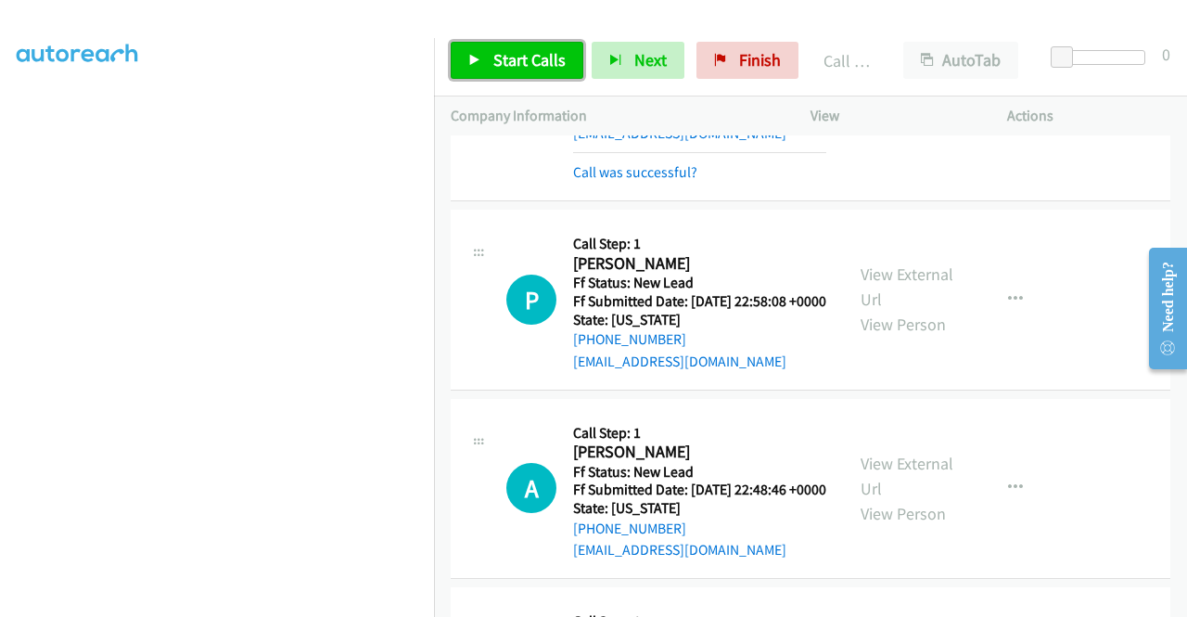
click at [514, 71] on link "Start Calls" at bounding box center [517, 60] width 133 height 37
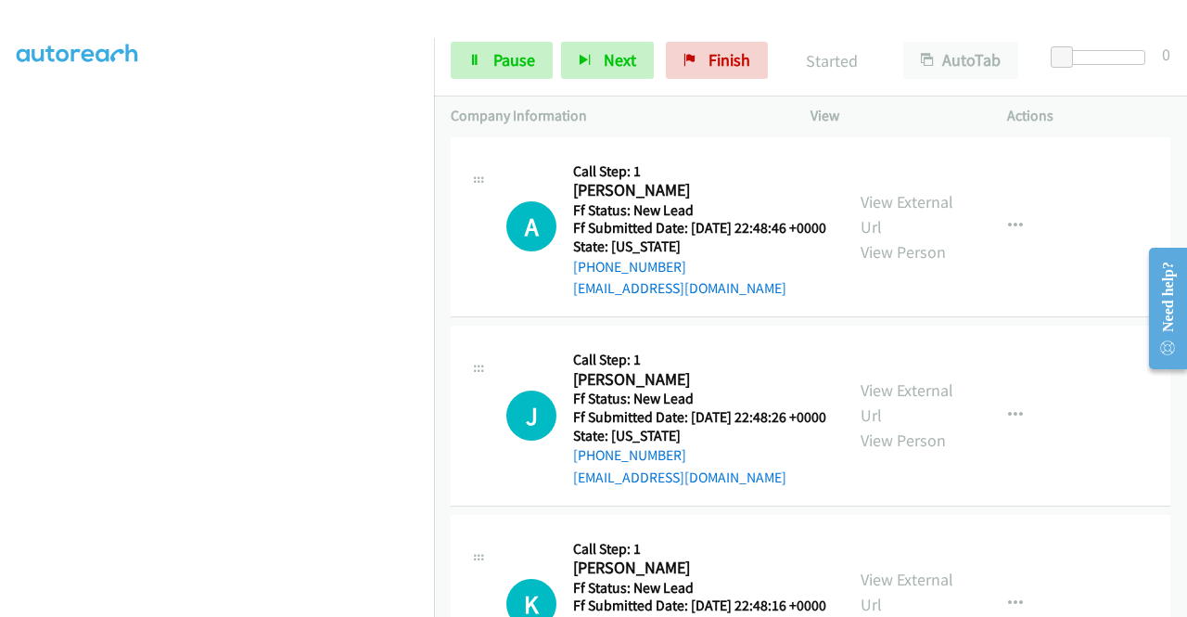
scroll to position [3631, 0]
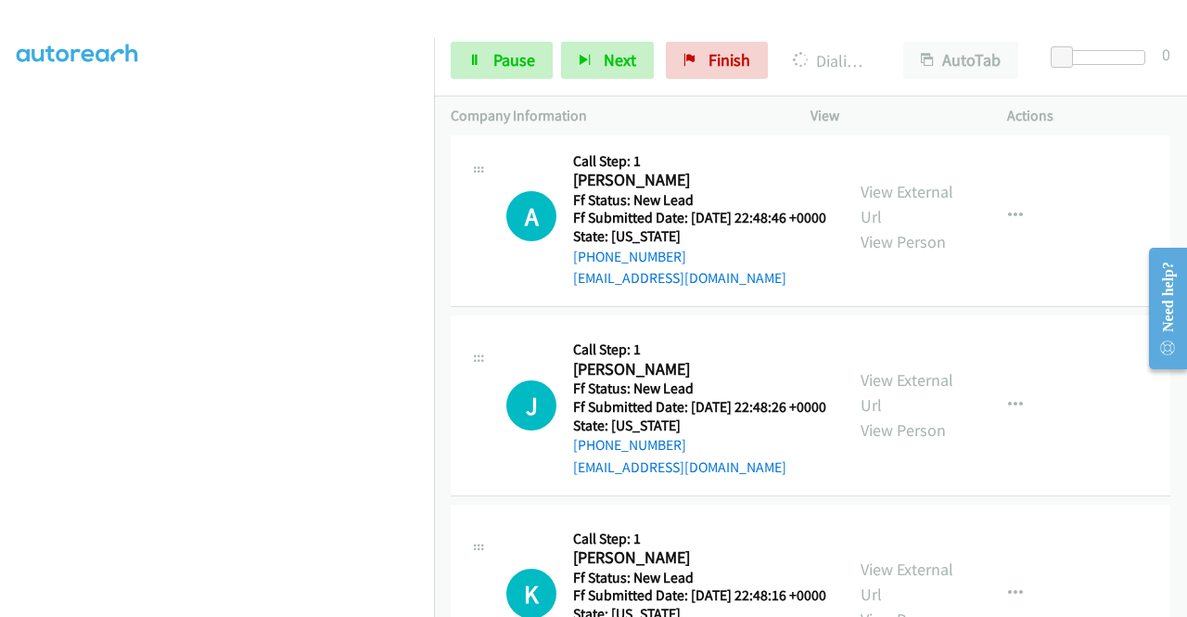
click at [894, 38] on link "View External Url" at bounding box center [907, 15] width 93 height 46
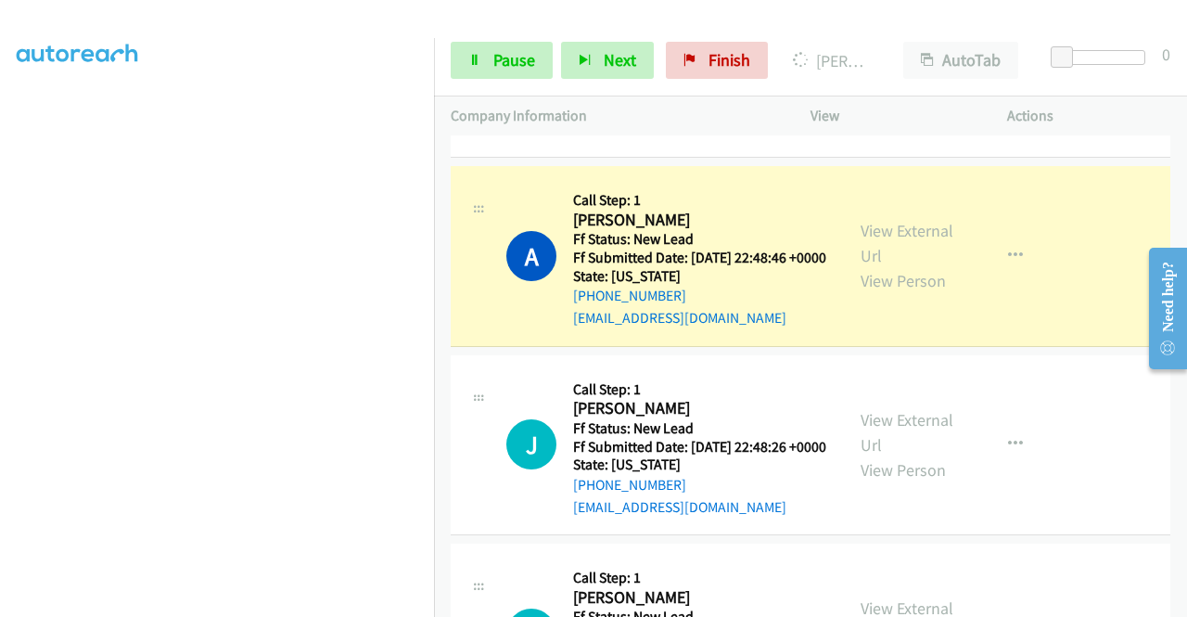
click at [894, 293] on div "View External Url View Person" at bounding box center [909, 255] width 96 height 75
click at [894, 266] on link "View External Url" at bounding box center [907, 243] width 93 height 46
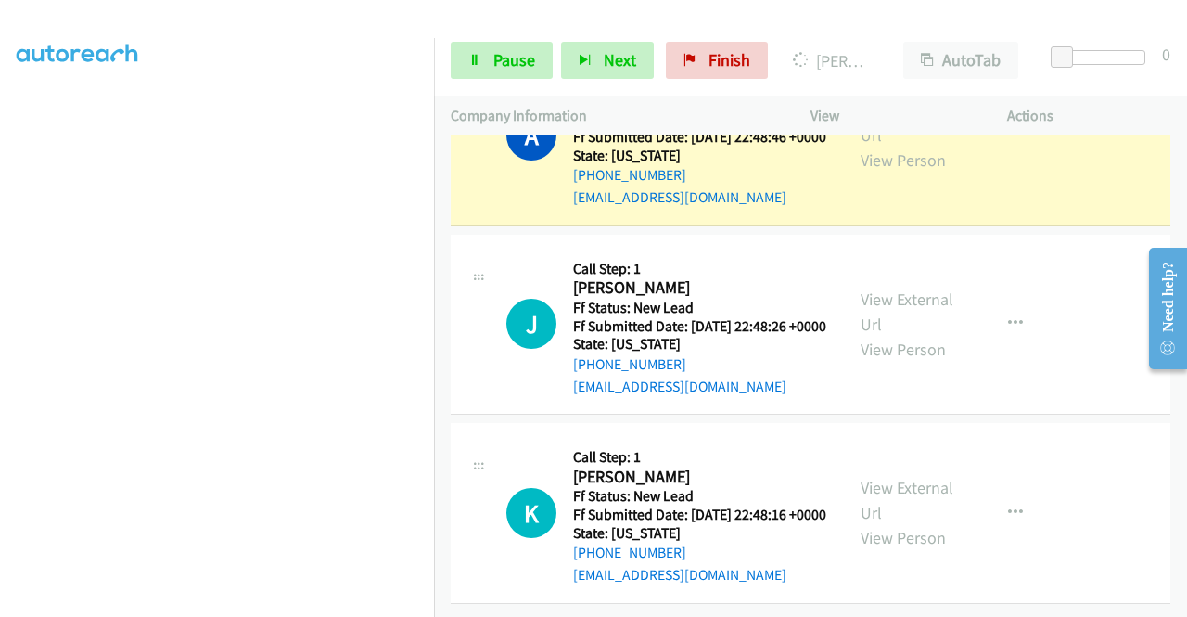
scroll to position [3854, 0]
click at [0, 216] on aside "Dialing Mode: Power | Switch to Preview My Lists" at bounding box center [217, 155] width 434 height 1027
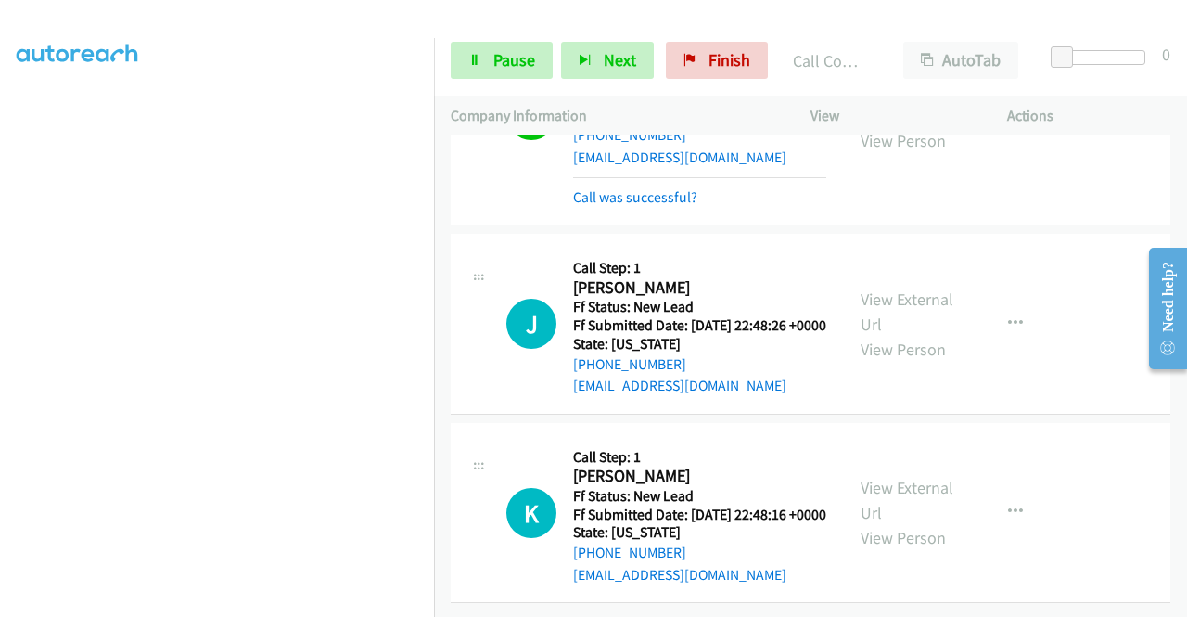
scroll to position [4097, 0]
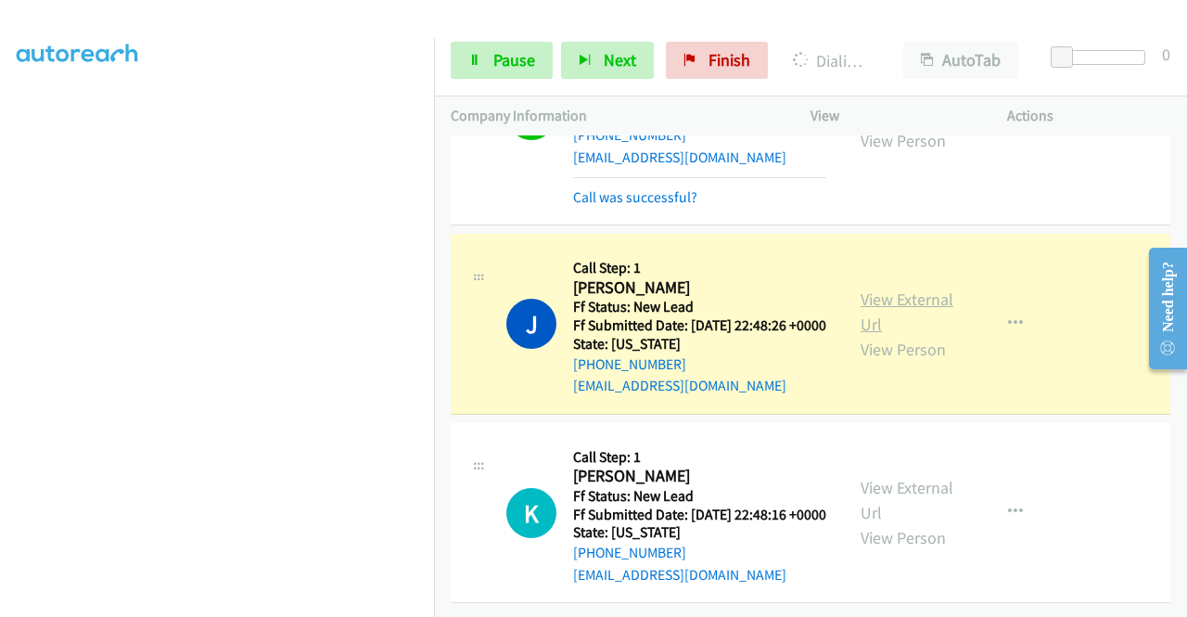
click at [875, 289] on link "View External Url" at bounding box center [907, 312] width 93 height 46
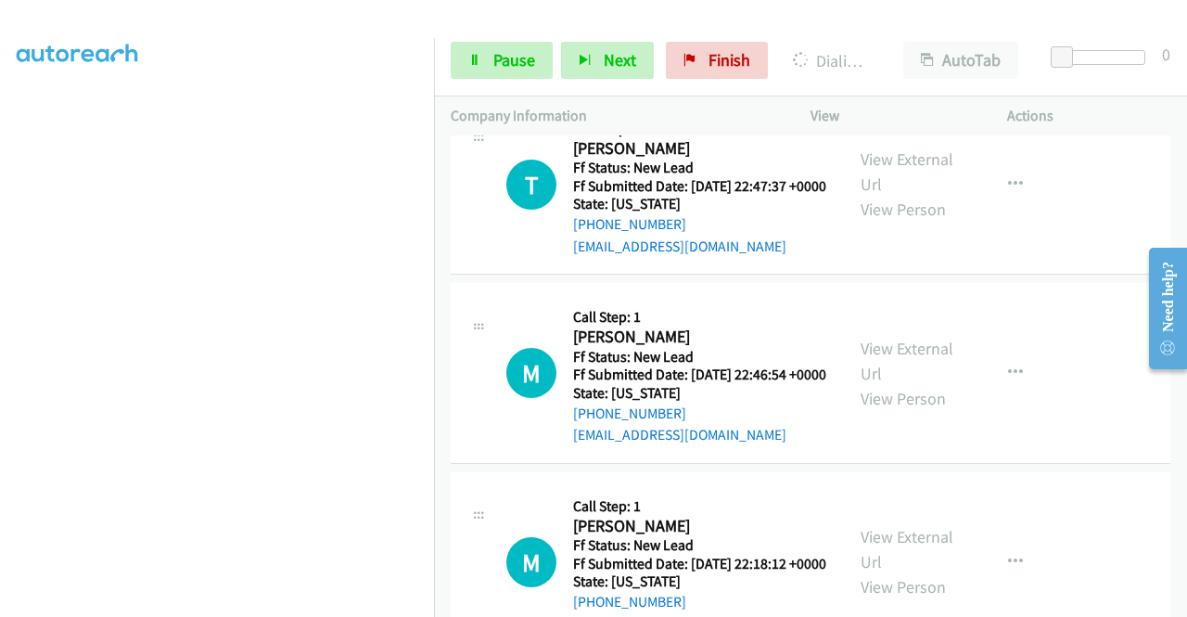
scroll to position [4385, 0]
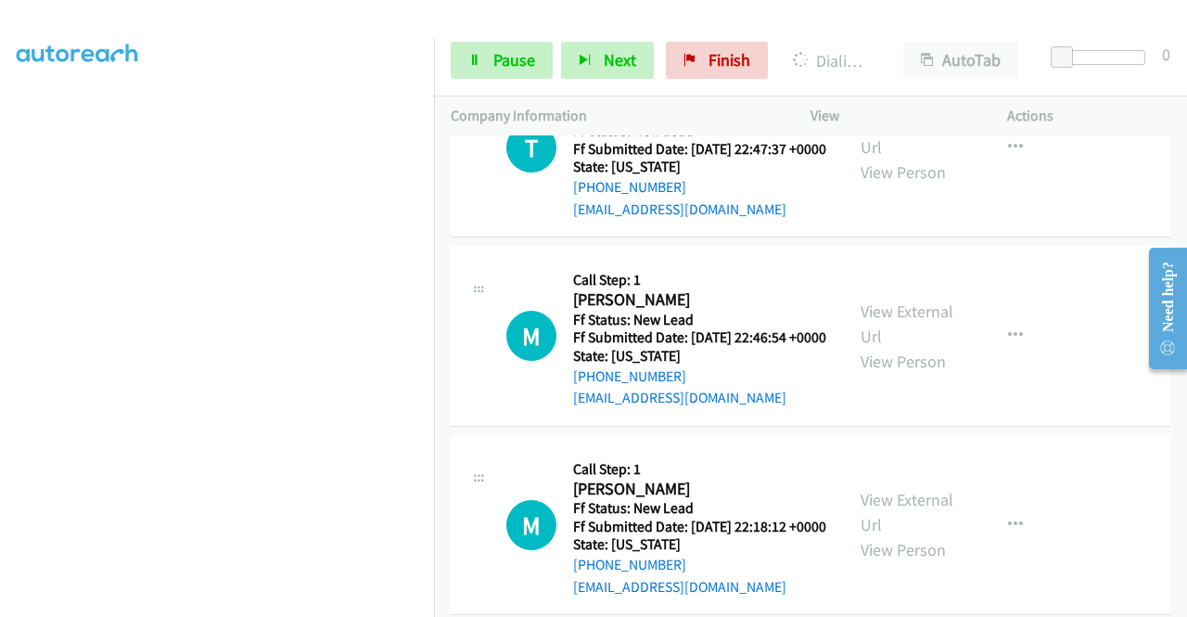
click at [495, 57] on span "Pause" at bounding box center [515, 59] width 42 height 21
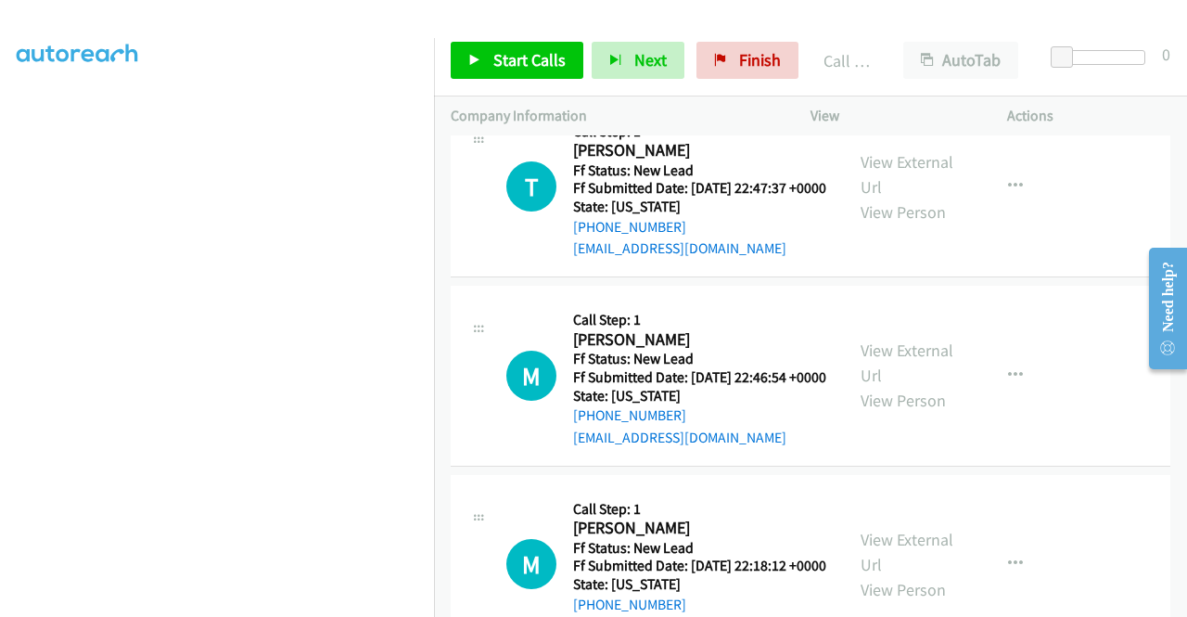
click at [758, 72] on link "Finish" at bounding box center [748, 60] width 102 height 37
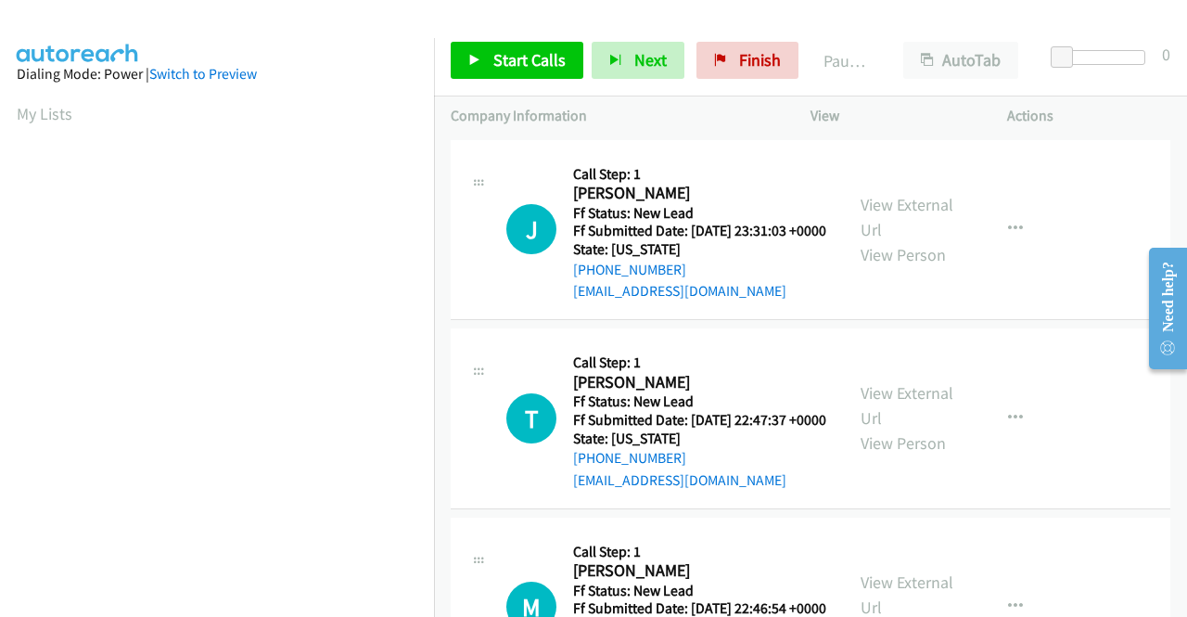
click at [1124, 428] on div "T Callback Scheduled Call Step: 1 [PERSON_NAME] America/Phoenix Ff Status: New …" at bounding box center [811, 418] width 720 height 181
click at [555, 60] on span "Start Calls" at bounding box center [530, 59] width 72 height 21
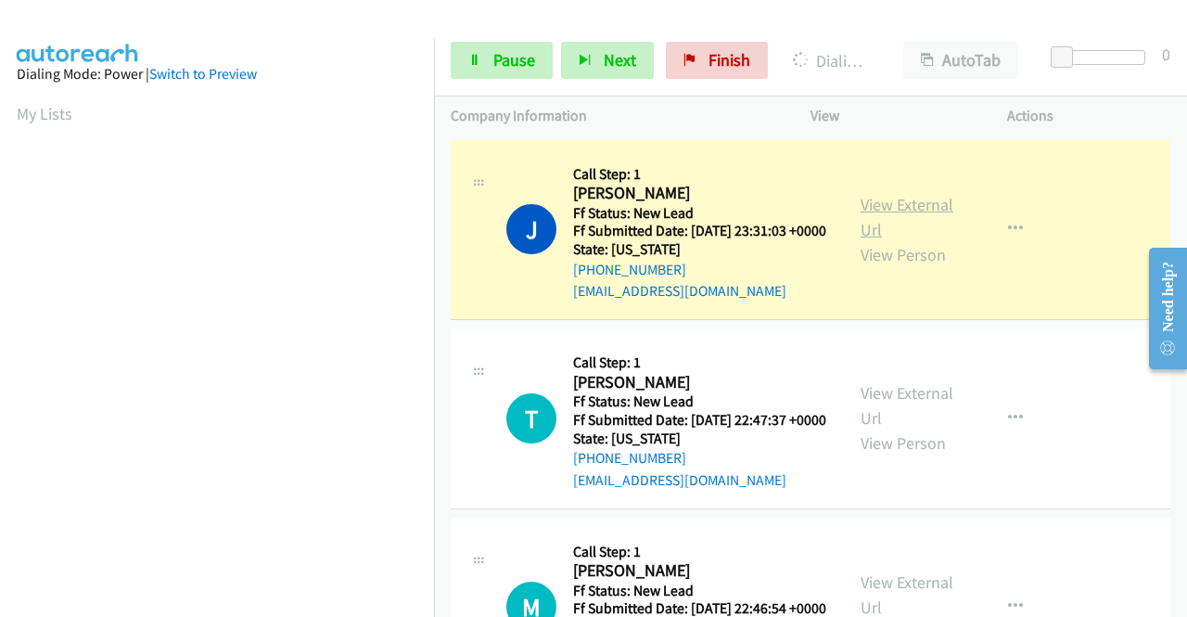
click at [914, 224] on link "View External Url" at bounding box center [907, 217] width 93 height 46
click at [0, 325] on aside "Dialing Mode: Power | Switch to Preview My Lists" at bounding box center [217, 141] width 434 height 1027
click at [434, 71] on nav "Dialing Mode: Power | Switch to Preview My Lists" at bounding box center [217, 346] width 435 height 617
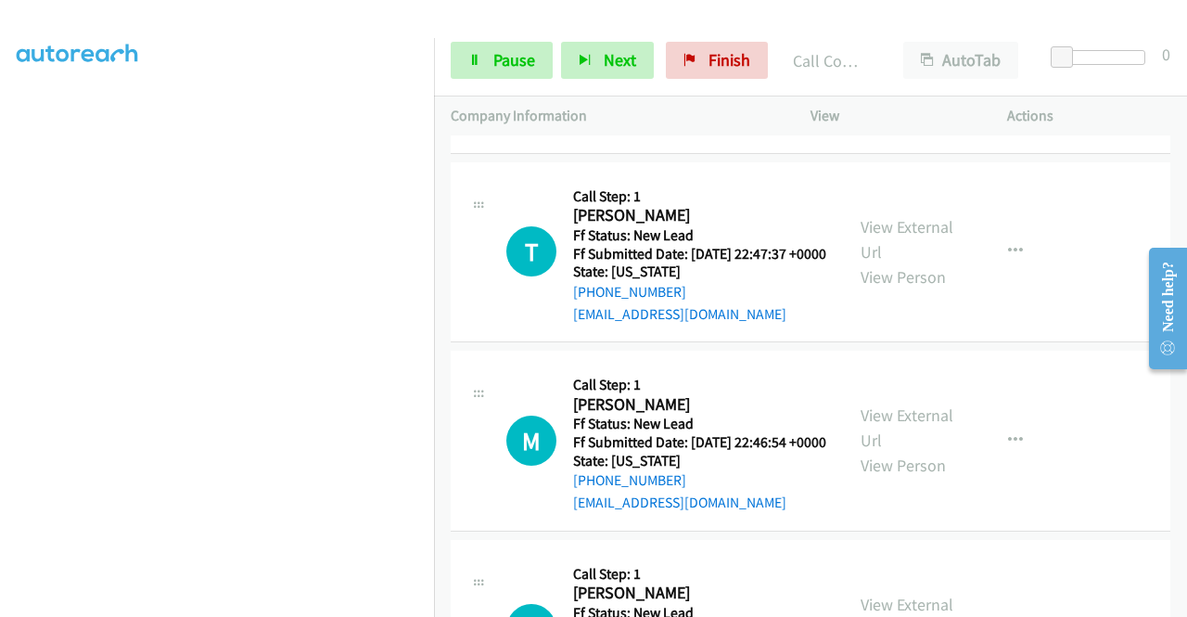
scroll to position [223, 0]
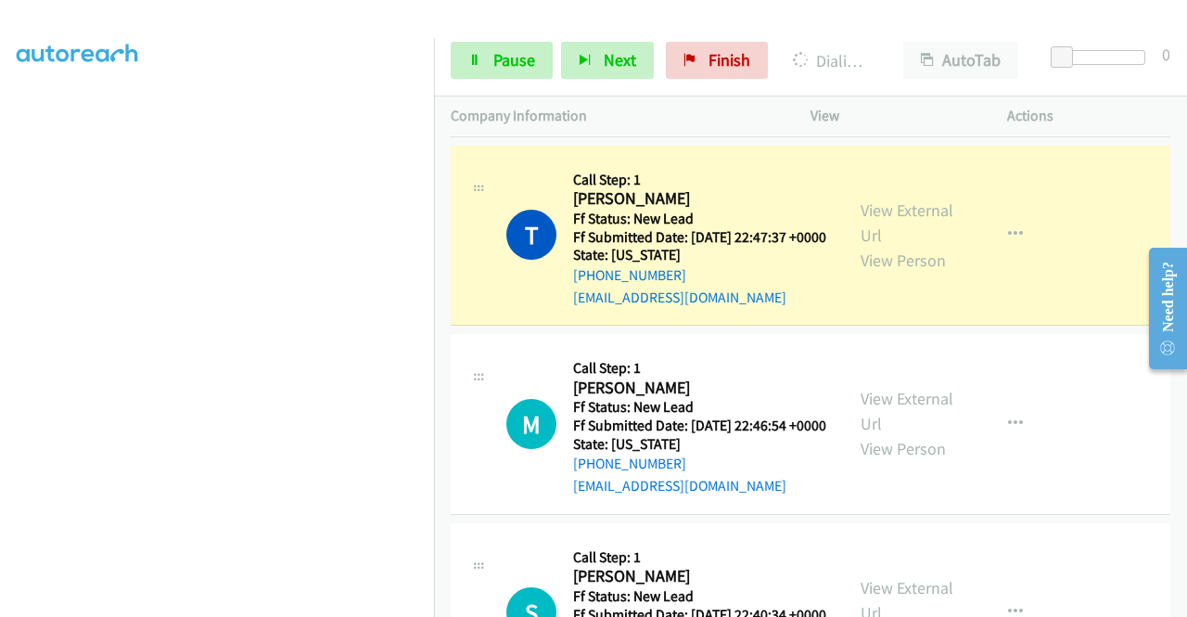
click at [891, 248] on div "View External Url View Person" at bounding box center [909, 235] width 96 height 75
click at [889, 242] on link "View External Url" at bounding box center [907, 222] width 93 height 46
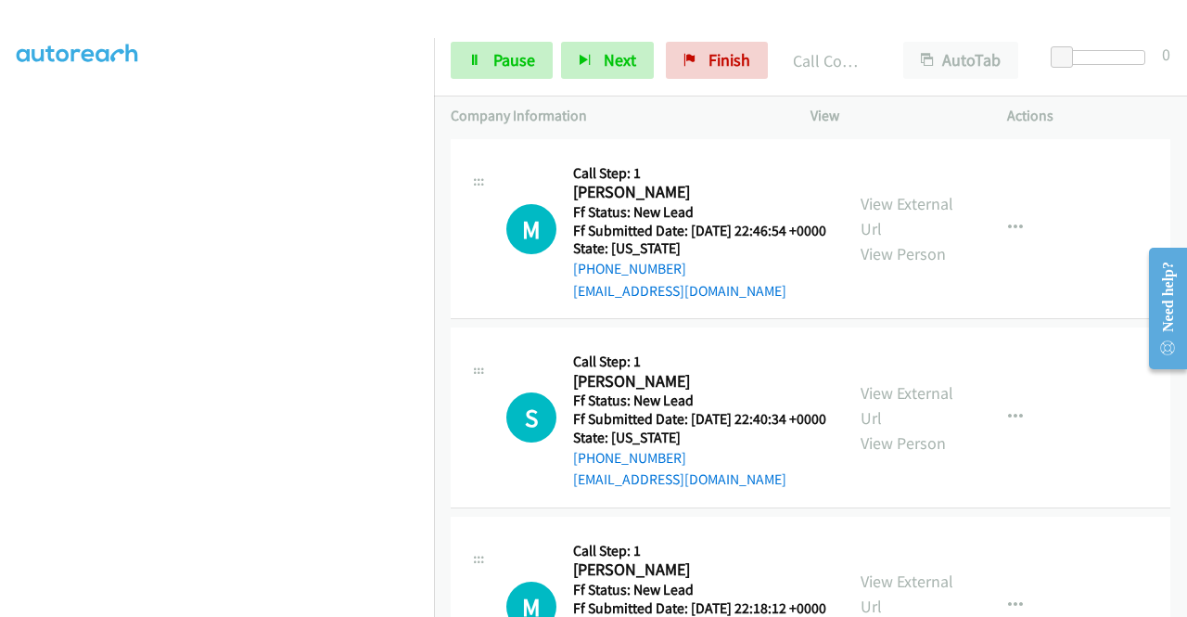
scroll to position [494, 0]
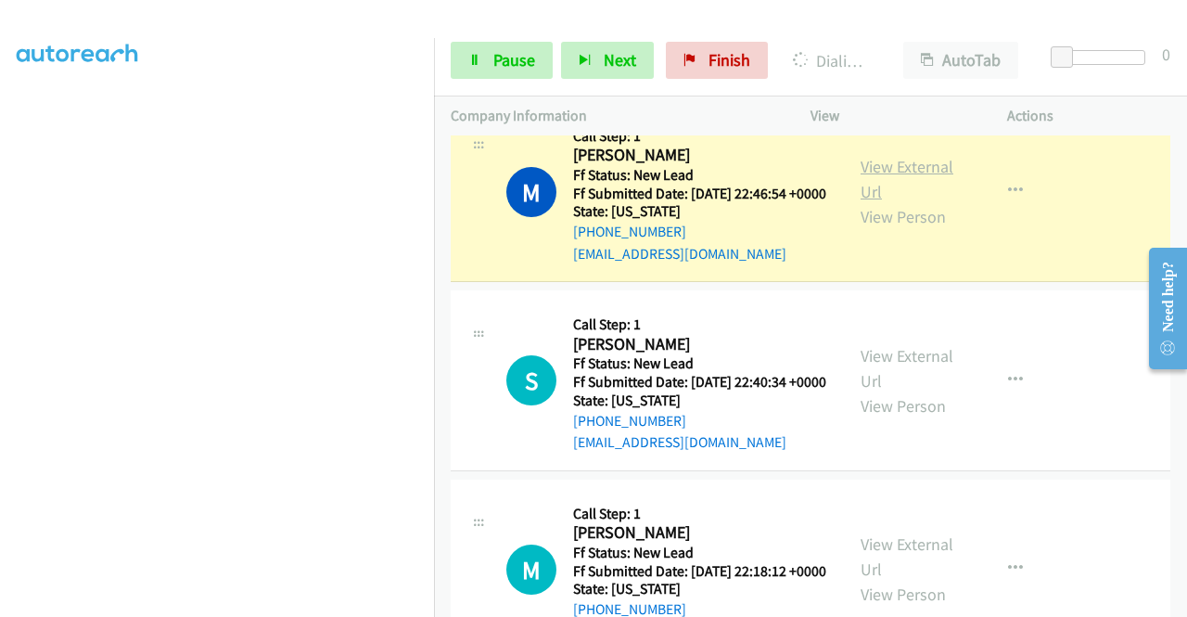
click at [861, 202] on link "View External Url" at bounding box center [907, 179] width 93 height 46
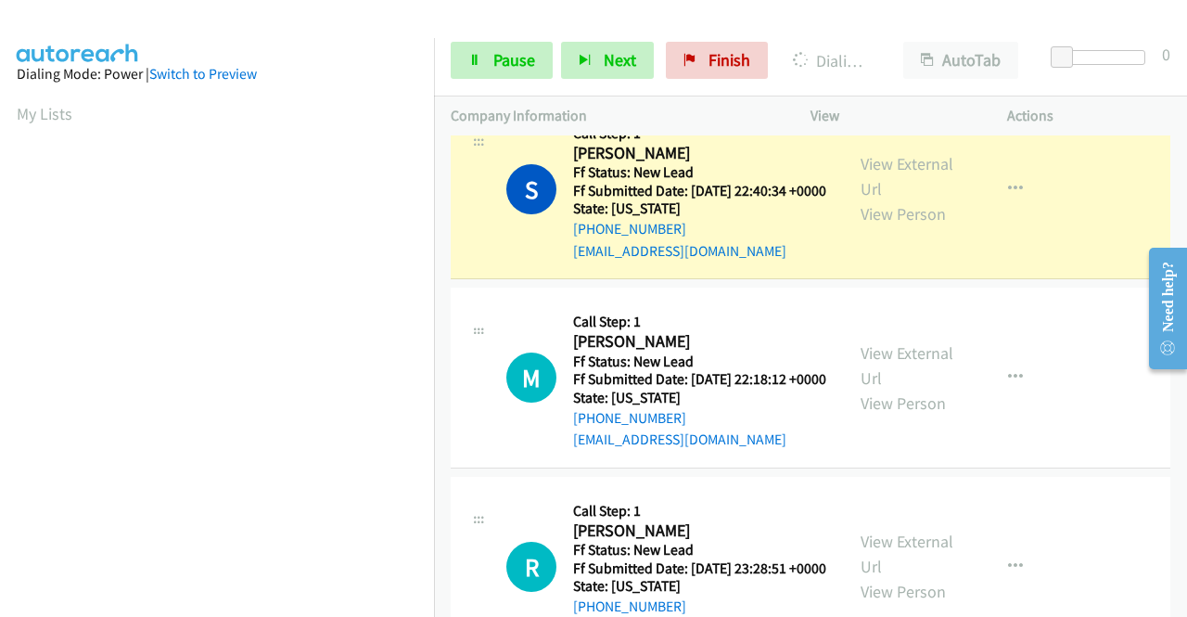
scroll to position [750, 0]
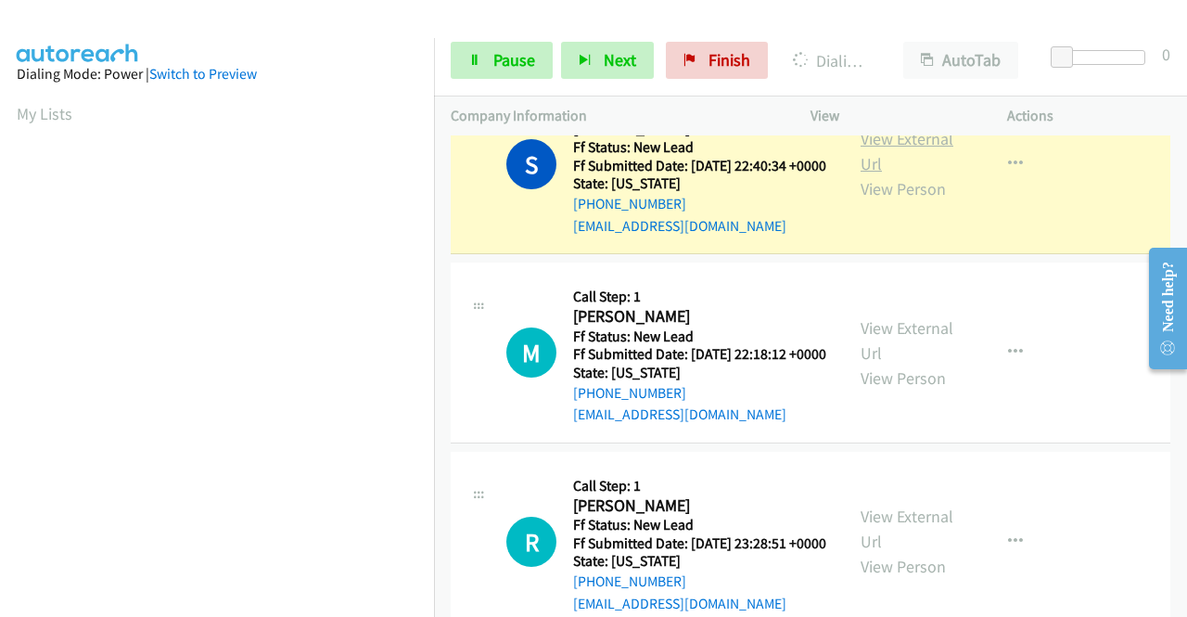
click at [881, 174] on link "View External Url" at bounding box center [907, 151] width 93 height 46
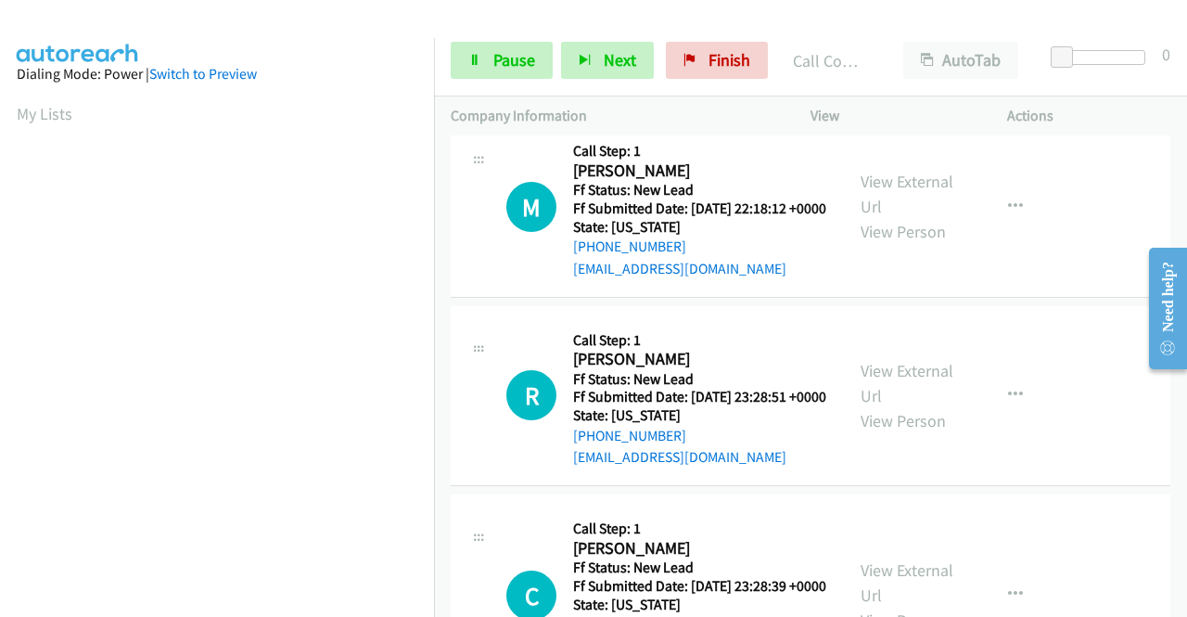
scroll to position [973, 0]
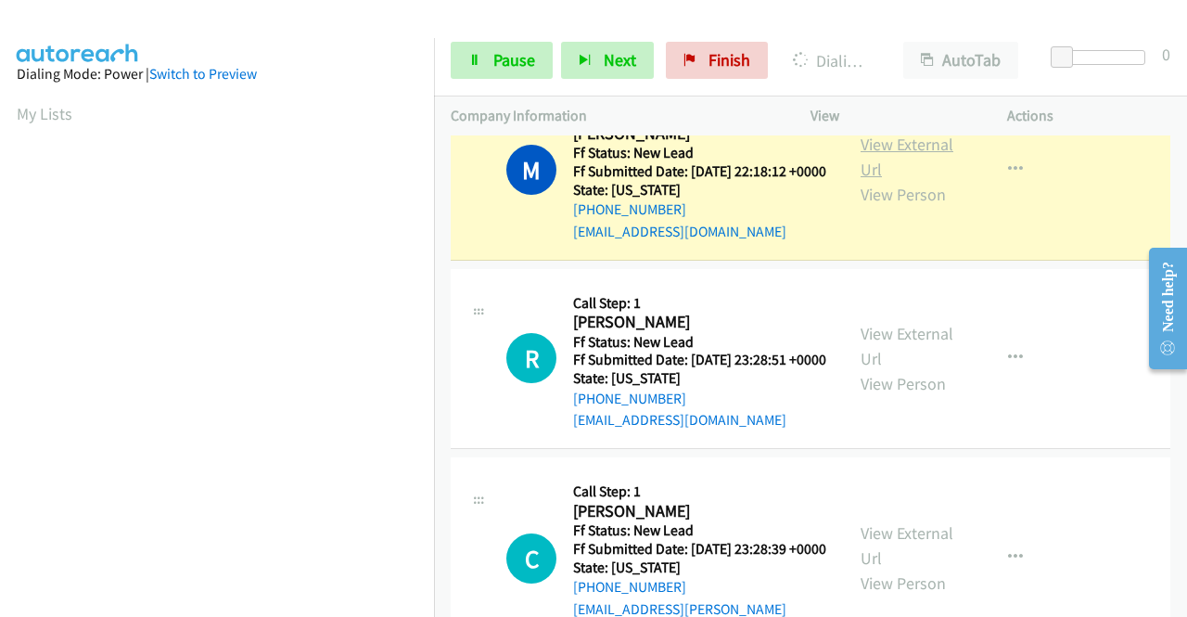
click at [861, 180] on link "View External Url" at bounding box center [907, 157] width 93 height 46
click at [435, 253] on td "M Callback Scheduled Call Step: 1 [PERSON_NAME] America/New_York Ff Status: New…" at bounding box center [810, 170] width 753 height 189
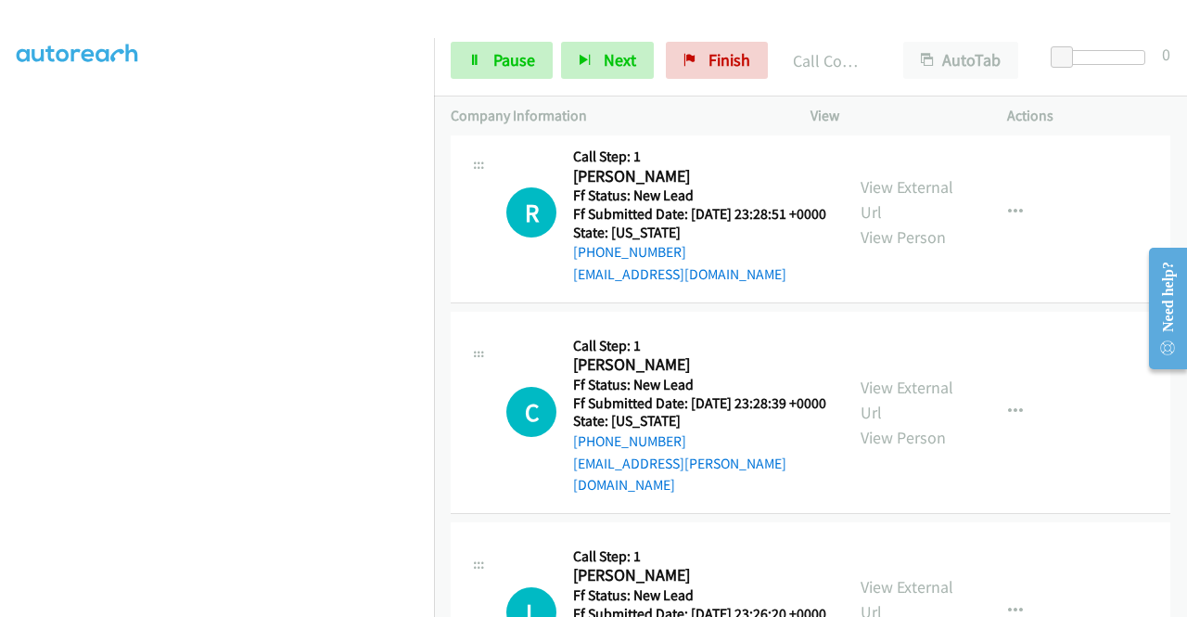
scroll to position [1196, 0]
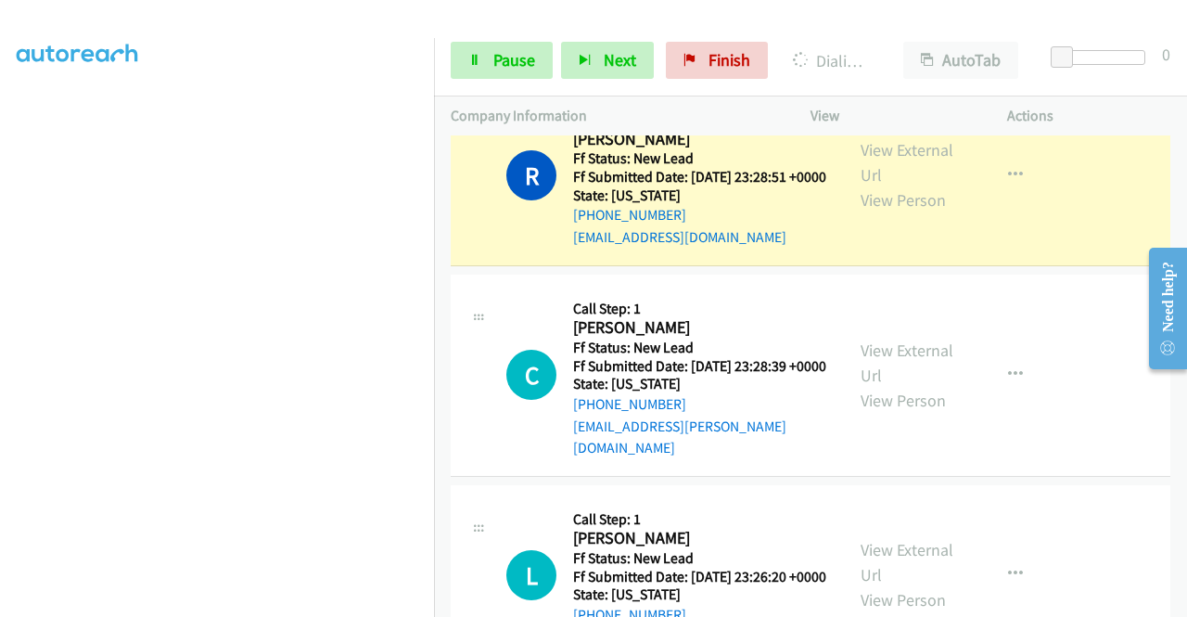
click at [911, 212] on div "View External Url View Person" at bounding box center [909, 174] width 96 height 75
click at [875, 186] on link "View External Url" at bounding box center [907, 162] width 93 height 46
click at [372, 603] on section at bounding box center [217, 177] width 401 height 888
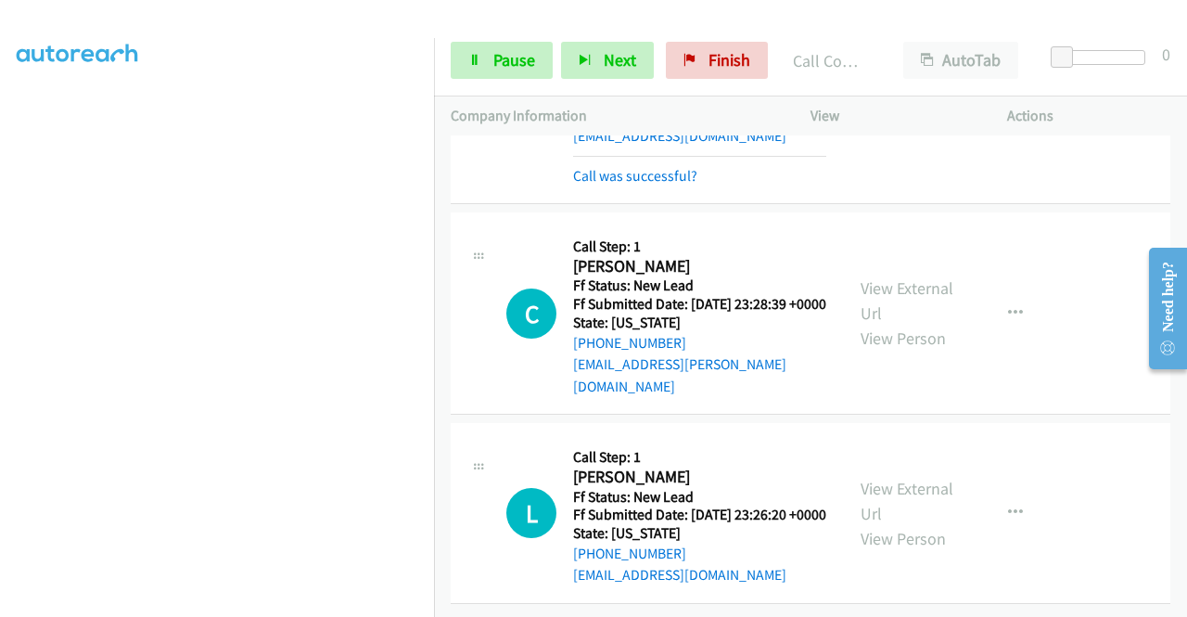
scroll to position [1430, 0]
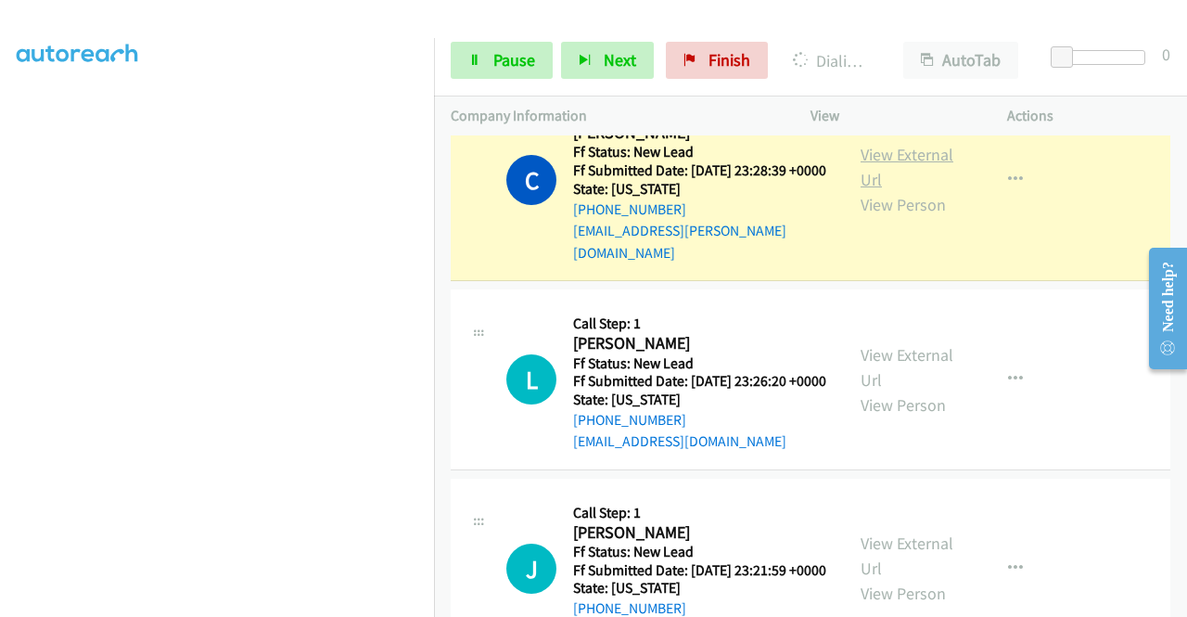
click at [874, 190] on link "View External Url" at bounding box center [907, 167] width 93 height 46
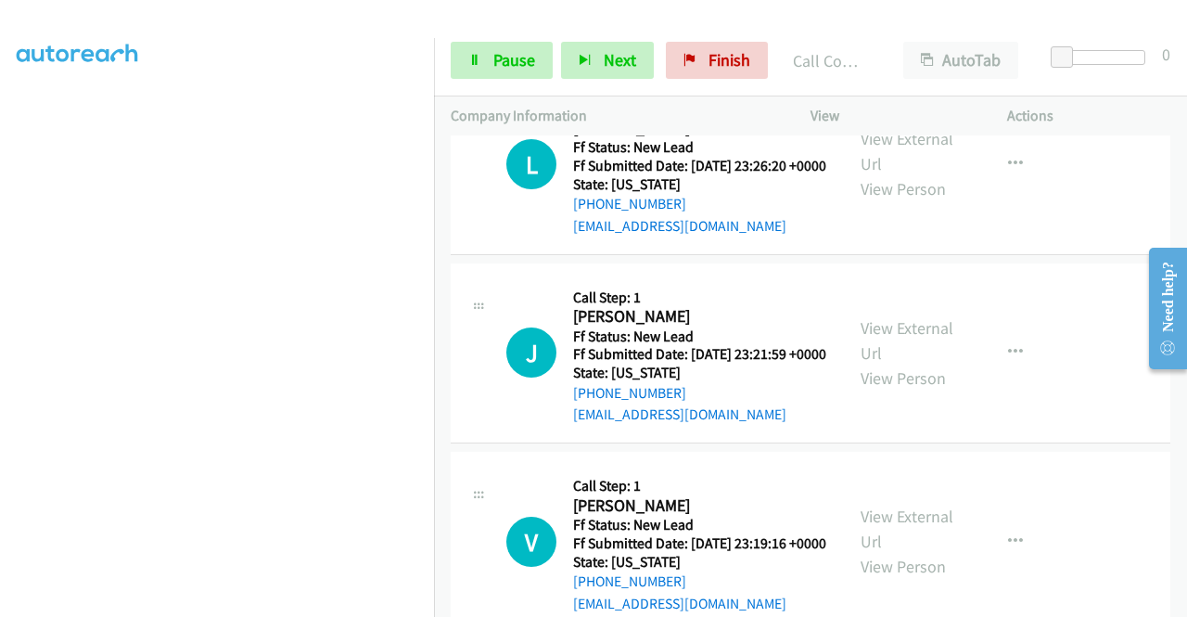
scroll to position [1723, 0]
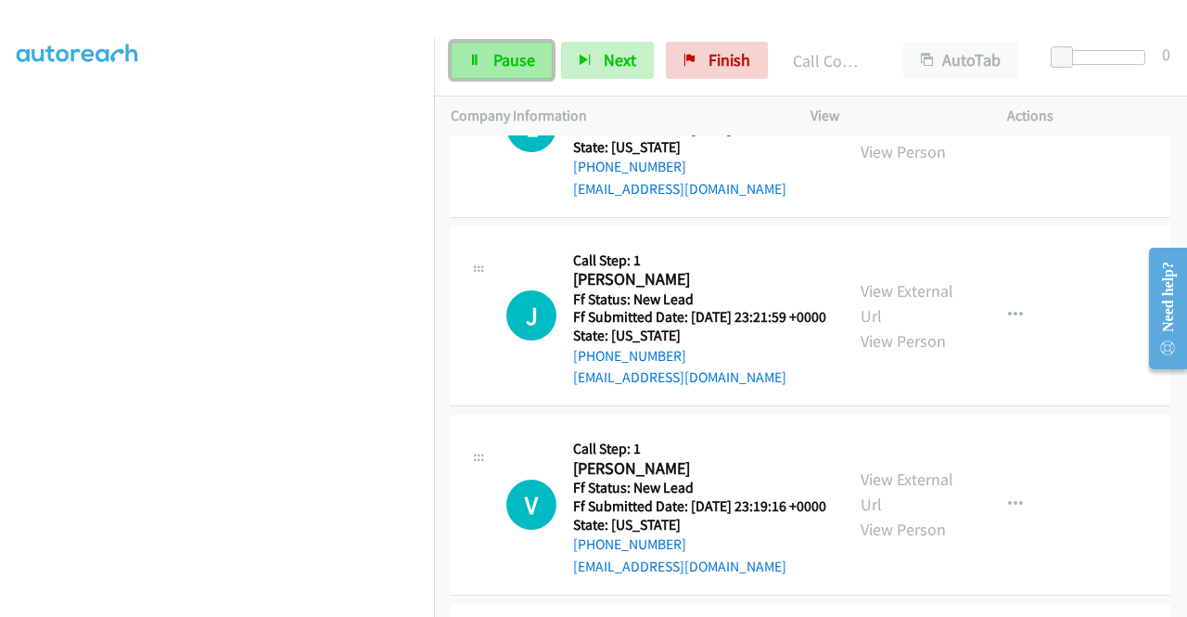
click at [519, 67] on span "Pause" at bounding box center [515, 59] width 42 height 21
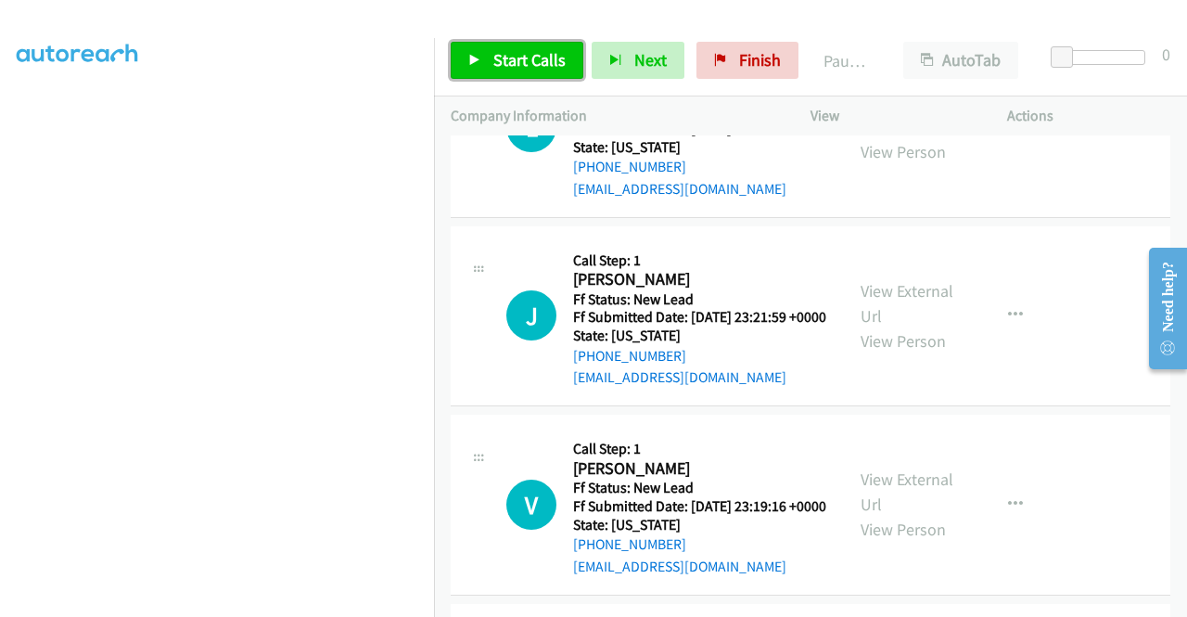
click at [519, 67] on span "Start Calls" at bounding box center [530, 59] width 72 height 21
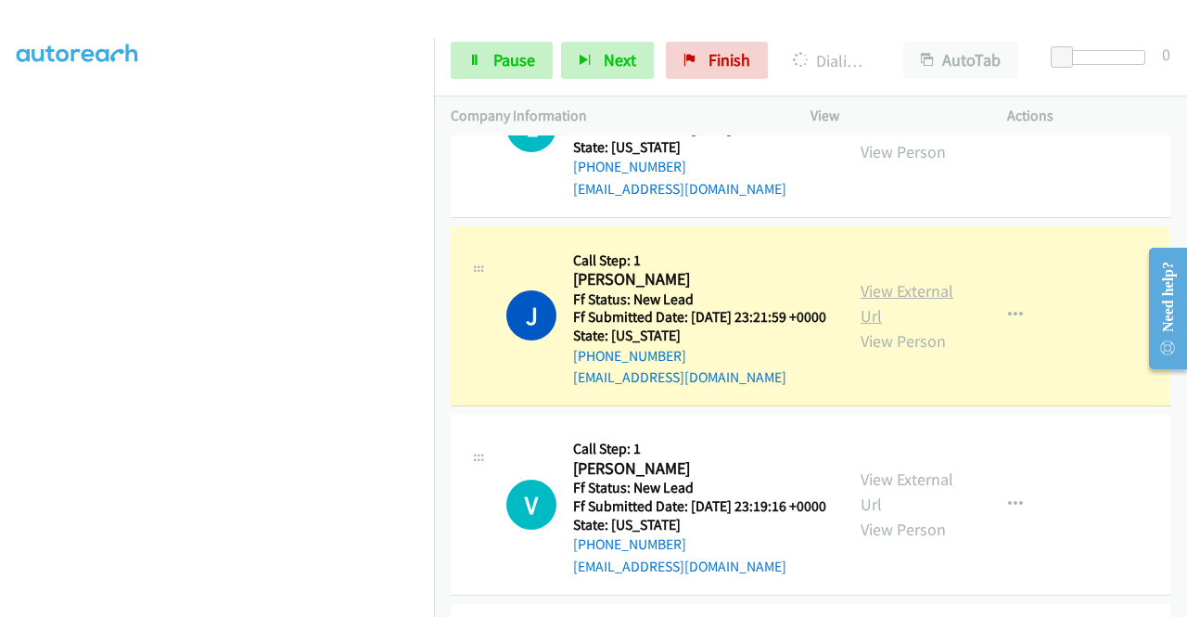
click at [917, 327] on link "View External Url" at bounding box center [907, 303] width 93 height 46
click at [15, 227] on aside "Dialing Mode: Power | Switch to Preview My Lists" at bounding box center [217, 141] width 434 height 1027
click at [536, 59] on link "Pause" at bounding box center [502, 60] width 102 height 37
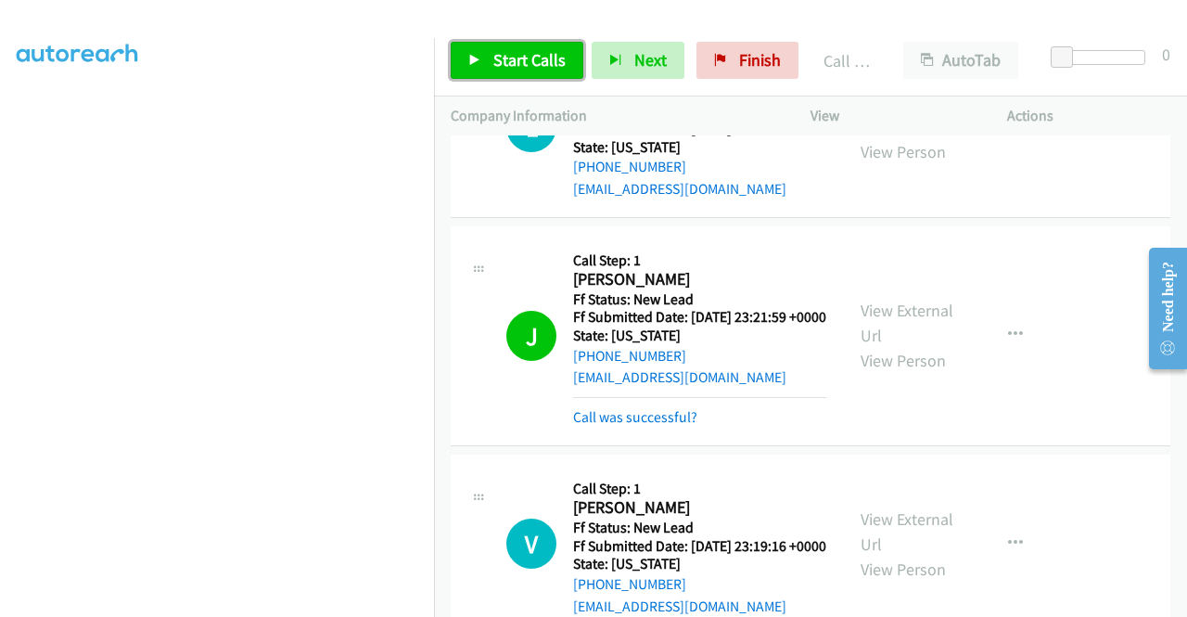
click at [525, 65] on span "Start Calls" at bounding box center [530, 59] width 72 height 21
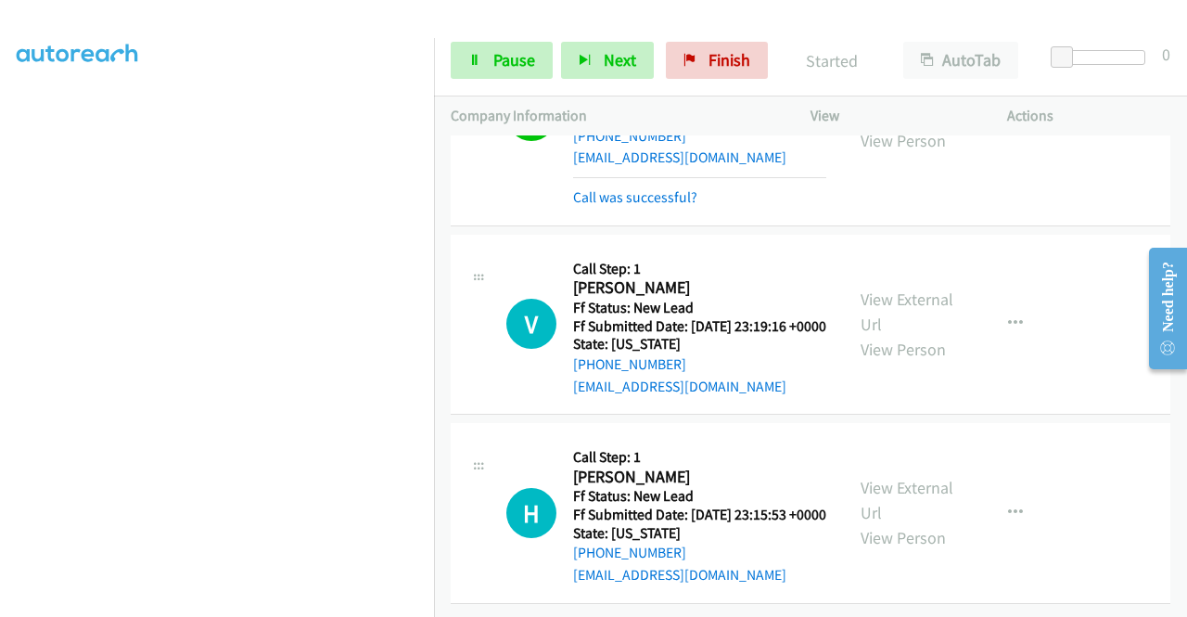
scroll to position [2106, 0]
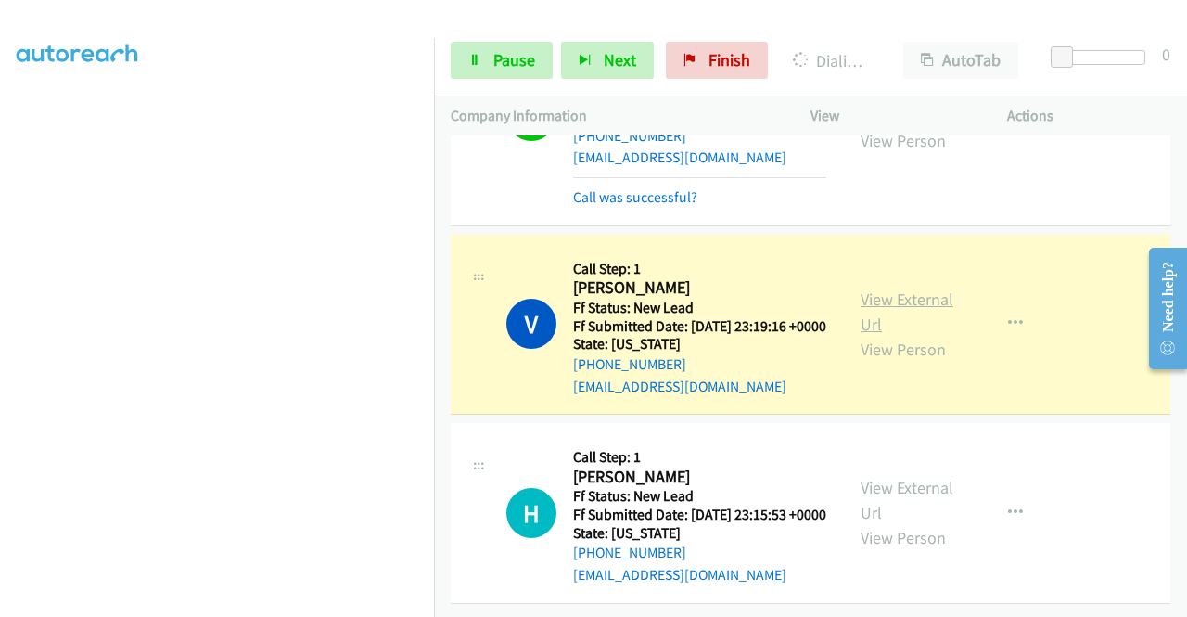
click at [861, 289] on link "View External Url" at bounding box center [907, 312] width 93 height 46
click at [0, 186] on aside "Dialing Mode: Power | Switch to Preview My Lists" at bounding box center [217, 141] width 434 height 1027
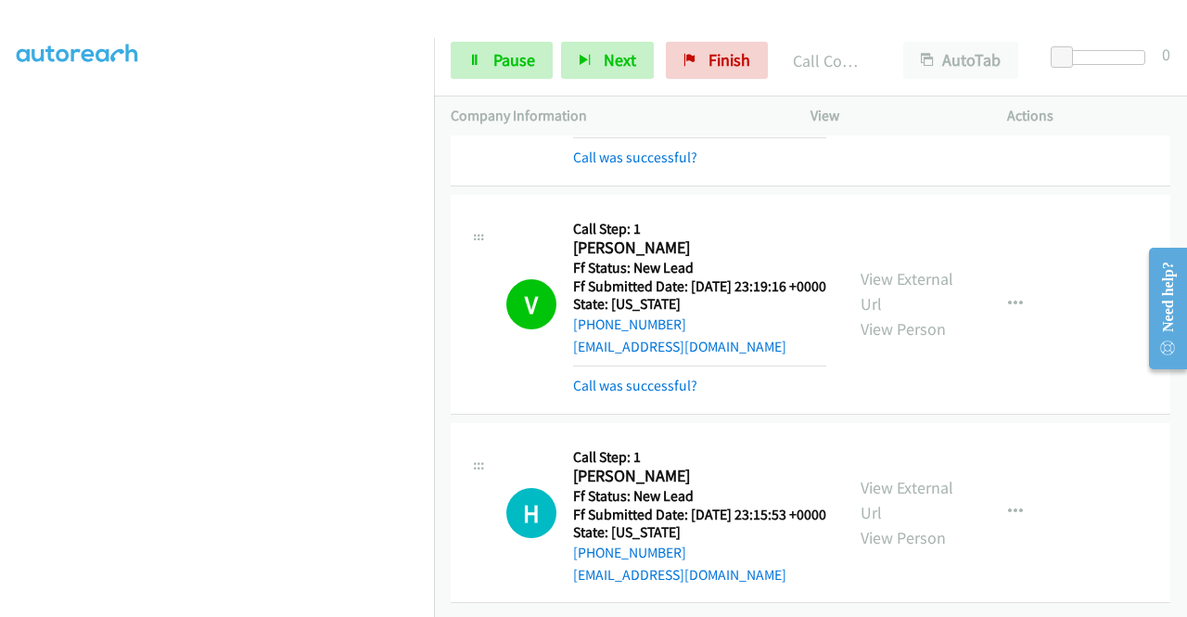
scroll to position [2169, 0]
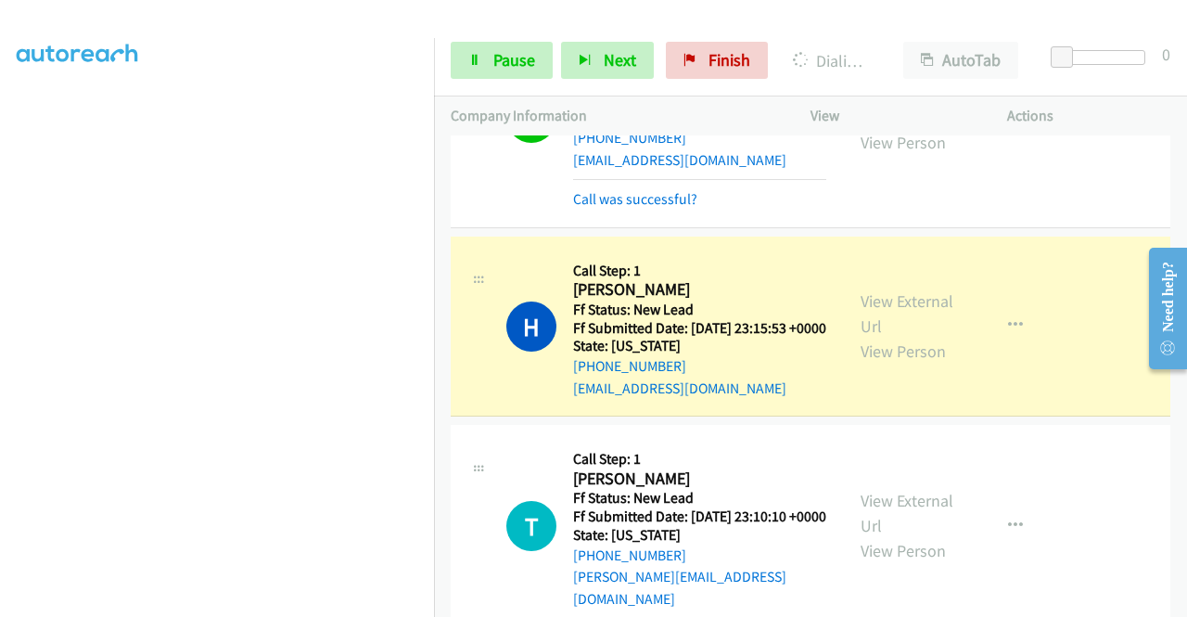
click at [927, 400] on div "View External Url View Person View External Url Email Schedule/Manage Callback …" at bounding box center [950, 326] width 213 height 147
click at [918, 364] on div "View External Url View Person" at bounding box center [909, 326] width 96 height 75
click at [907, 337] on link "View External Url" at bounding box center [907, 313] width 93 height 46
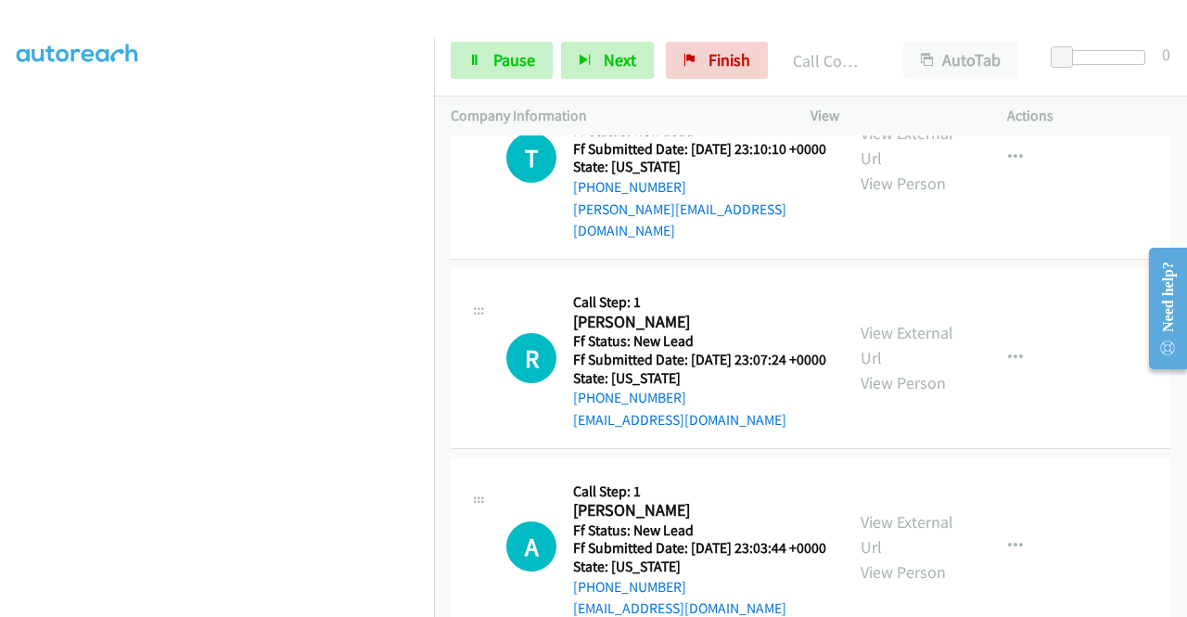
scroll to position [2679, 0]
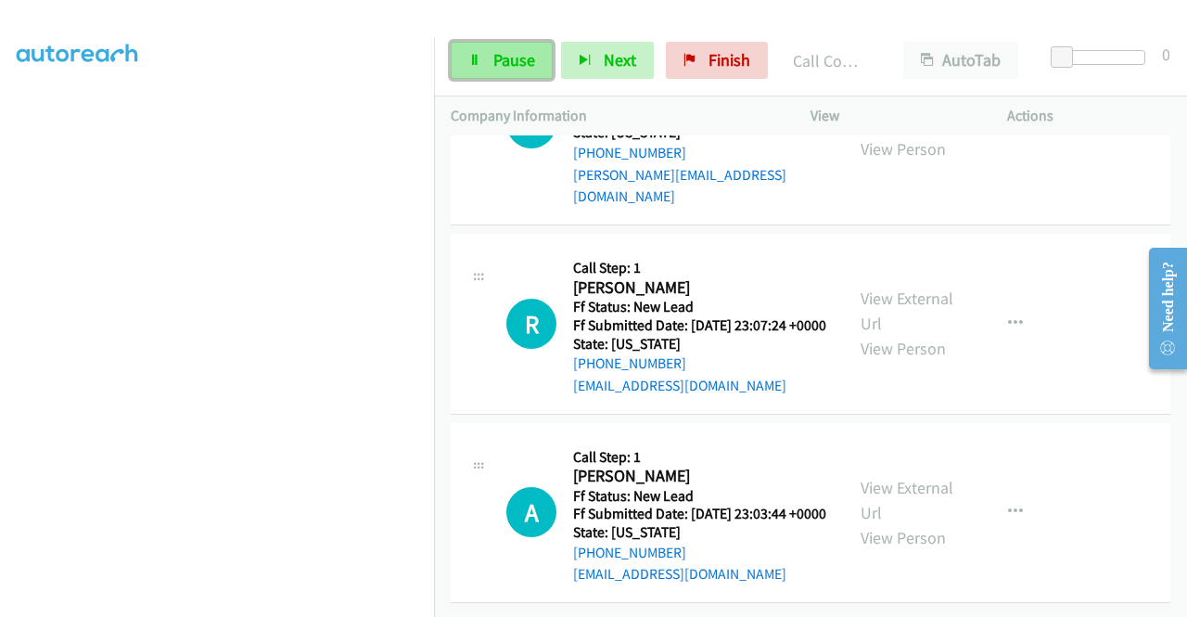
click at [523, 64] on span "Pause" at bounding box center [515, 59] width 42 height 21
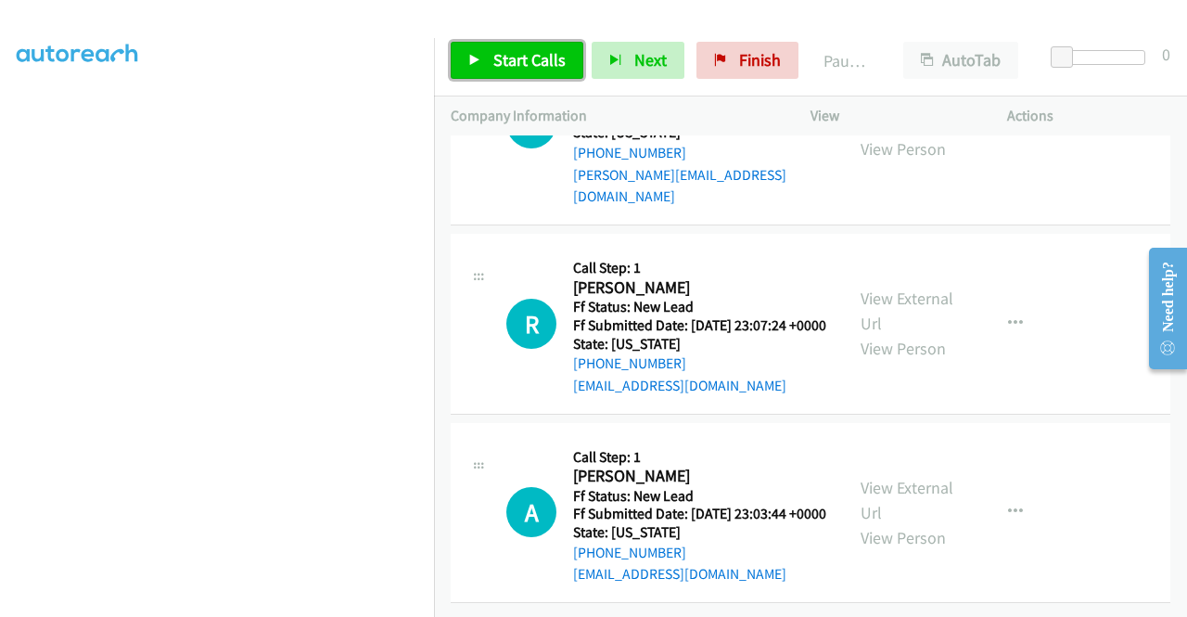
click at [523, 64] on span "Start Calls" at bounding box center [530, 59] width 72 height 21
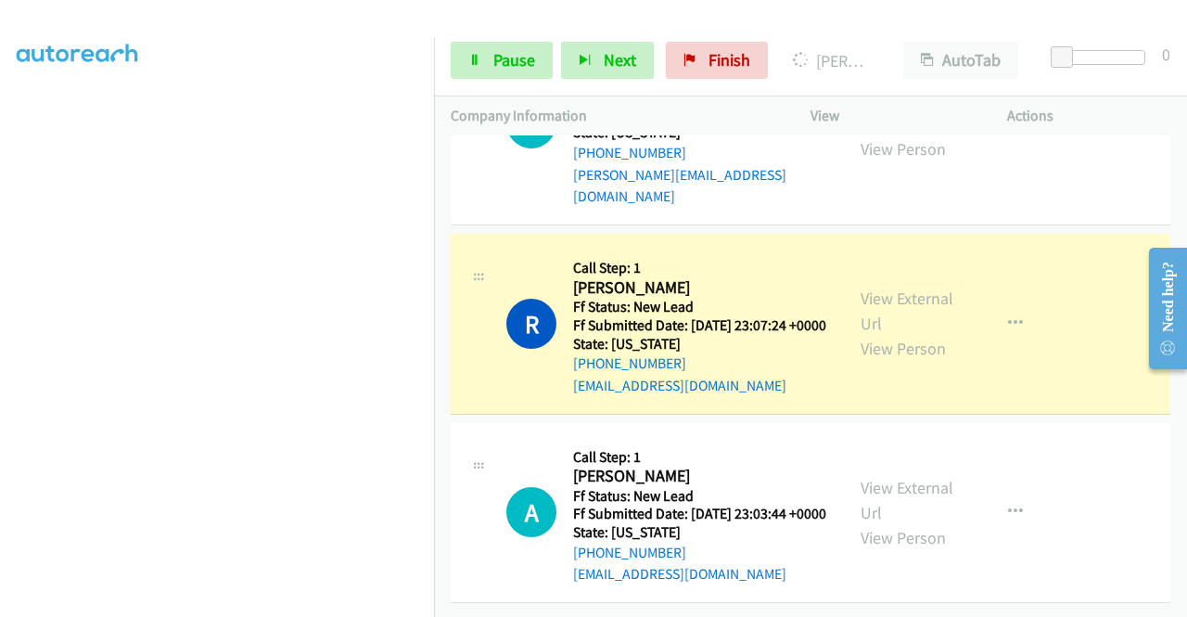
click at [895, 361] on div "View External Url View Person" at bounding box center [909, 323] width 96 height 75
click at [883, 334] on link "View External Url" at bounding box center [907, 311] width 93 height 46
click at [486, 69] on link "Pause" at bounding box center [502, 60] width 102 height 37
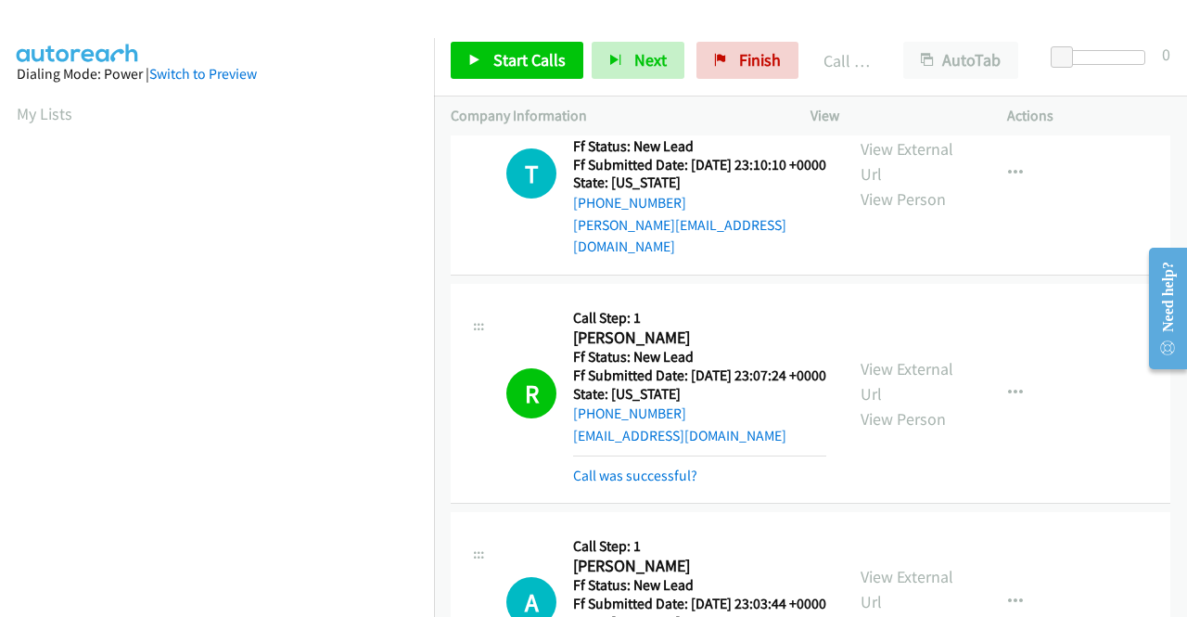
scroll to position [2591, 0]
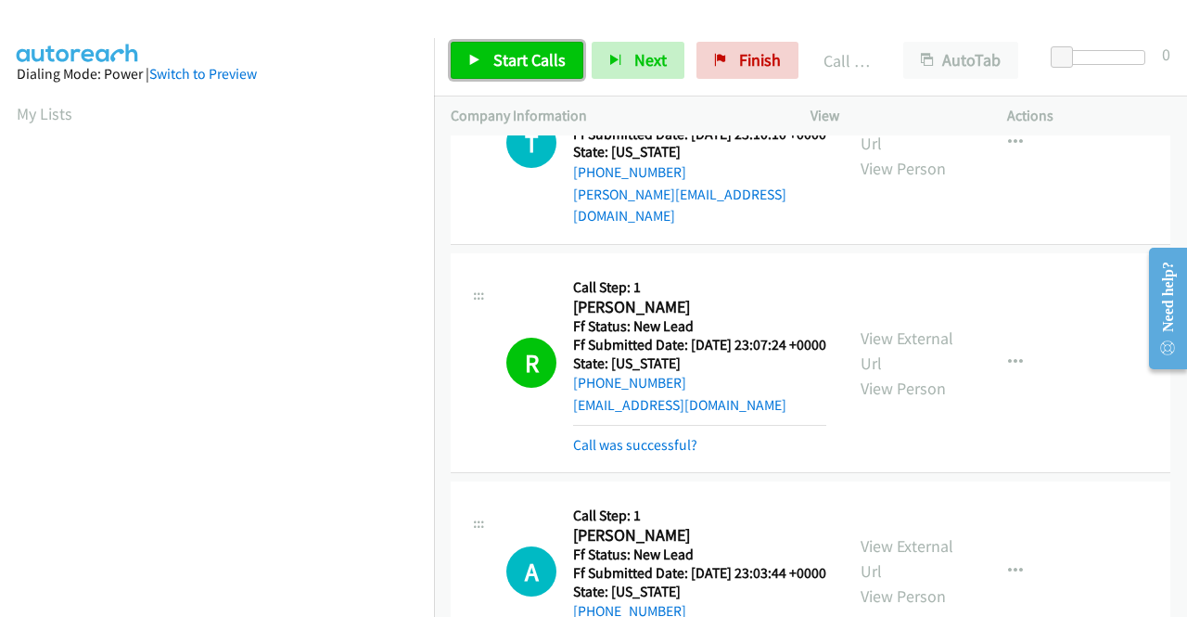
click at [507, 56] on span "Start Calls" at bounding box center [530, 59] width 72 height 21
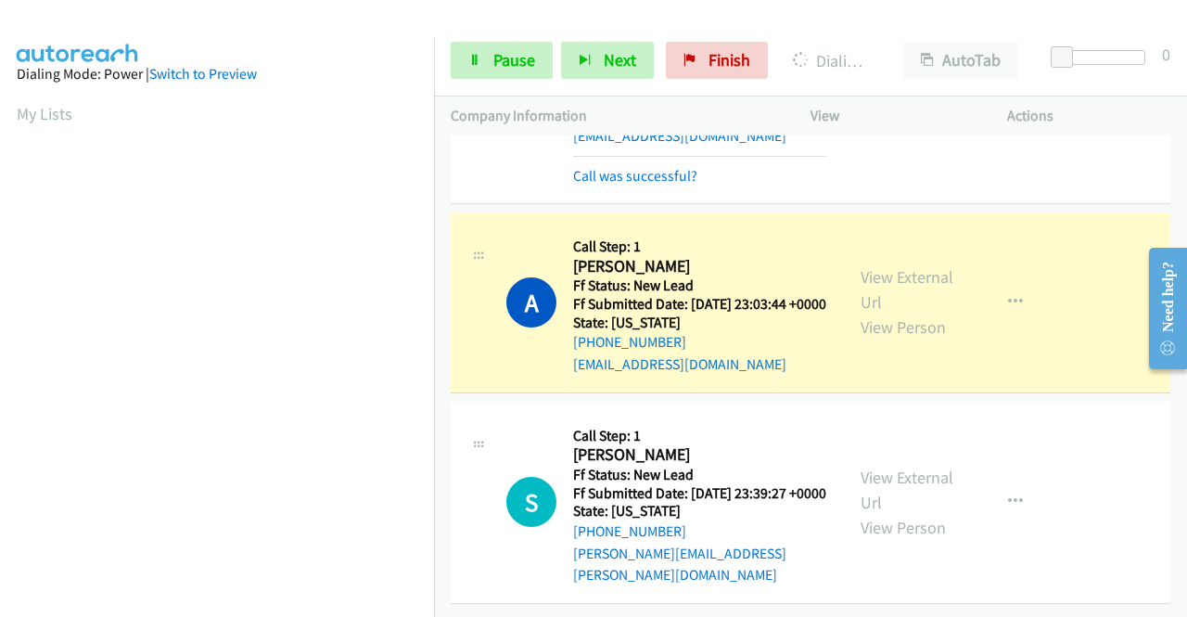
scroll to position [3074, 0]
click at [909, 266] on link "View External Url" at bounding box center [907, 289] width 93 height 46
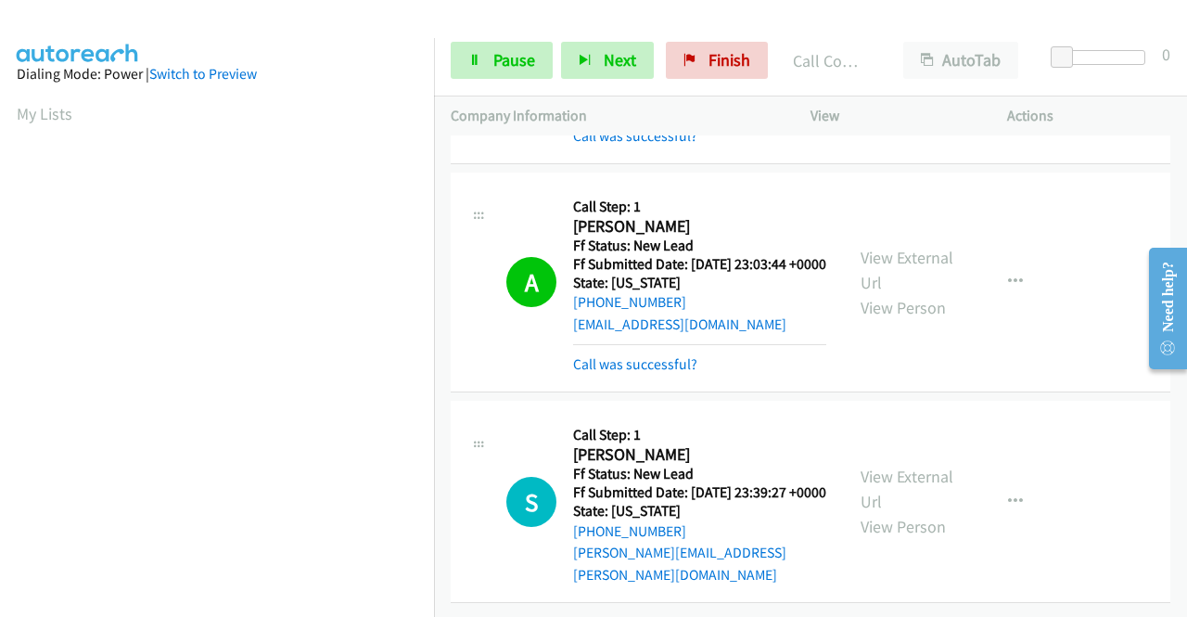
scroll to position [423, 0]
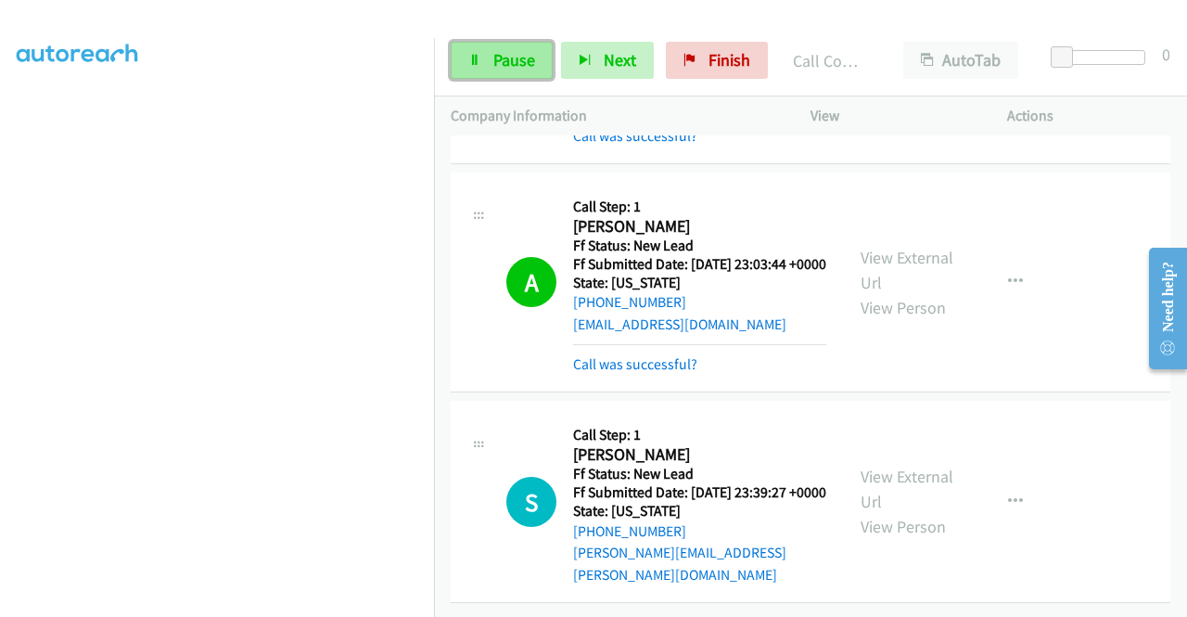
click at [503, 49] on span "Pause" at bounding box center [515, 59] width 42 height 21
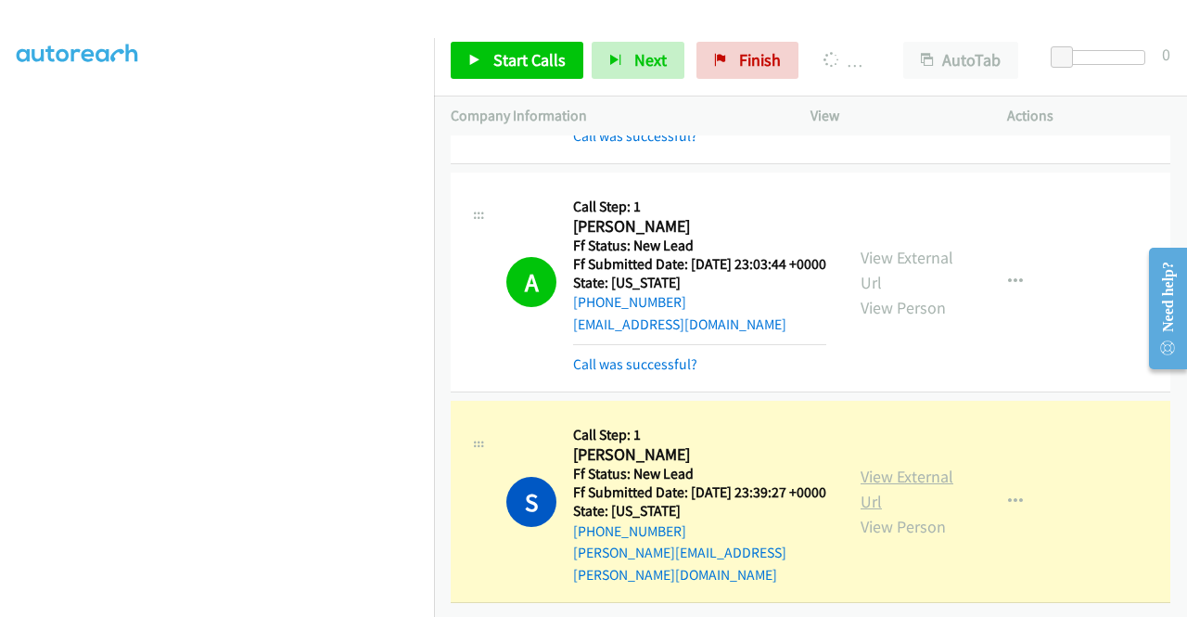
click at [898, 504] on link "View External Url" at bounding box center [907, 489] width 93 height 46
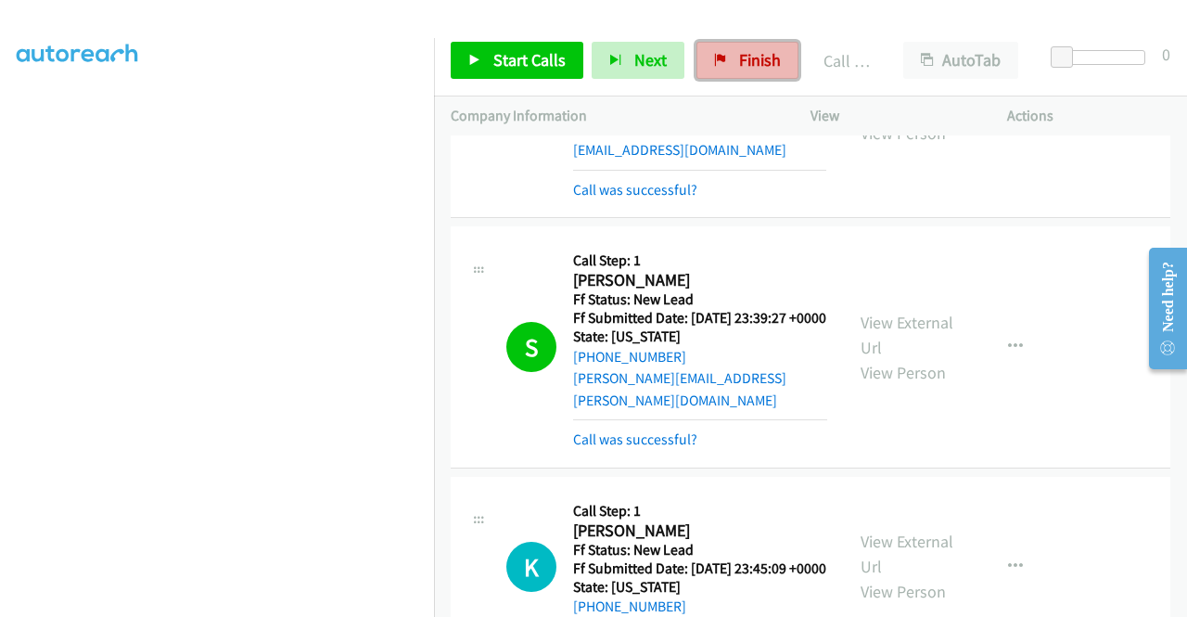
click at [763, 58] on span "Finish" at bounding box center [760, 59] width 42 height 21
